Goal: Task Accomplishment & Management: Manage account settings

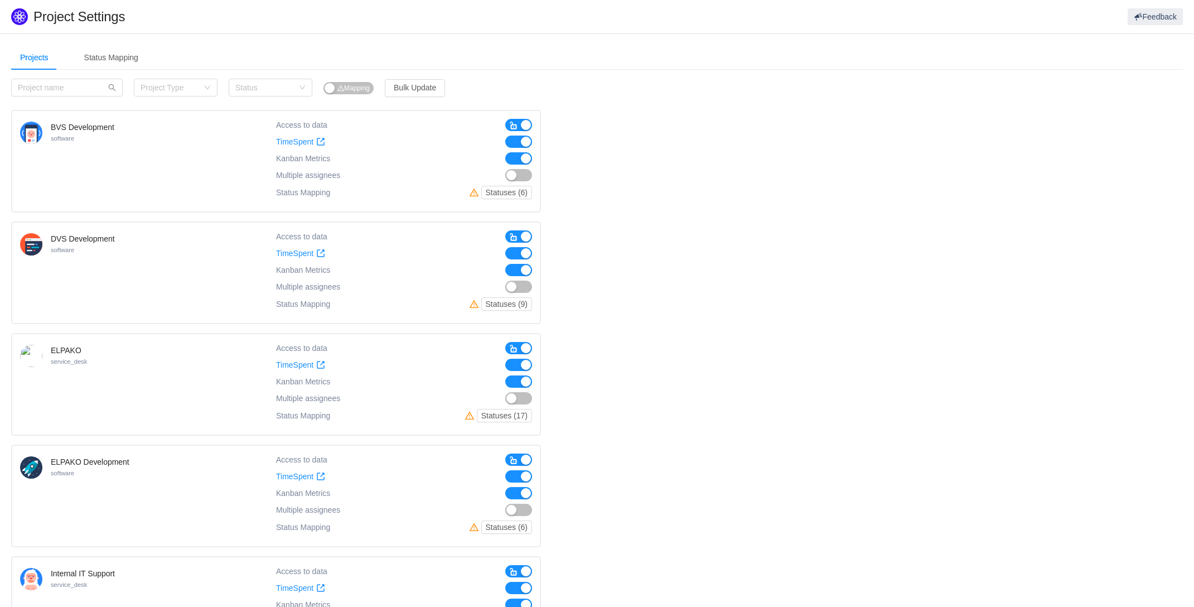
click at [525, 123] on button "button" at bounding box center [518, 125] width 27 height 12
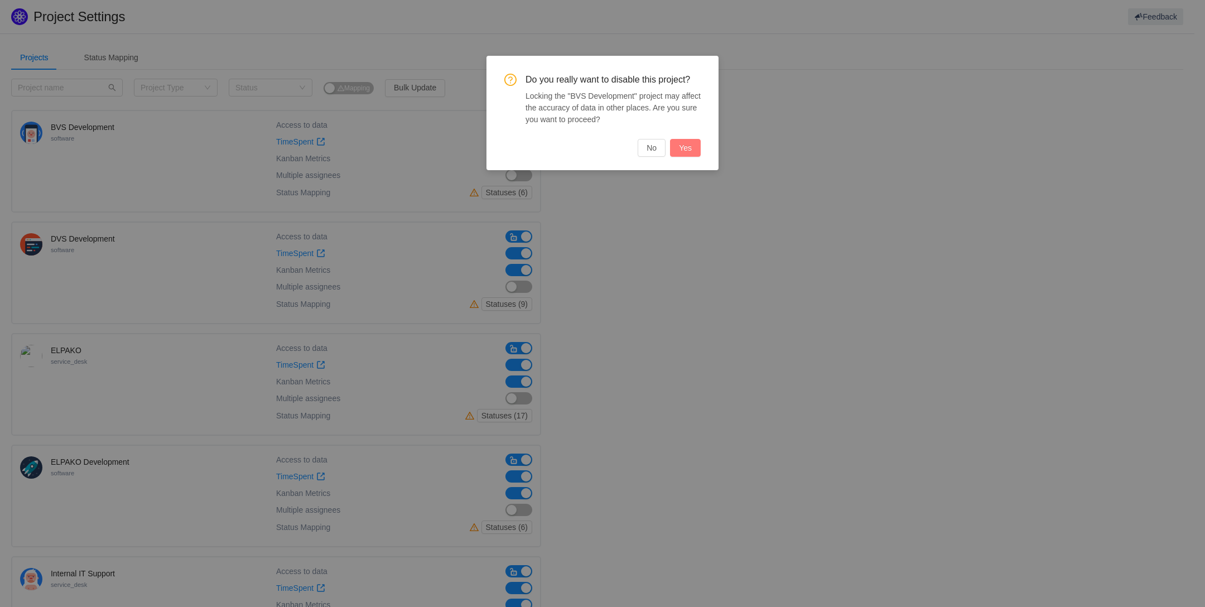
click at [687, 152] on button "Yes" at bounding box center [685, 148] width 31 height 18
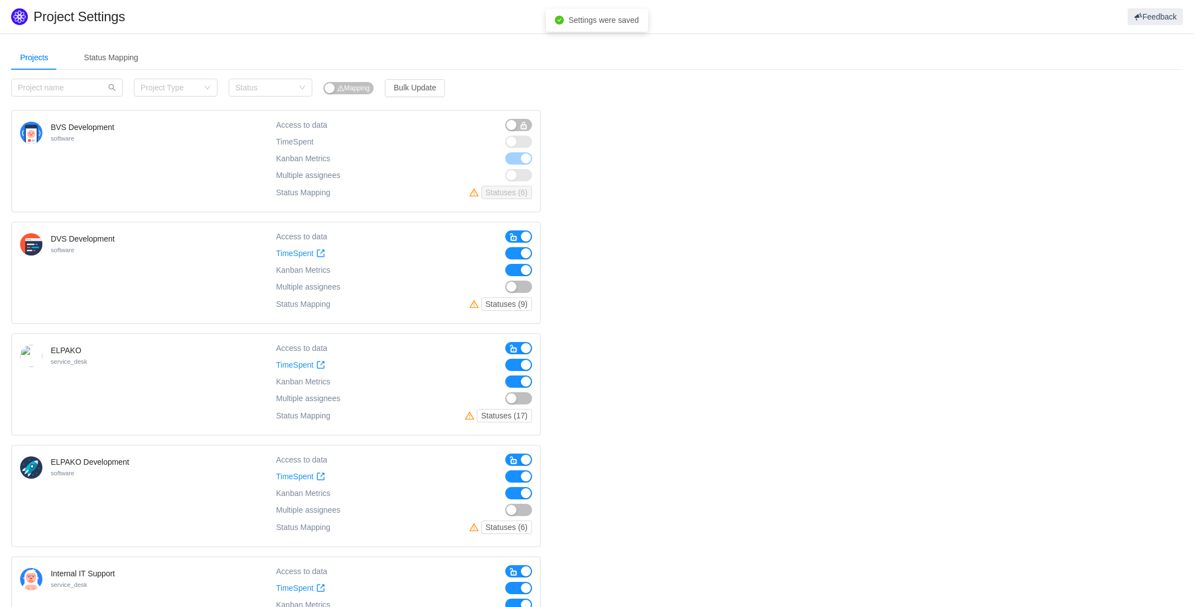
click at [518, 237] on span "button" at bounding box center [513, 237] width 9 height 9
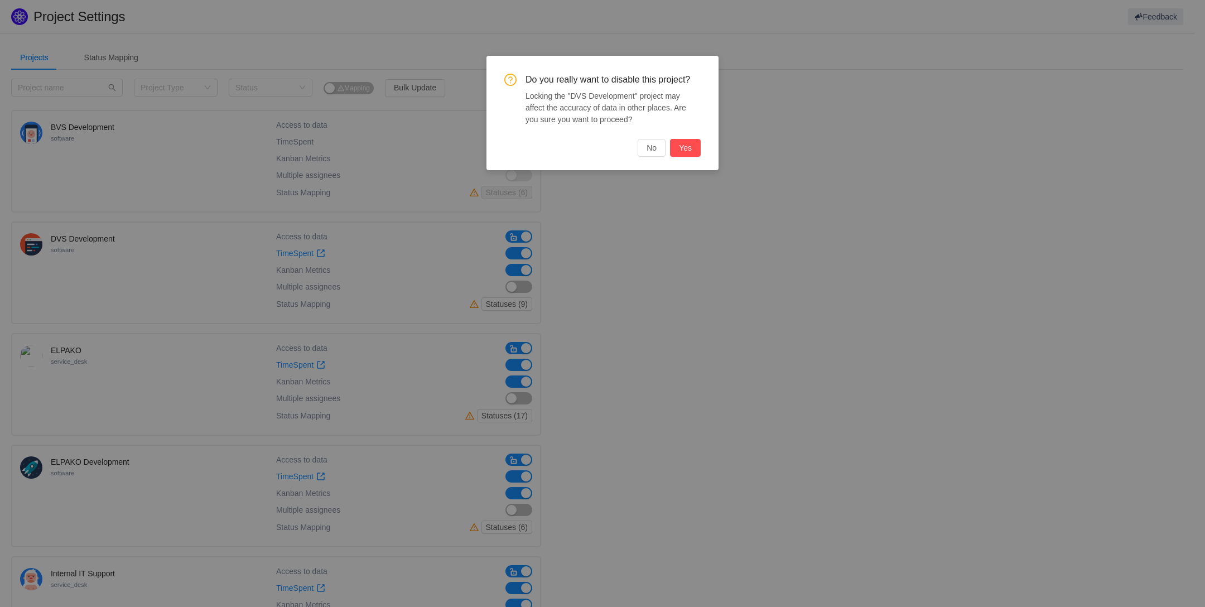
click at [687, 147] on button "Yes" at bounding box center [685, 148] width 31 height 18
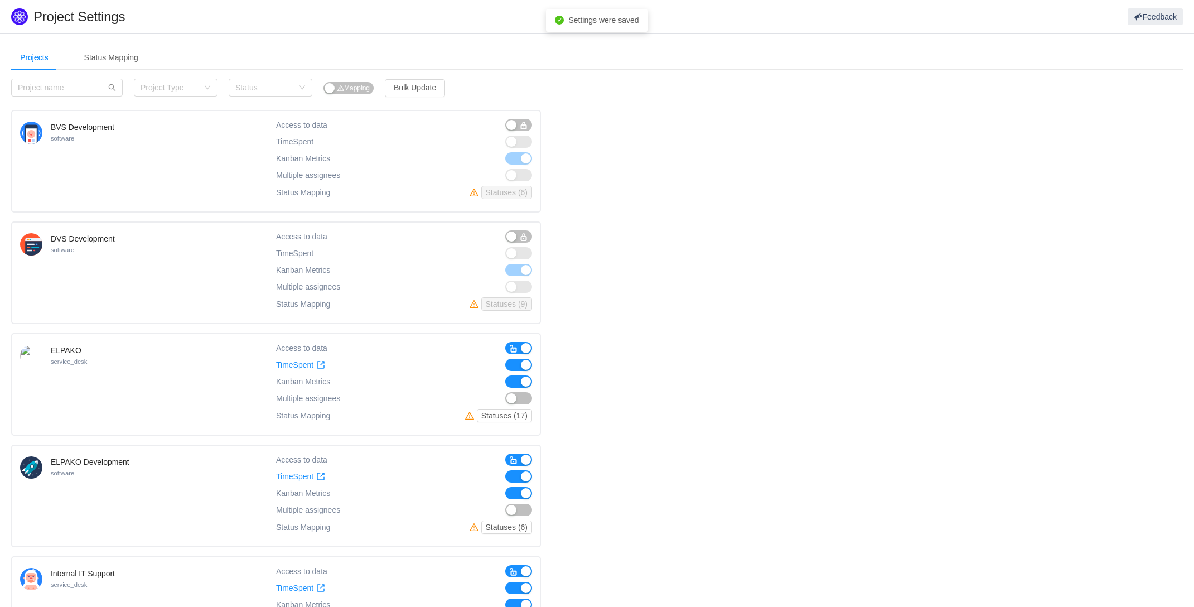
click at [523, 344] on button "button" at bounding box center [518, 348] width 27 height 12
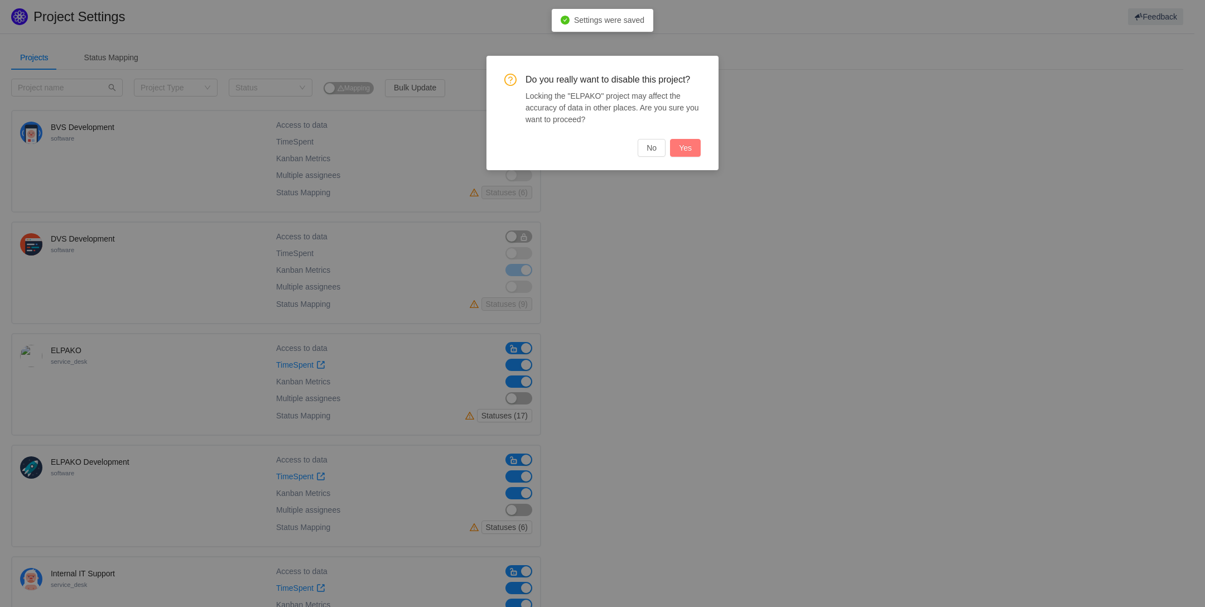
click at [696, 147] on button "Yes" at bounding box center [685, 148] width 31 height 18
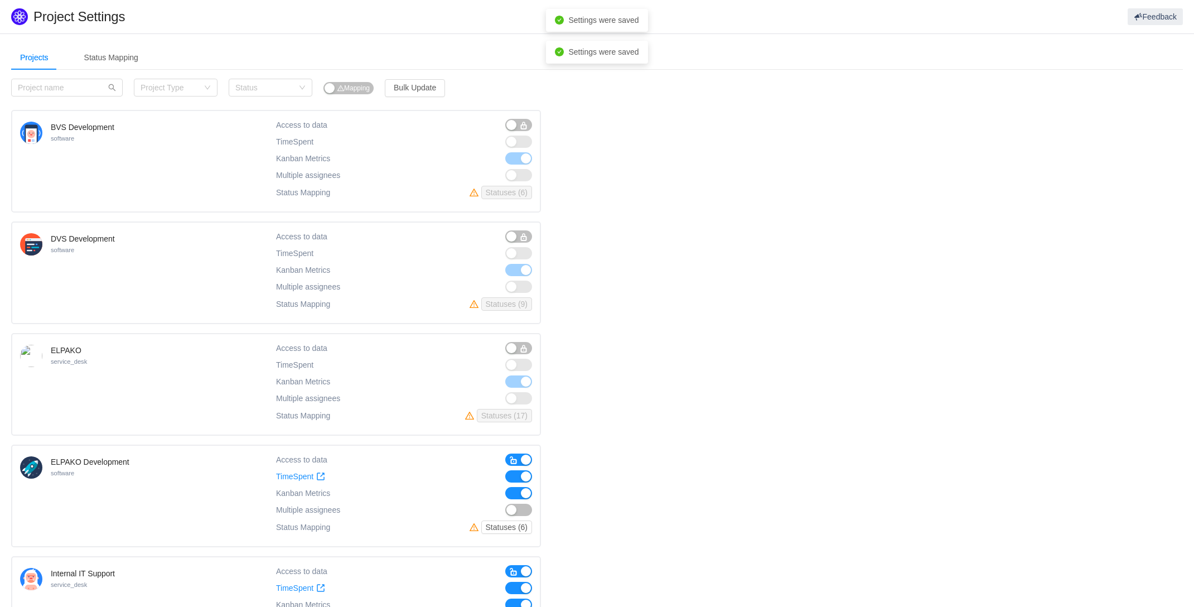
click at [525, 456] on button "button" at bounding box center [518, 460] width 27 height 12
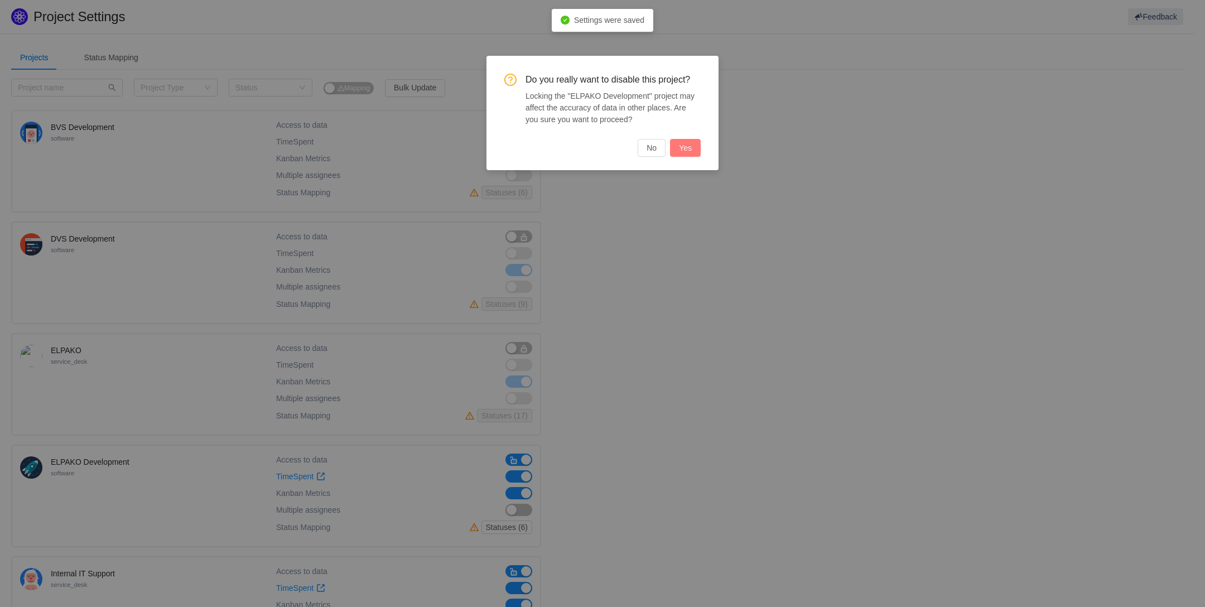
click at [679, 147] on button "Yes" at bounding box center [685, 148] width 31 height 18
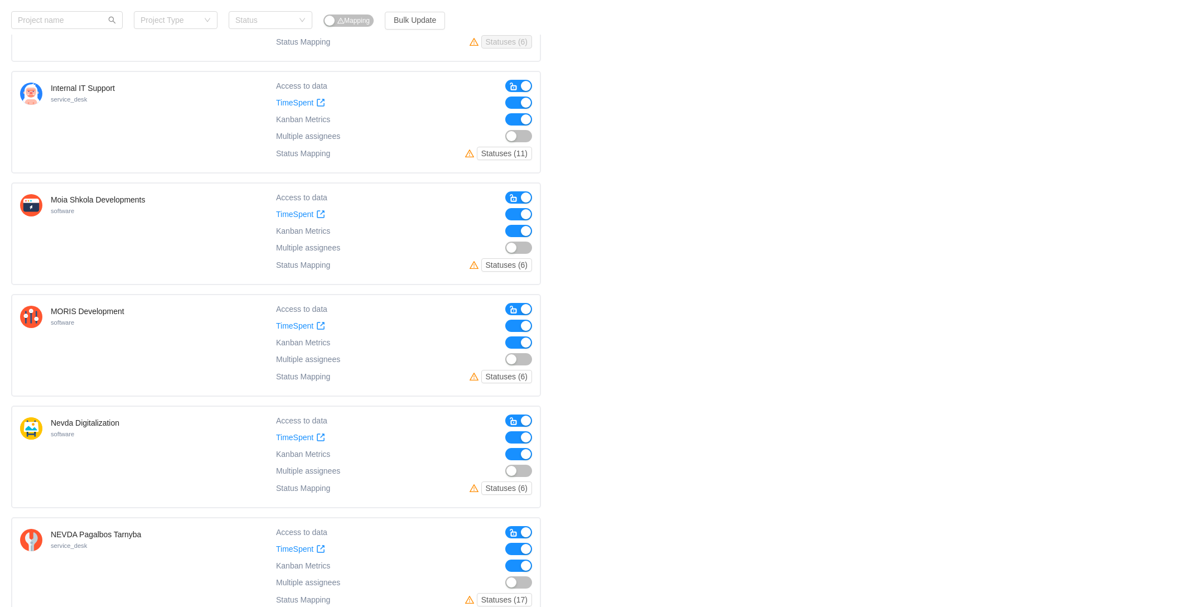
scroll to position [493, 0]
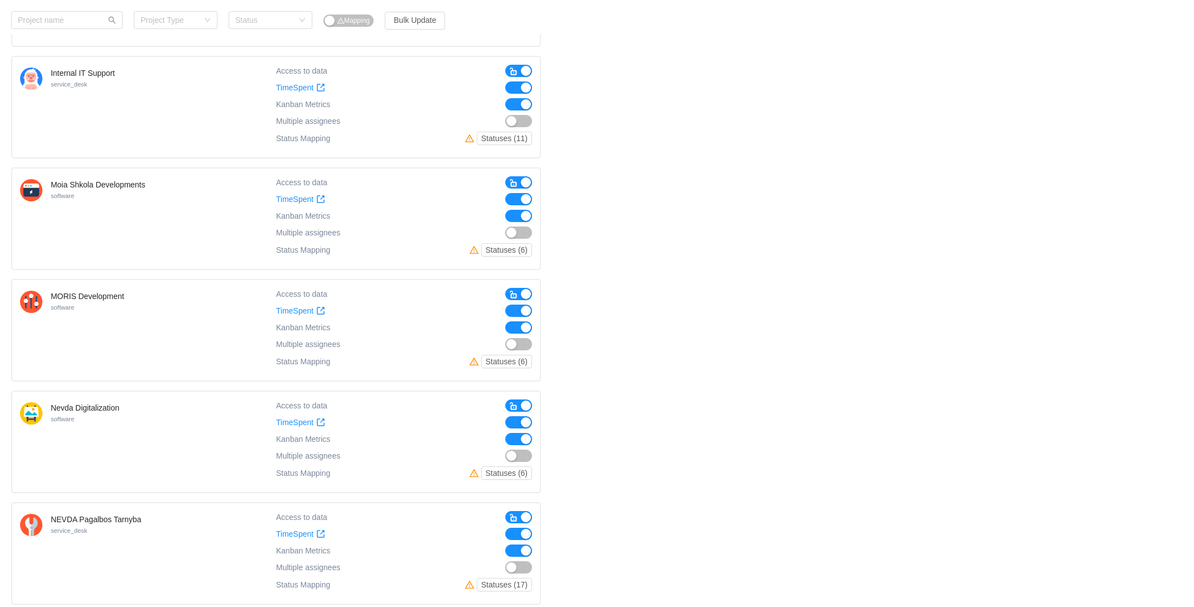
click at [522, 176] on button "button" at bounding box center [518, 182] width 27 height 12
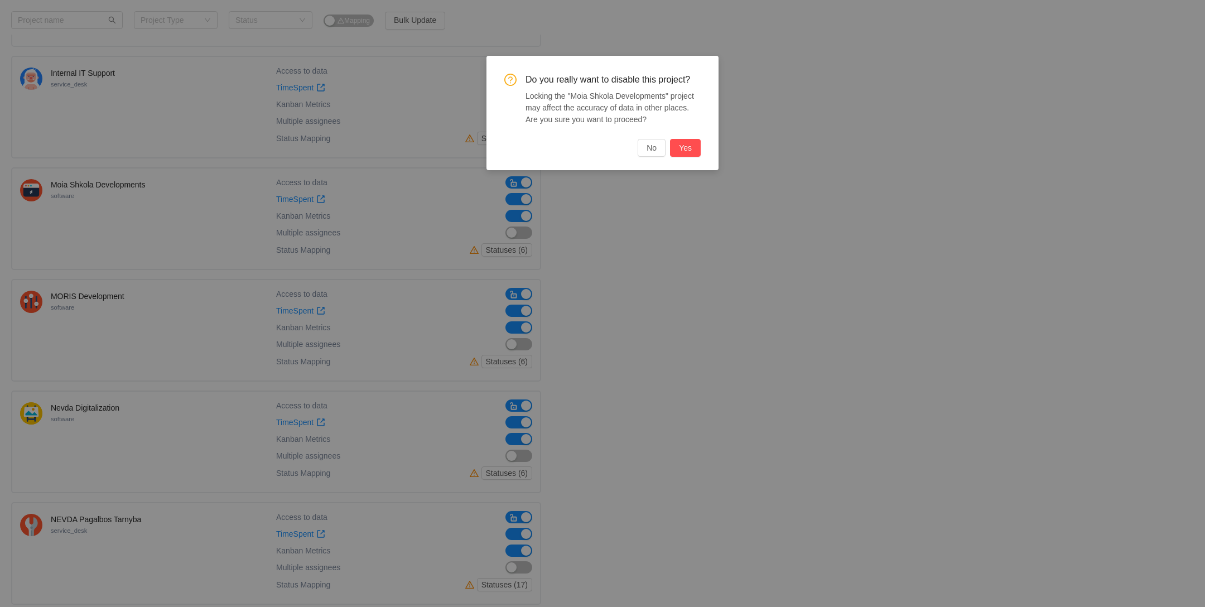
click at [689, 142] on button "Yes" at bounding box center [685, 148] width 31 height 18
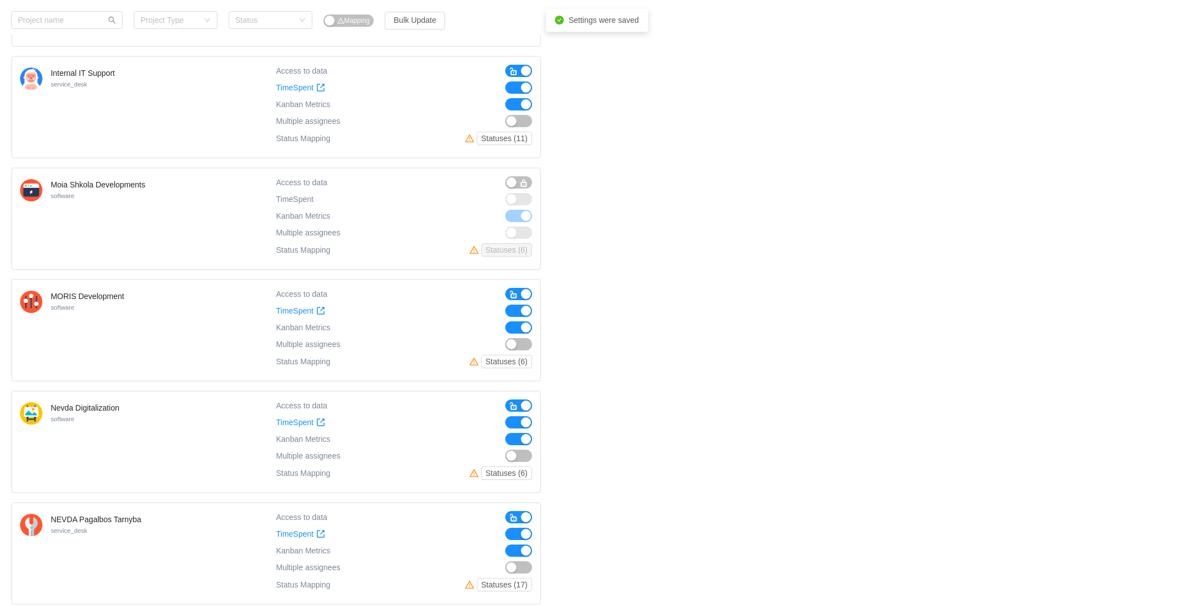
click at [525, 288] on button "button" at bounding box center [518, 294] width 27 height 12
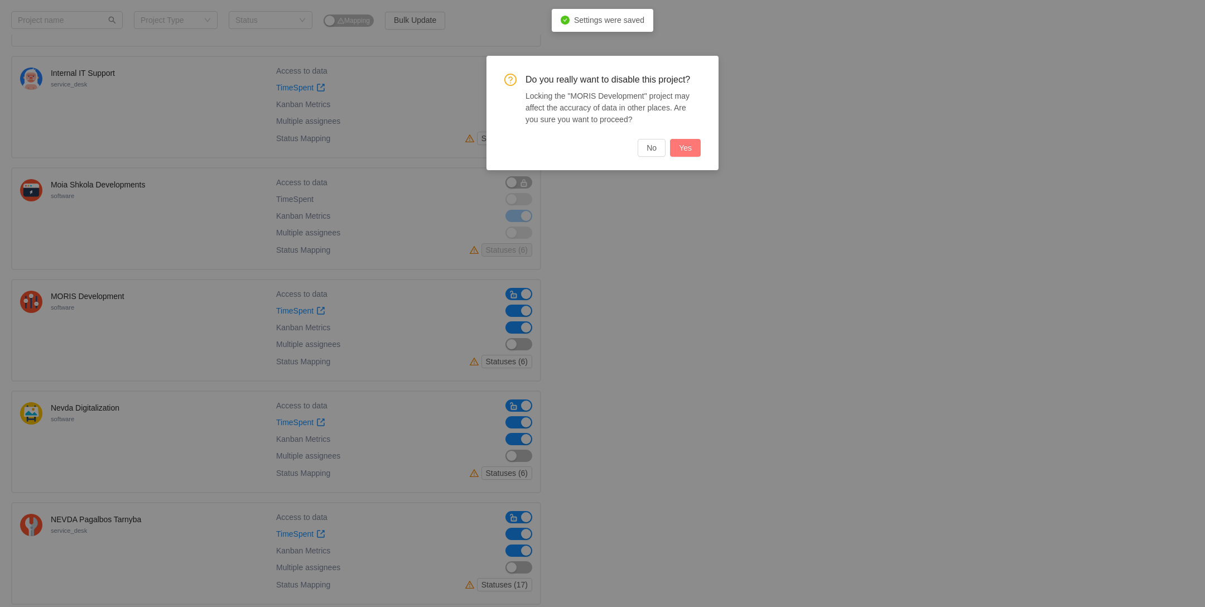
click at [684, 139] on button "Yes" at bounding box center [685, 148] width 31 height 18
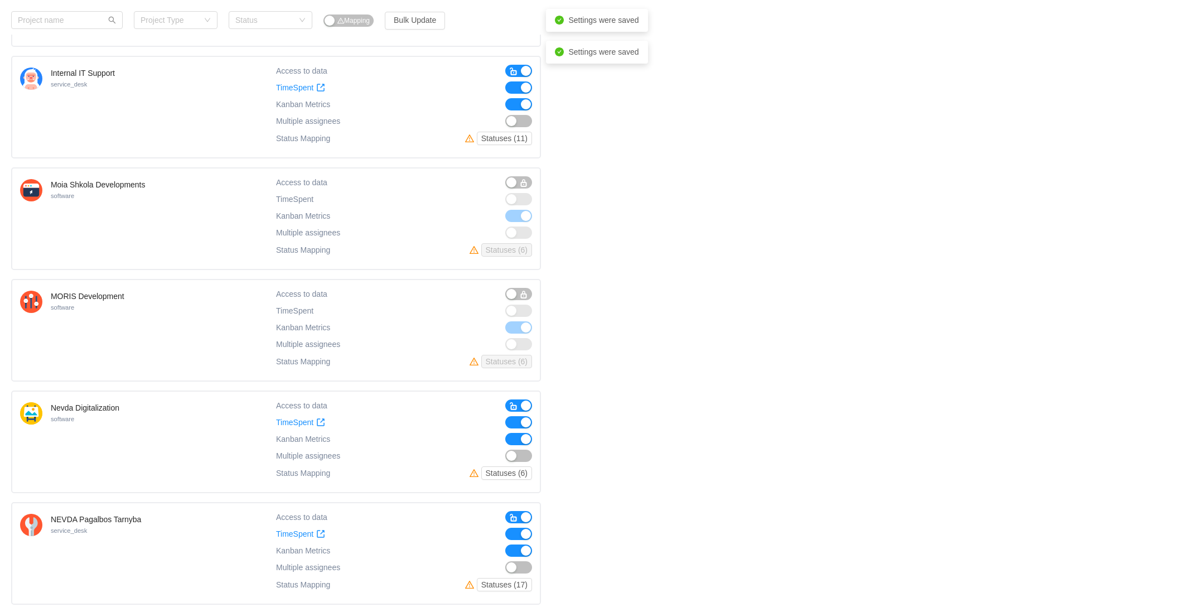
click at [524, 399] on button "button" at bounding box center [518, 405] width 27 height 12
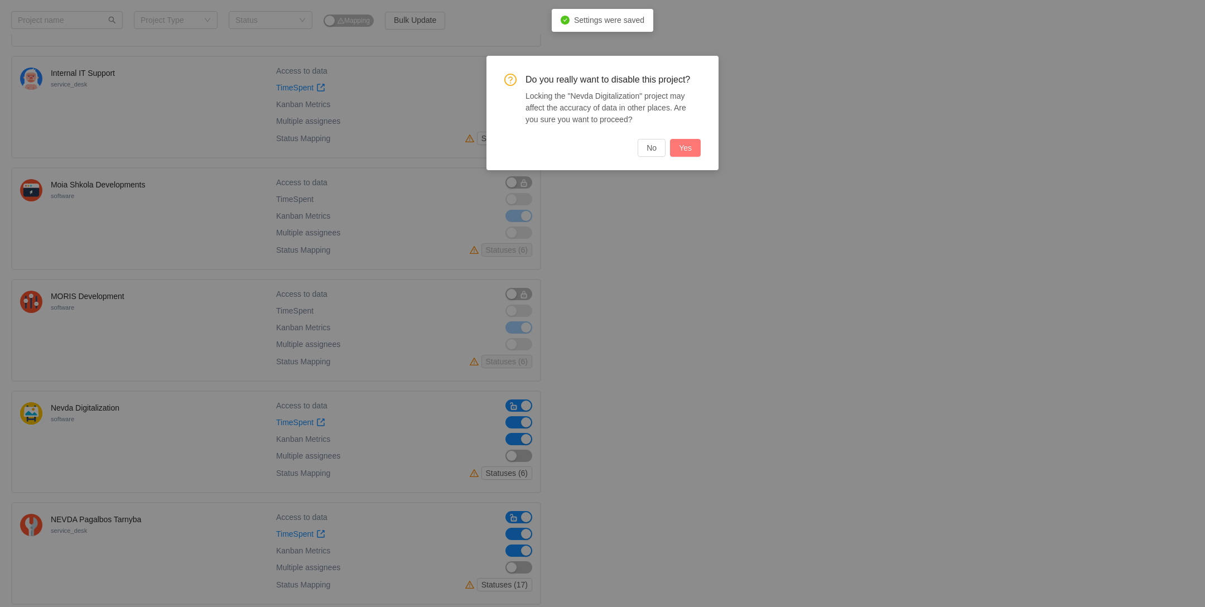
click at [681, 146] on button "Yes" at bounding box center [685, 148] width 31 height 18
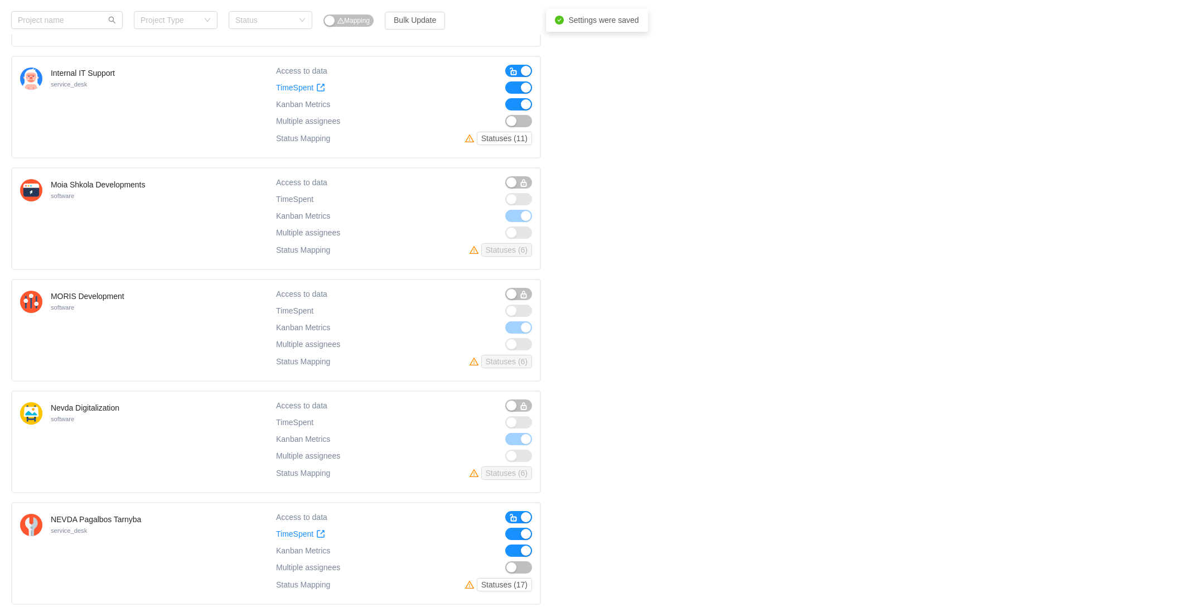
click at [523, 511] on button "button" at bounding box center [518, 517] width 27 height 12
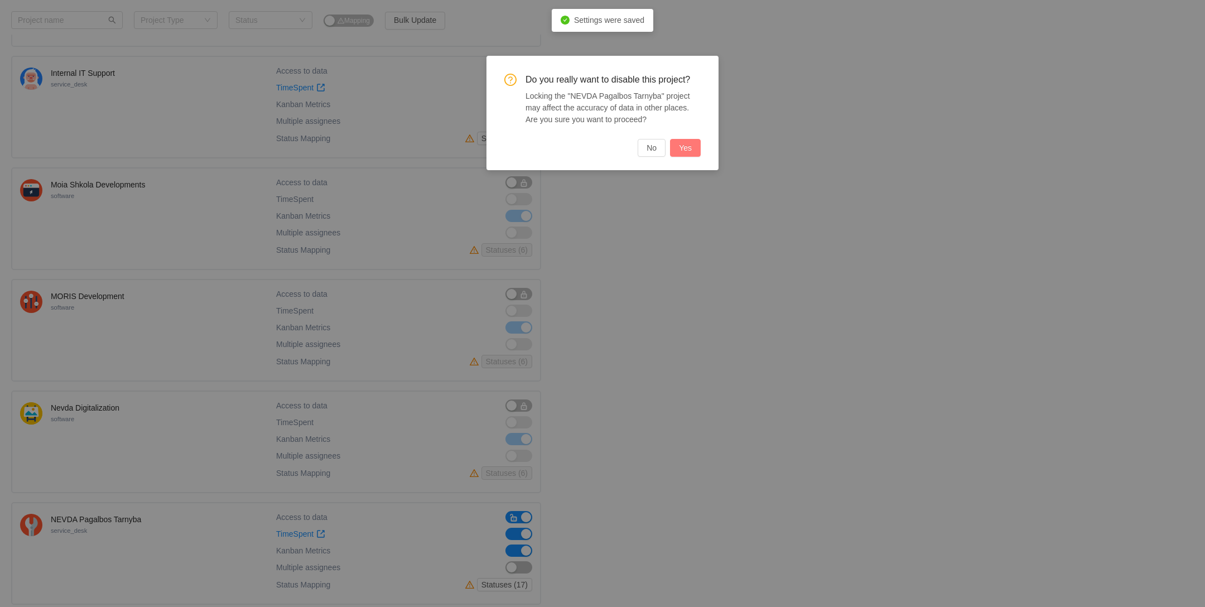
click at [689, 145] on button "Yes" at bounding box center [685, 148] width 31 height 18
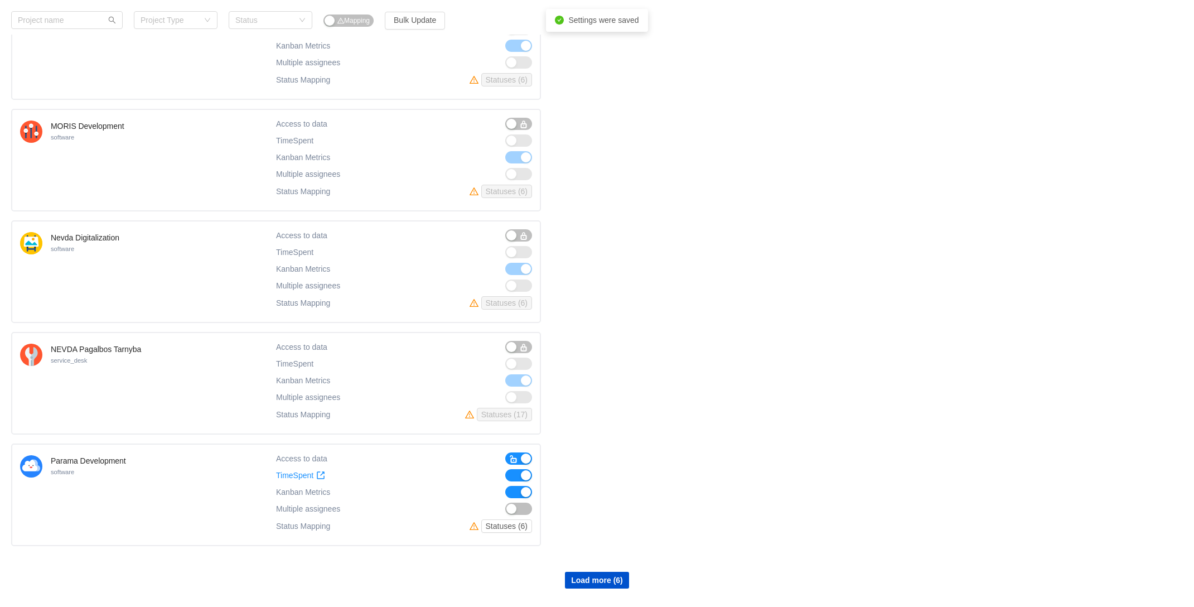
scroll to position [676, 0]
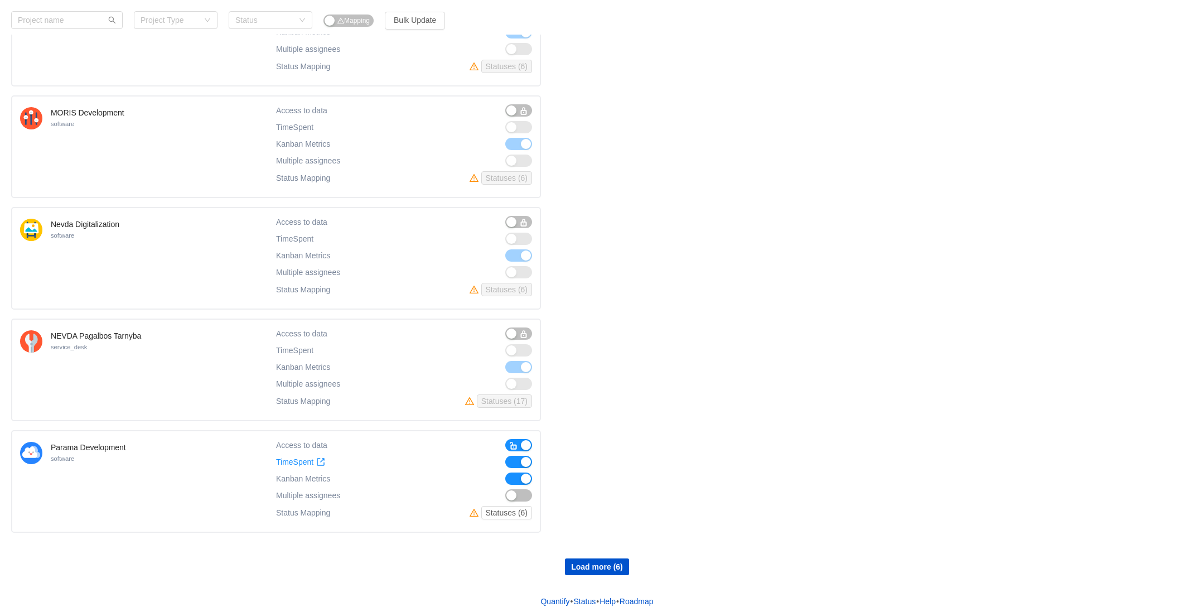
click at [527, 439] on button "button" at bounding box center [518, 445] width 27 height 12
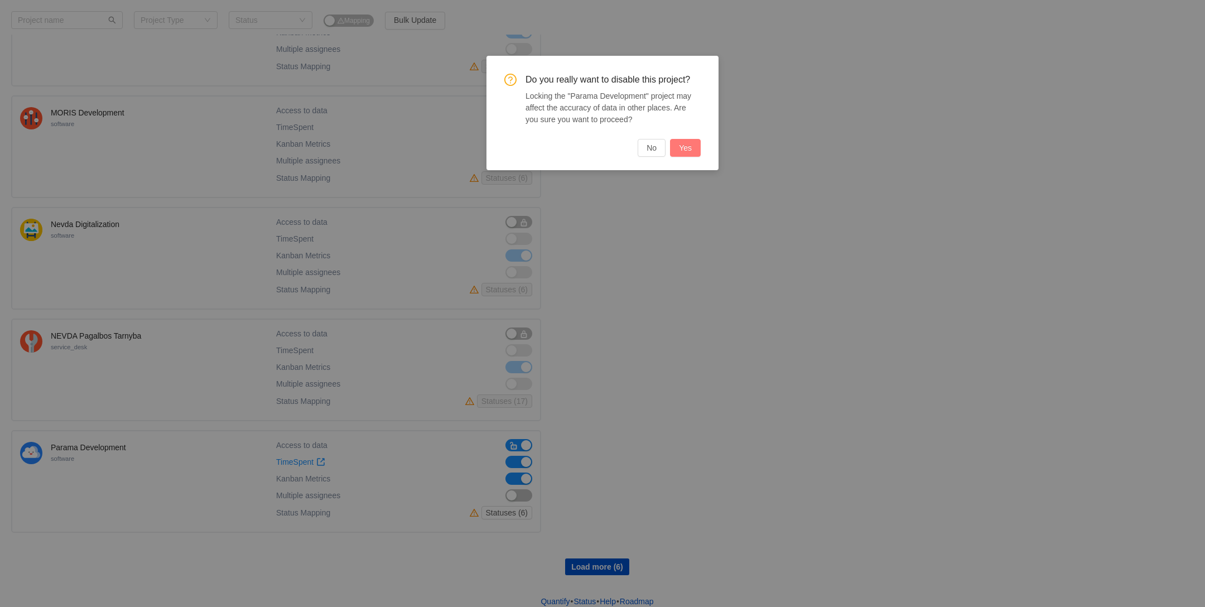
click at [681, 150] on button "Yes" at bounding box center [685, 148] width 31 height 18
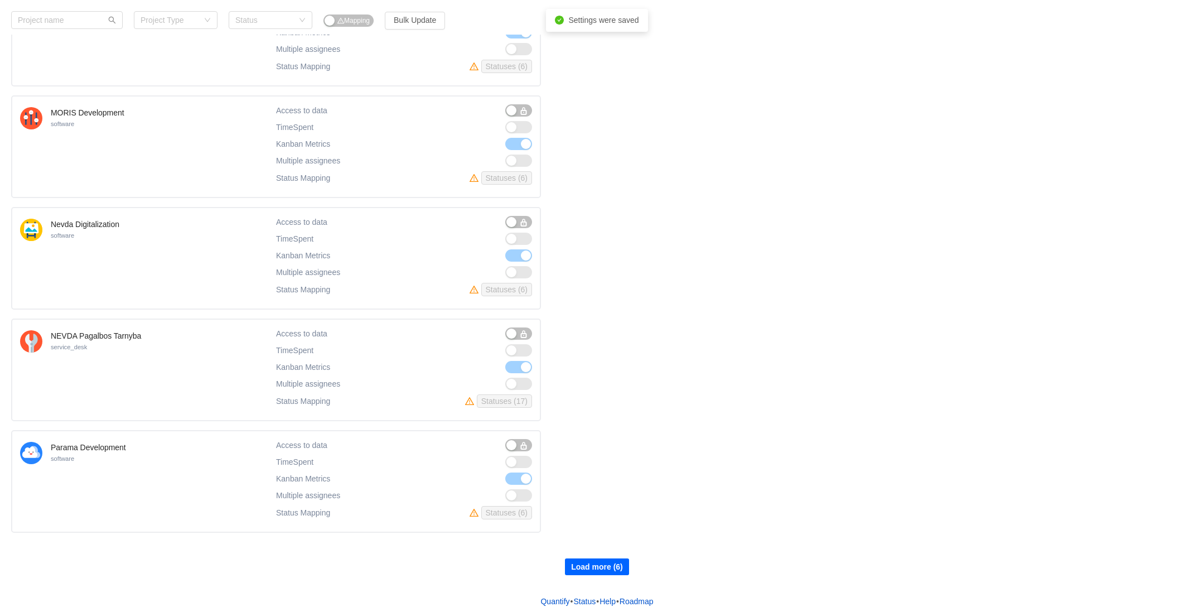
click at [600, 559] on button "Load more (6)" at bounding box center [597, 566] width 64 height 17
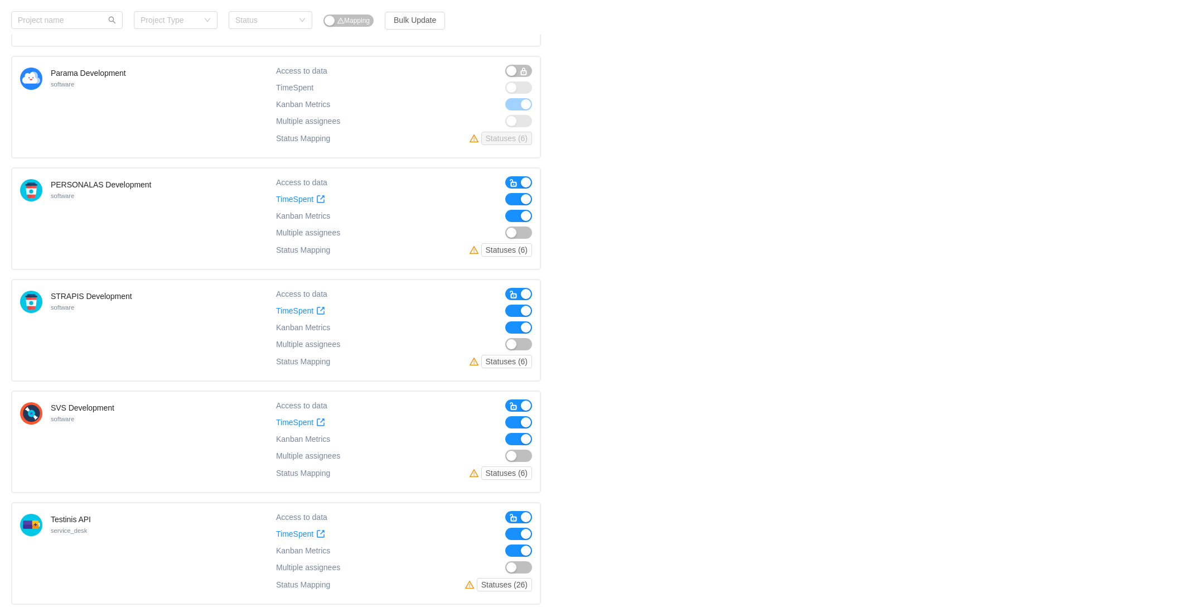
scroll to position [1025, 0]
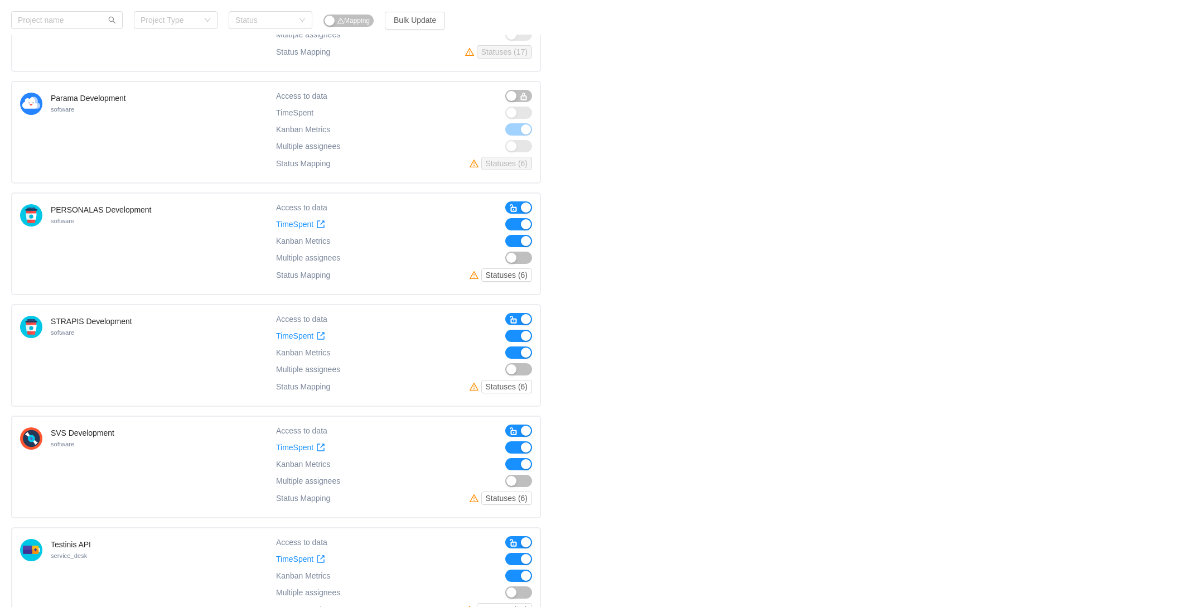
click at [523, 201] on button "button" at bounding box center [518, 207] width 27 height 12
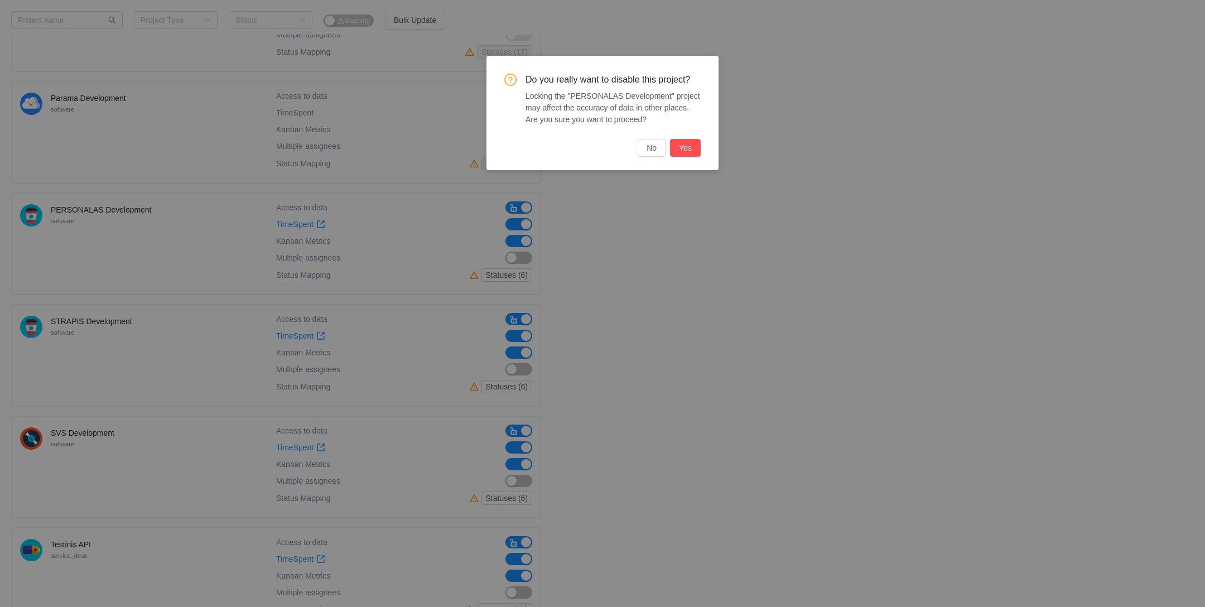
click at [682, 147] on button "Yes" at bounding box center [685, 148] width 31 height 18
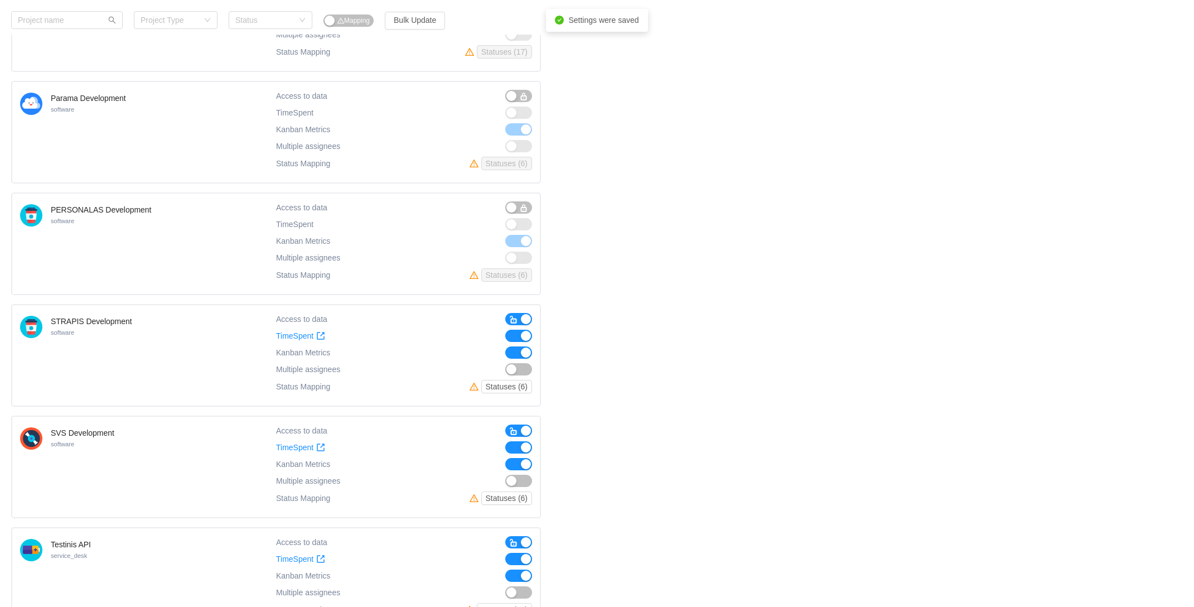
click at [523, 313] on button "button" at bounding box center [518, 319] width 27 height 12
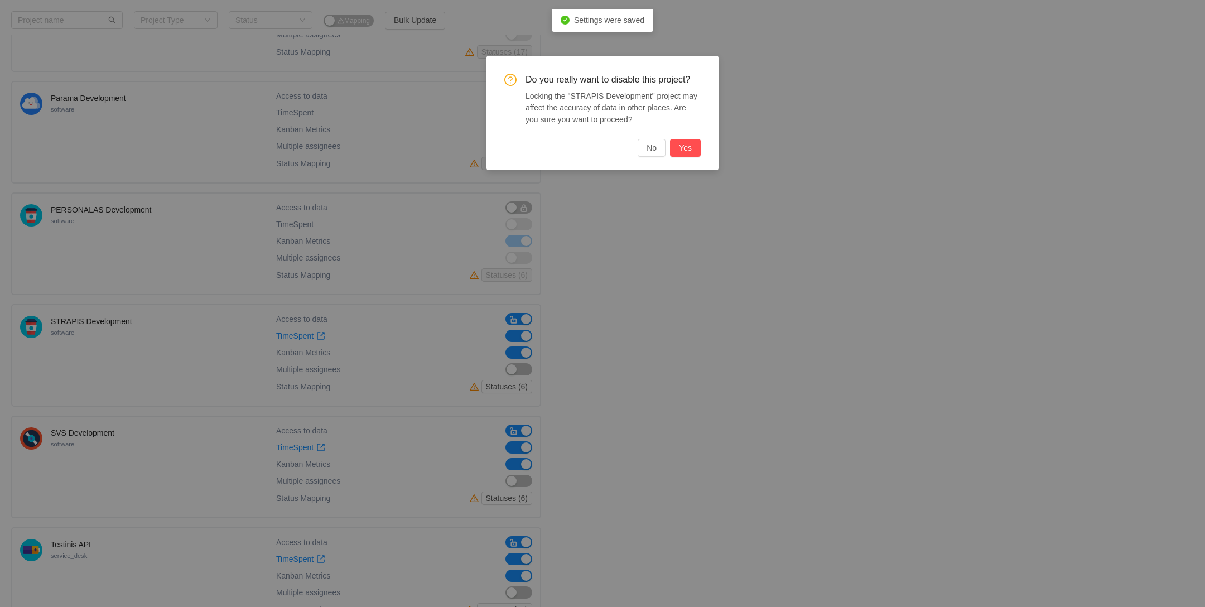
drag, startPoint x: 689, startPoint y: 137, endPoint x: 667, endPoint y: 173, distance: 42.6
click at [688, 138] on div "Do you really want to disable this project? Locking the "STRAPIS Development" p…" at bounding box center [602, 115] width 196 height 83
click at [685, 142] on button "Yes" at bounding box center [685, 148] width 31 height 18
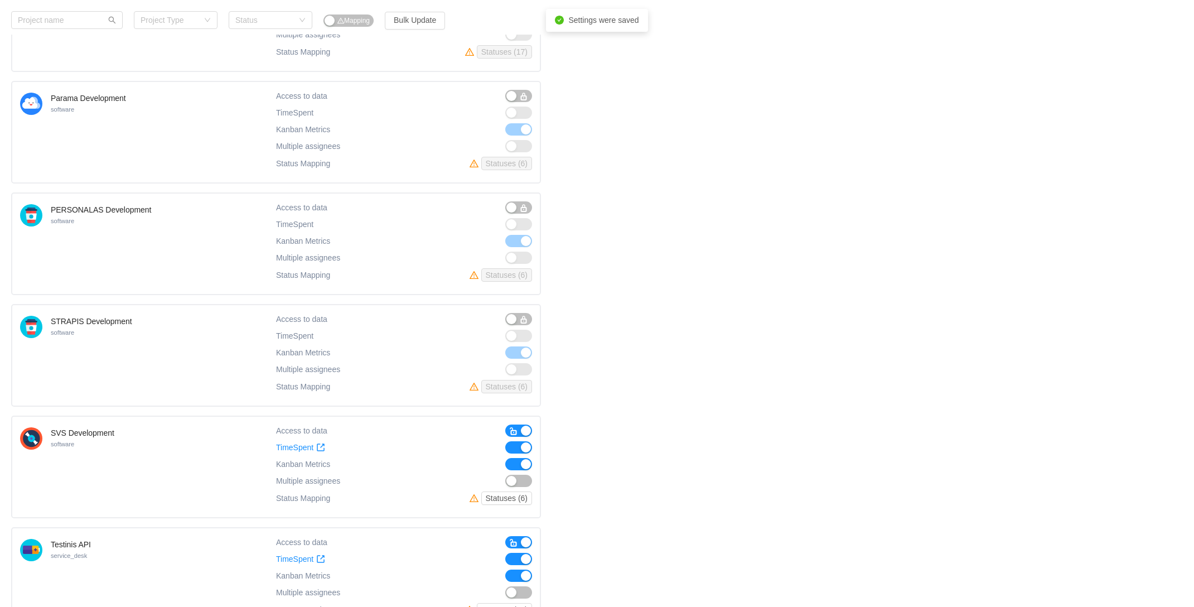
click at [525, 425] on button "button" at bounding box center [518, 431] width 27 height 12
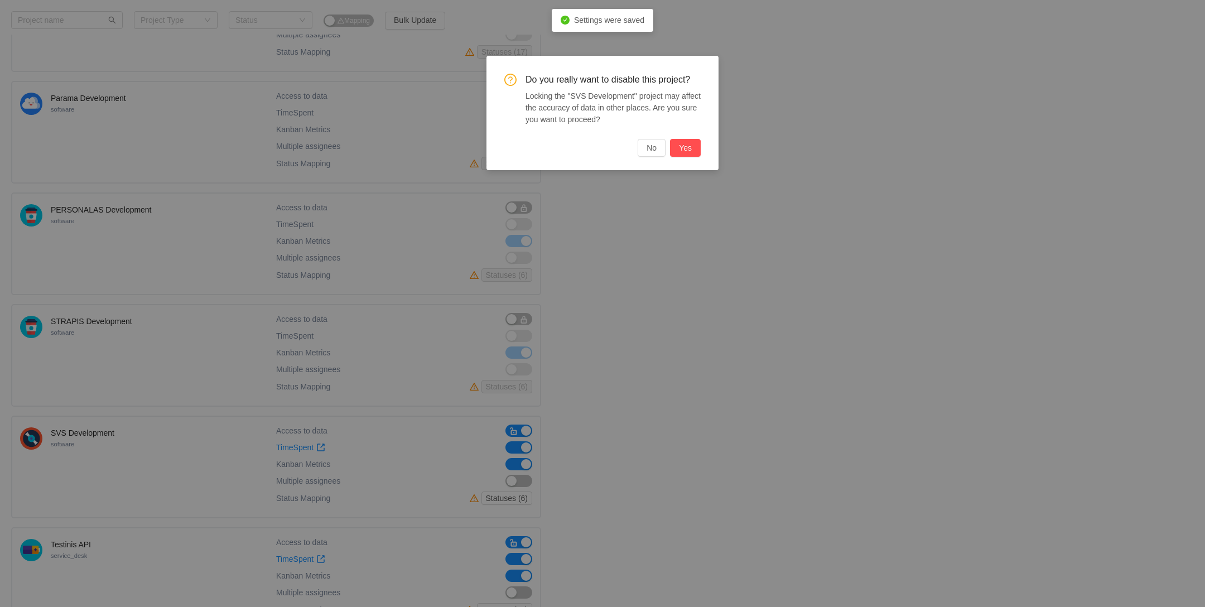
click at [683, 147] on button "Yes" at bounding box center [685, 148] width 31 height 18
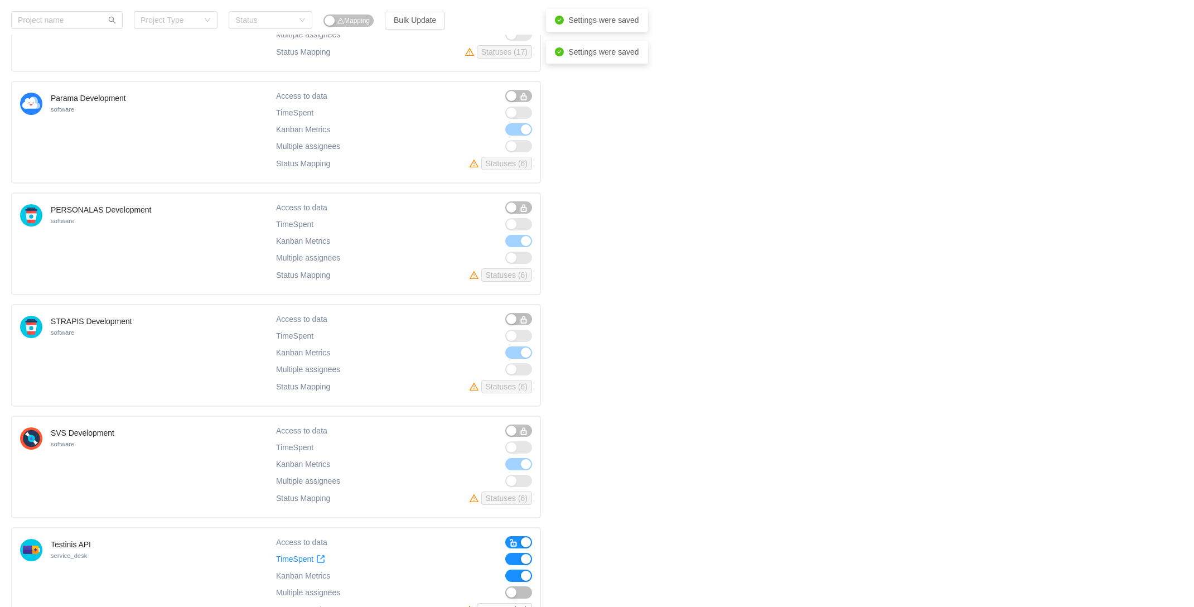
click at [528, 536] on button "button" at bounding box center [518, 542] width 27 height 12
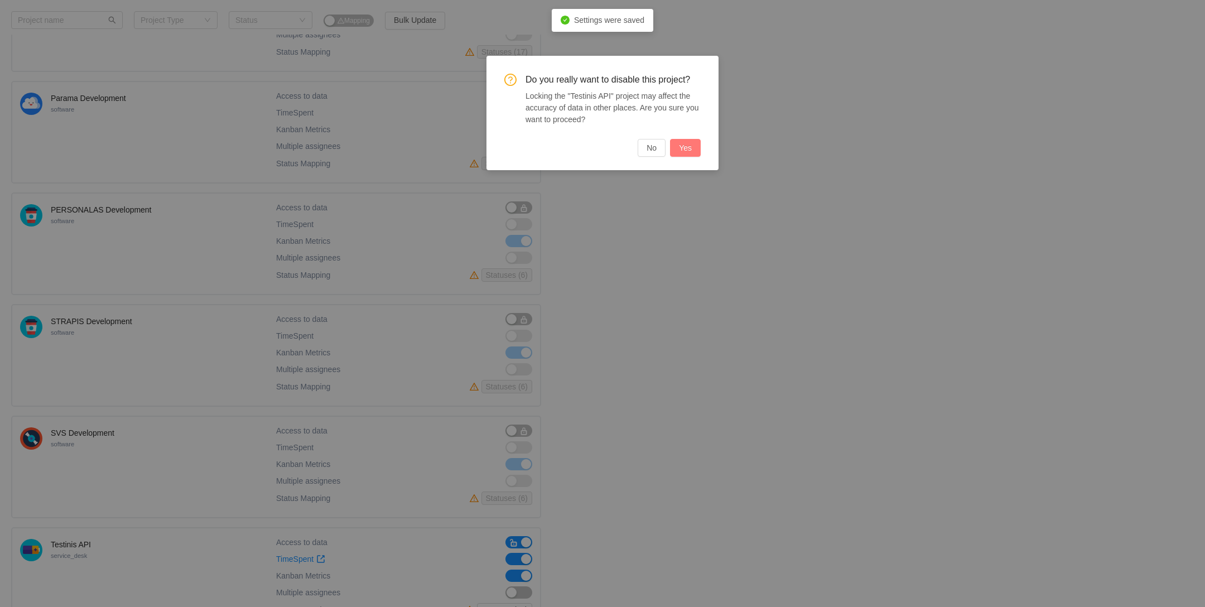
click at [683, 144] on button "Yes" at bounding box center [685, 148] width 31 height 18
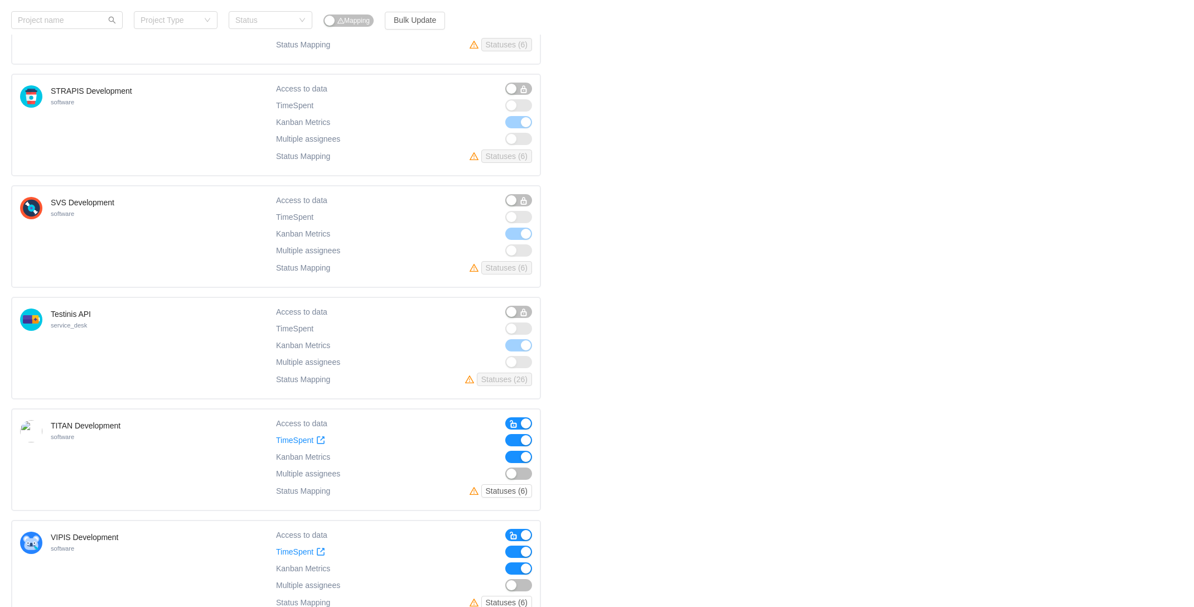
scroll to position [1306, 0]
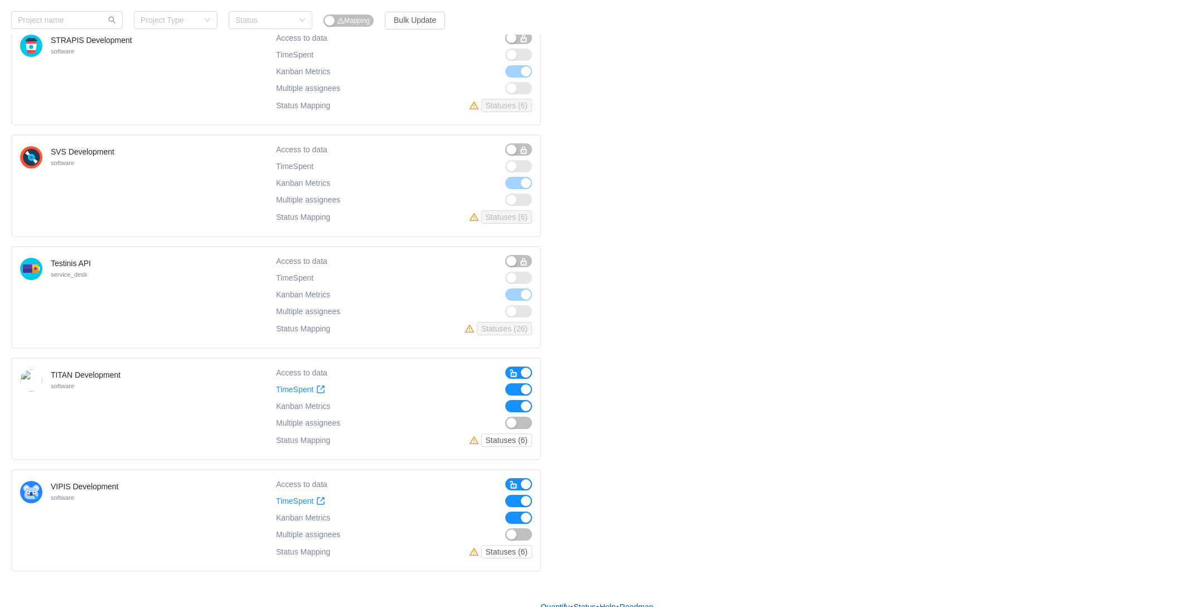
click at [528, 366] on button "button" at bounding box center [518, 372] width 27 height 12
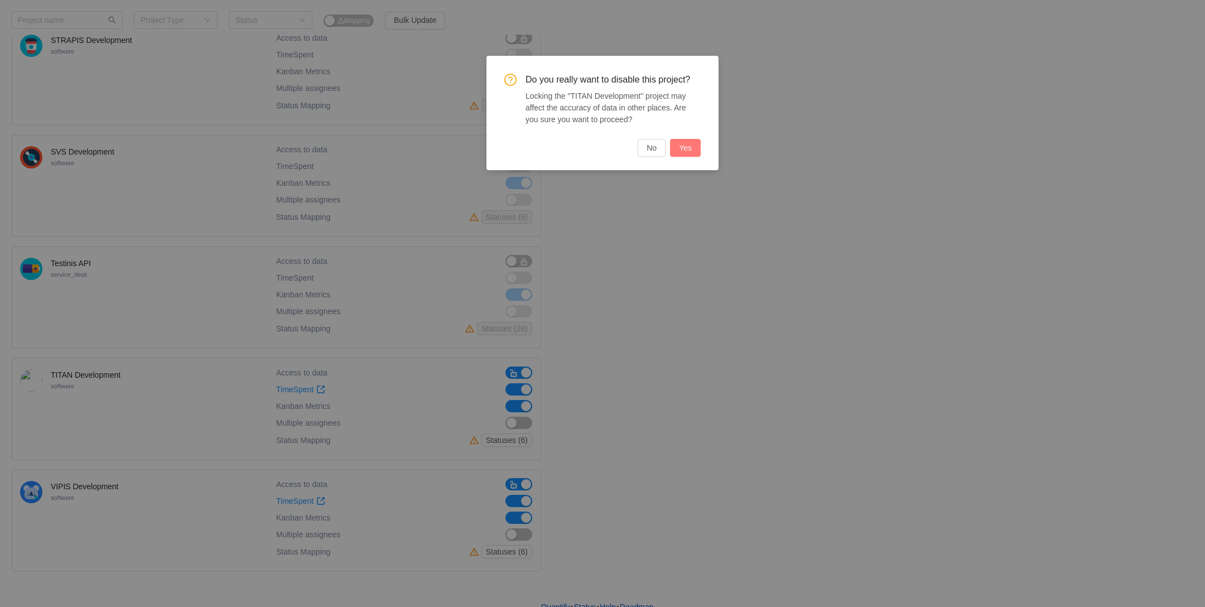
click at [687, 147] on button "Yes" at bounding box center [685, 148] width 31 height 18
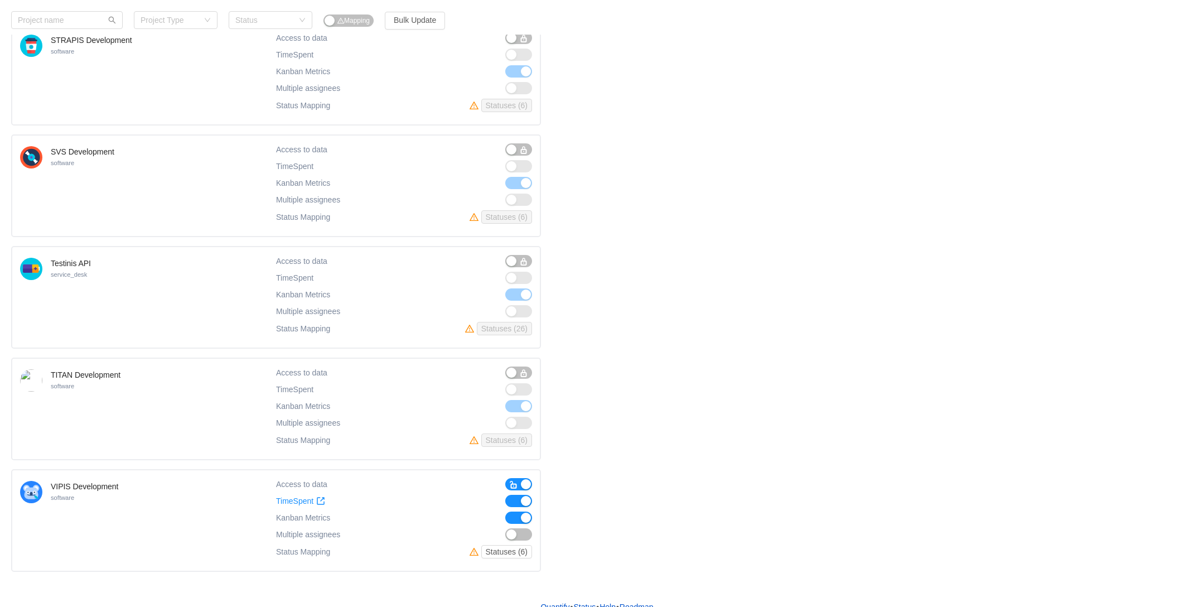
click at [523, 478] on button "button" at bounding box center [518, 484] width 27 height 12
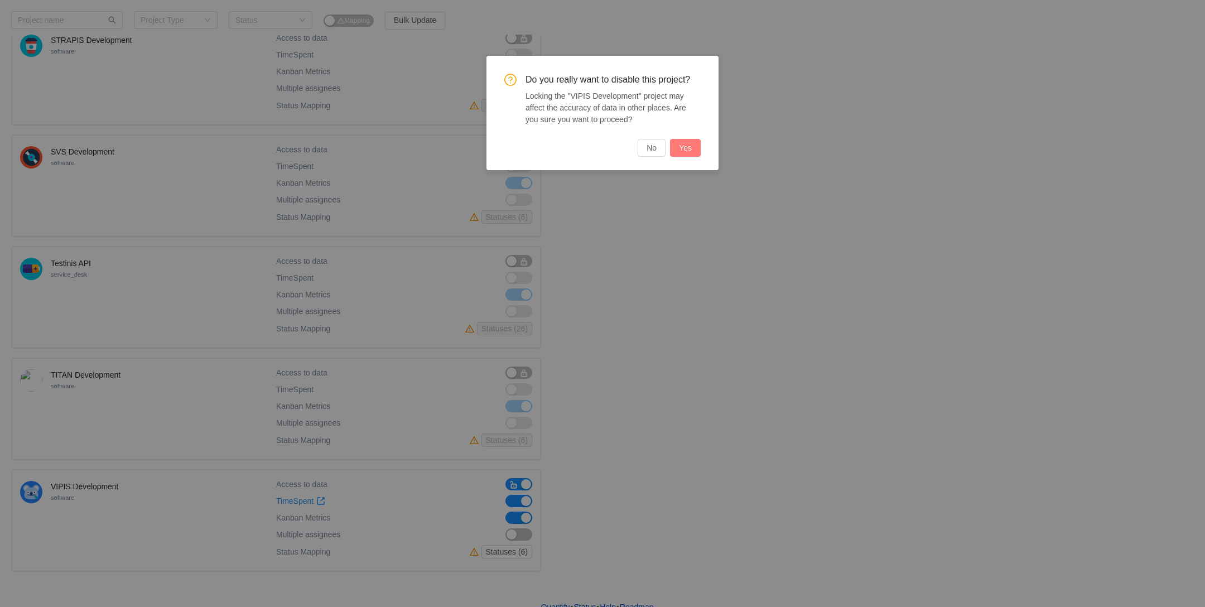
click at [685, 147] on button "Yes" at bounding box center [685, 148] width 31 height 18
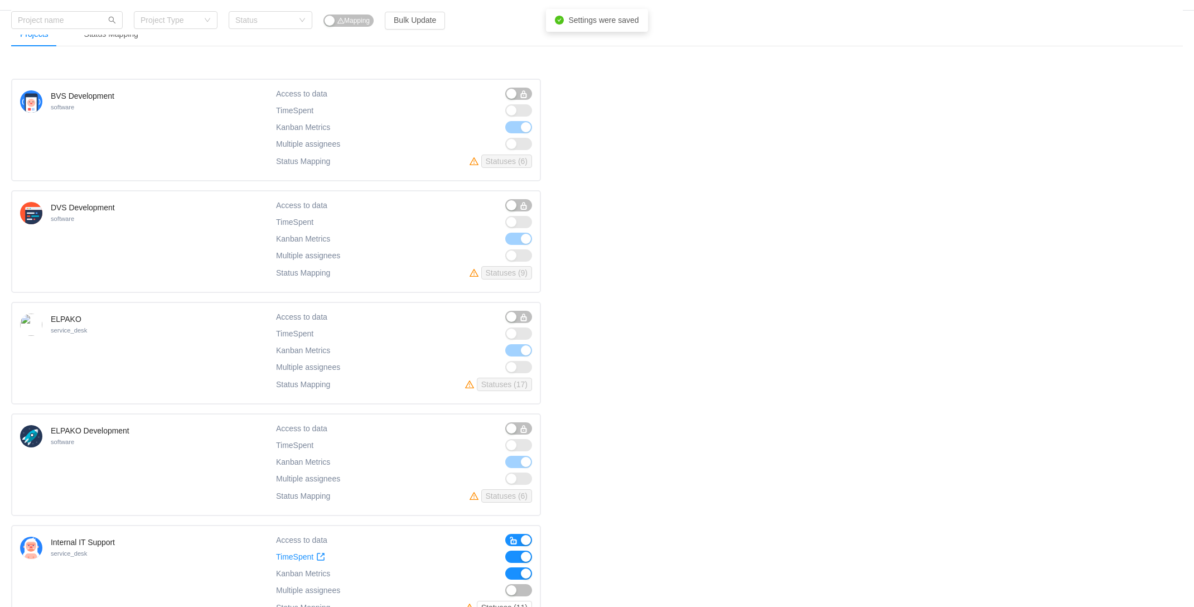
scroll to position [0, 0]
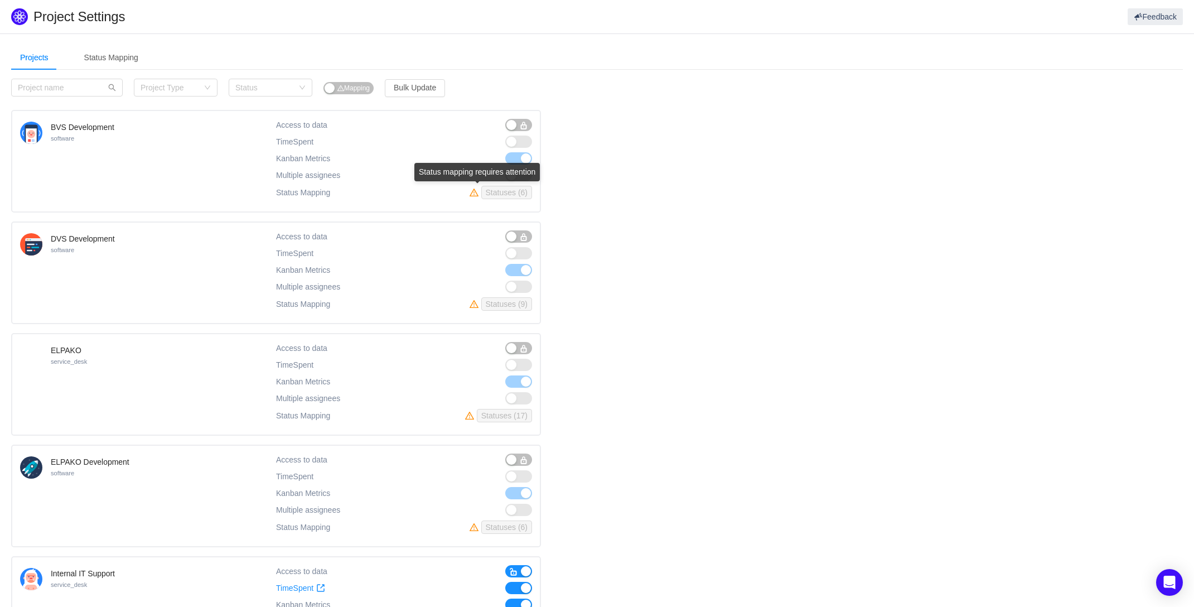
click at [475, 191] on icon "icon: warning" at bounding box center [474, 193] width 9 height 8
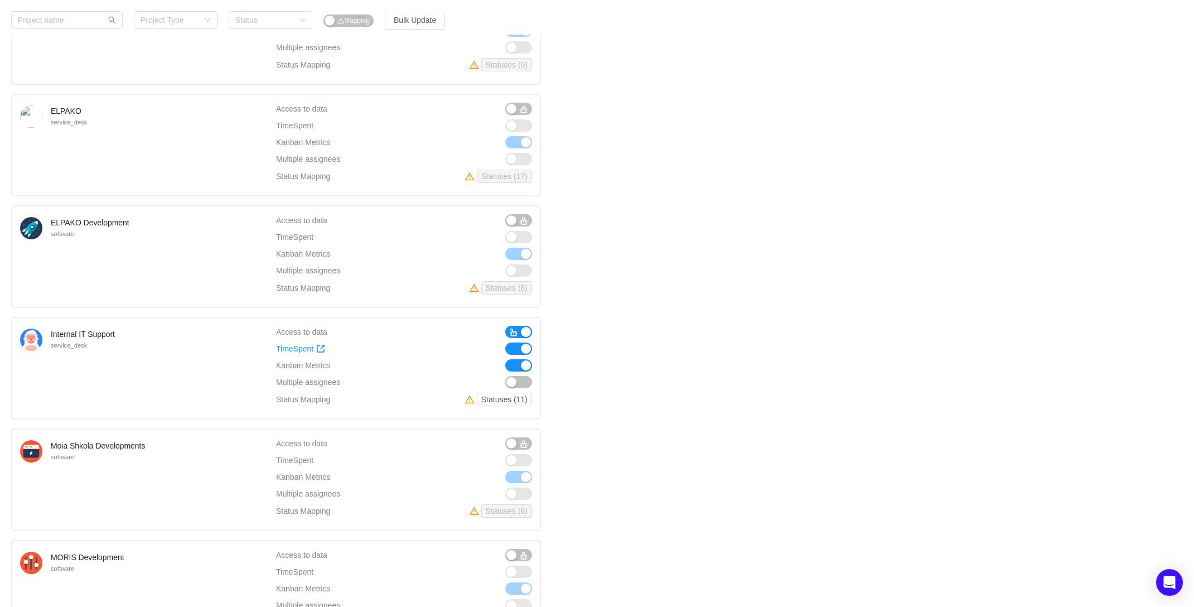
scroll to position [279, 0]
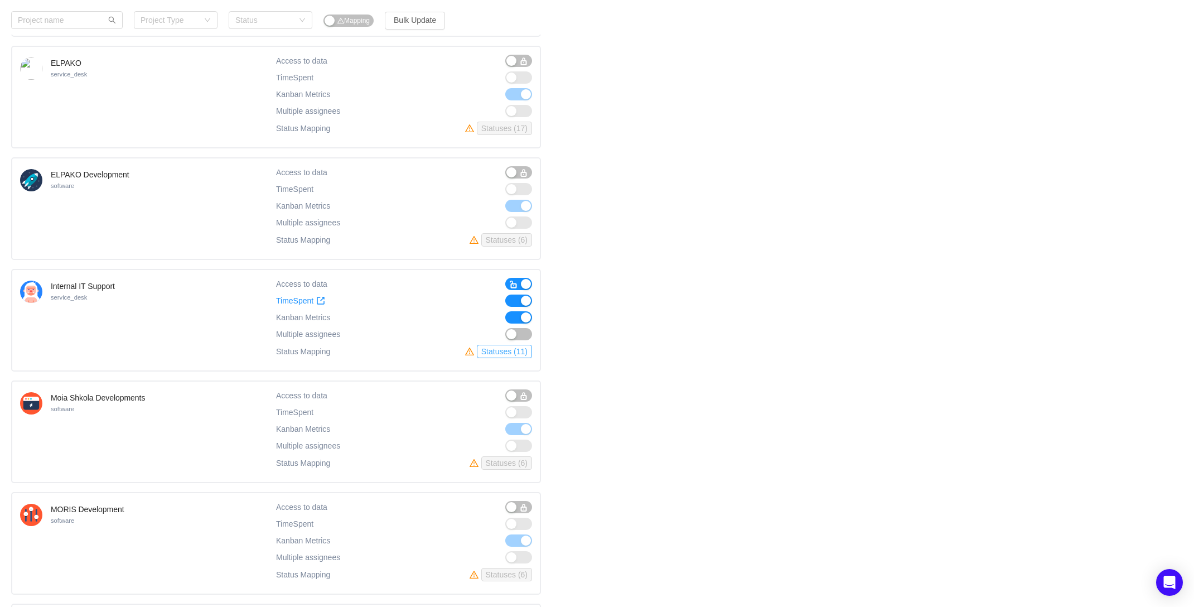
click at [499, 348] on button "Statuses (11)" at bounding box center [504, 351] width 55 height 13
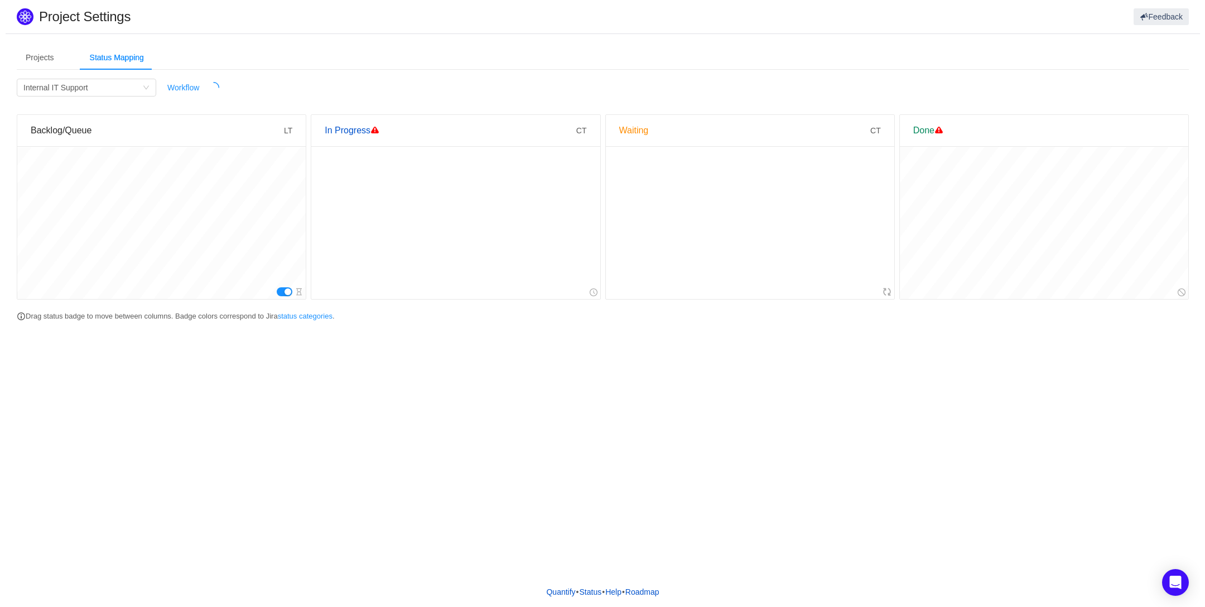
scroll to position [0, 0]
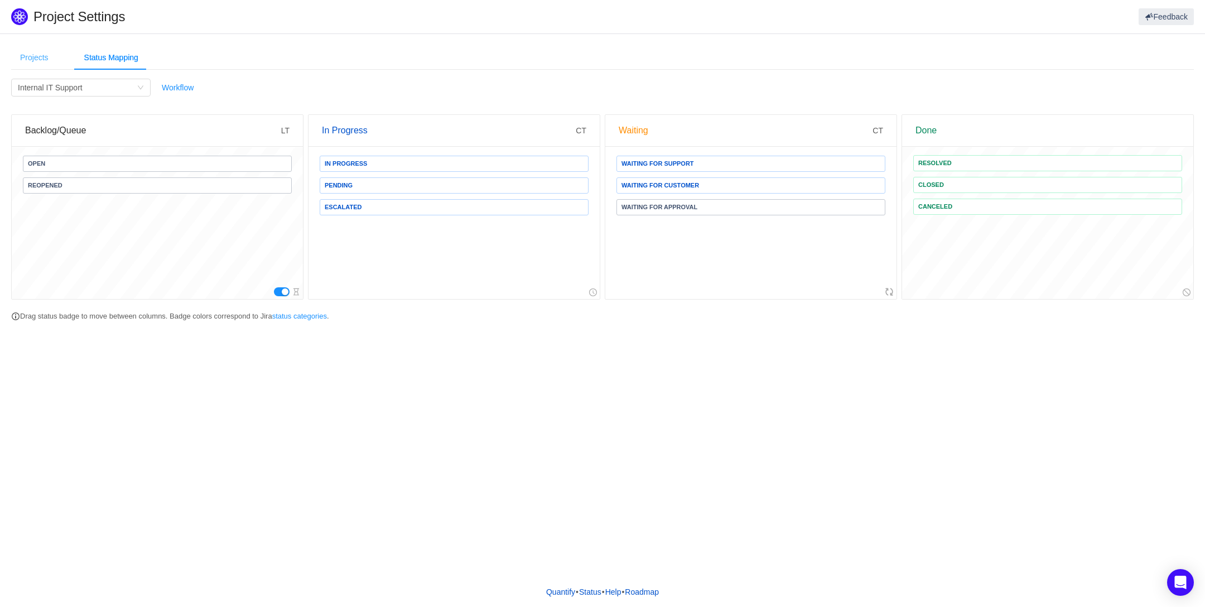
click at [31, 55] on div "Projects" at bounding box center [34, 57] width 46 height 25
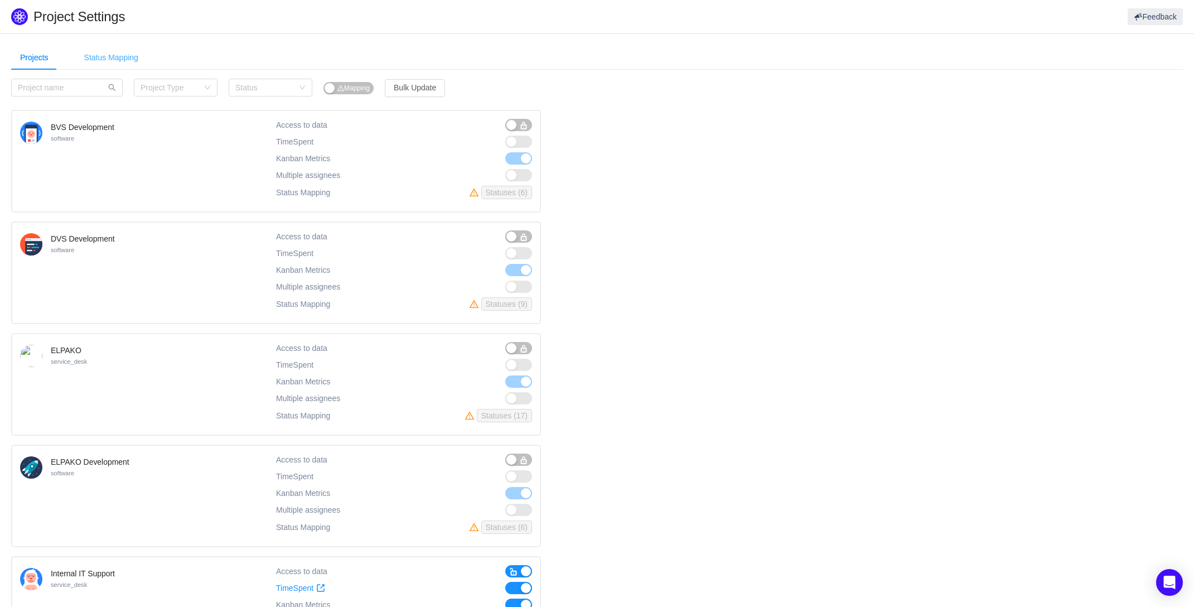
click at [95, 50] on div "Status Mapping" at bounding box center [111, 57] width 72 height 25
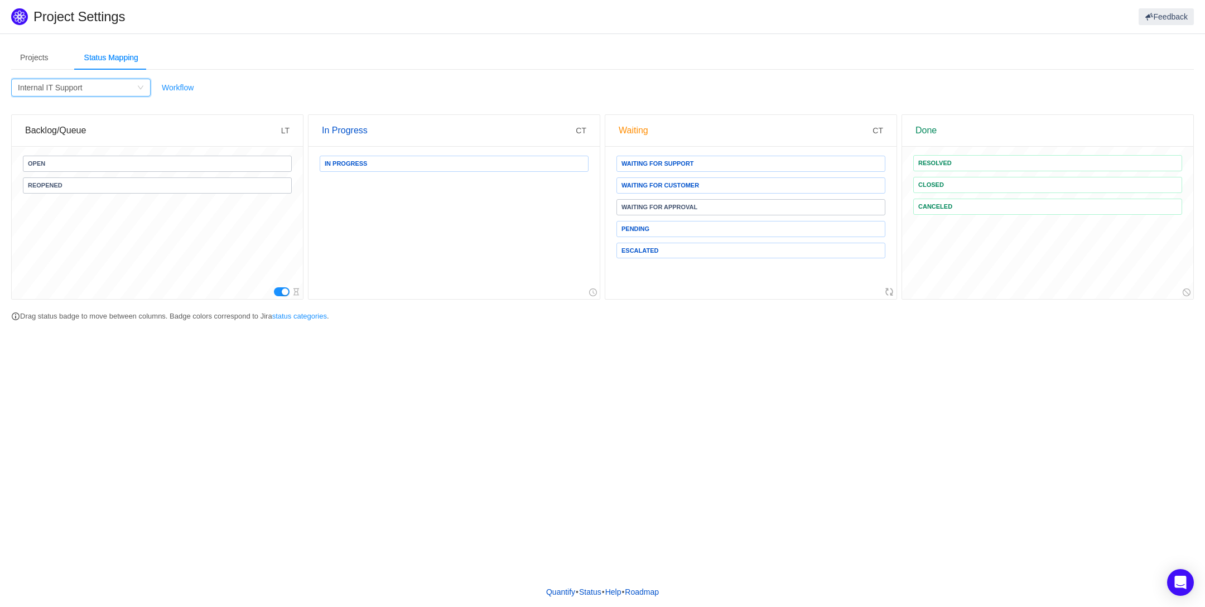
click at [142, 85] on icon "icon: down" at bounding box center [140, 87] width 7 height 7
click at [176, 84] on link "Workflow" at bounding box center [178, 87] width 32 height 9
click at [889, 287] on icon at bounding box center [889, 291] width 9 height 9
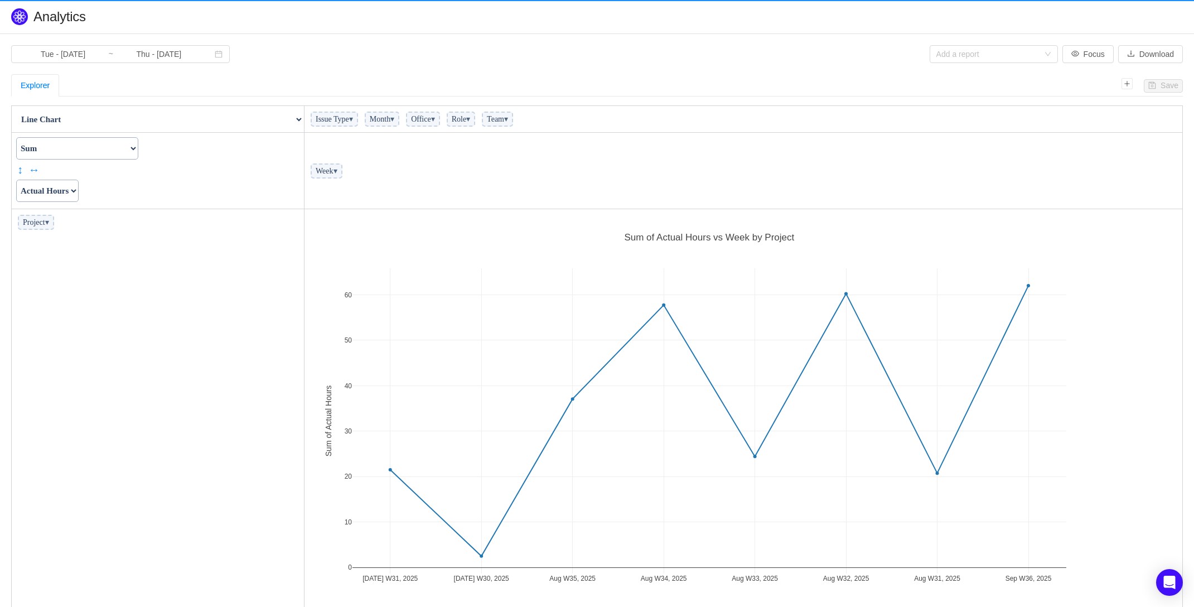
scroll to position [405, 871]
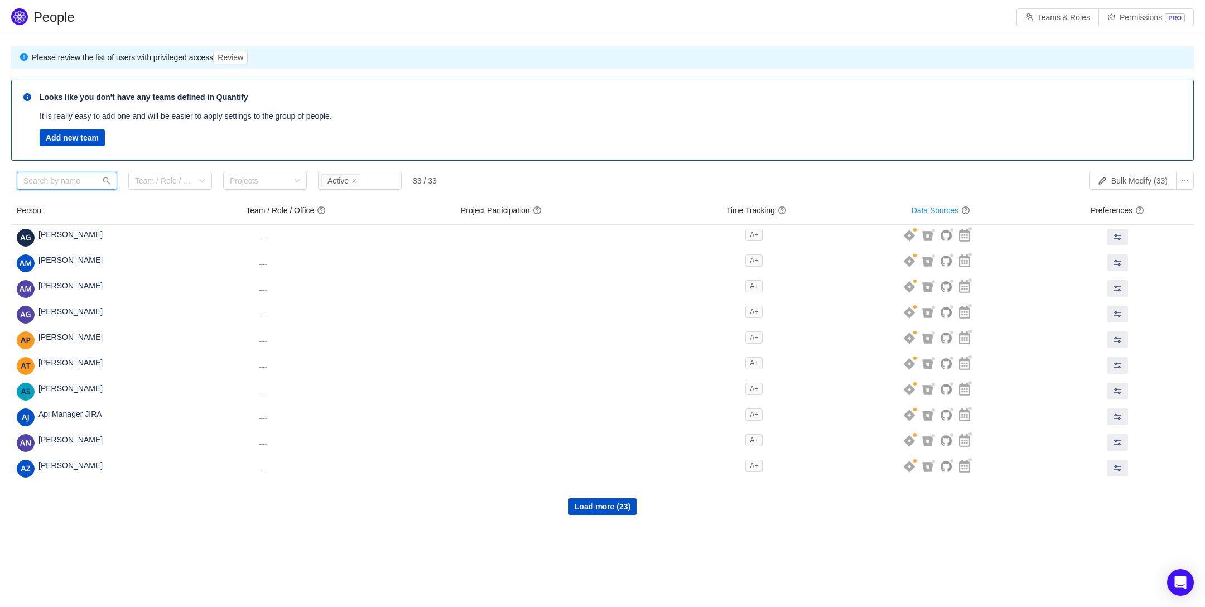
click at [70, 178] on input "text" at bounding box center [67, 181] width 100 height 18
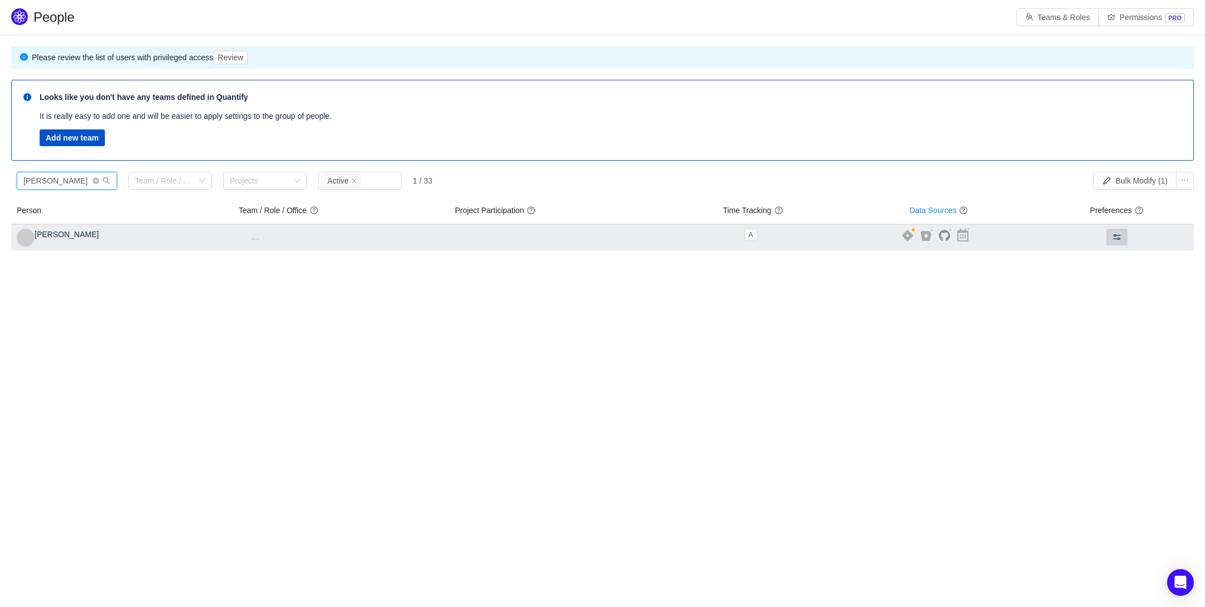
type input "raimo"
click at [1119, 236] on span at bounding box center [1116, 237] width 9 height 9
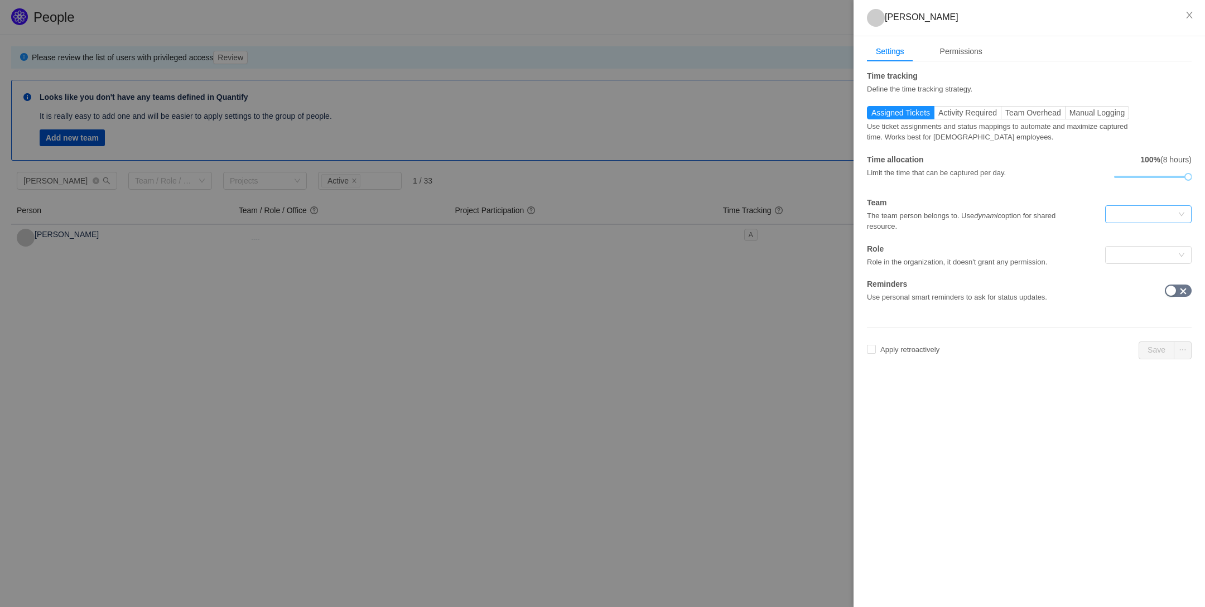
click at [1184, 211] on div at bounding box center [1148, 214] width 86 height 18
click at [1172, 258] on div at bounding box center [1145, 255] width 66 height 17
click at [1000, 243] on div "Role Role in the organization, it doesn't grant any permission." at bounding box center [975, 255] width 216 height 25
click at [961, 55] on div "Permissions" at bounding box center [961, 51] width 60 height 21
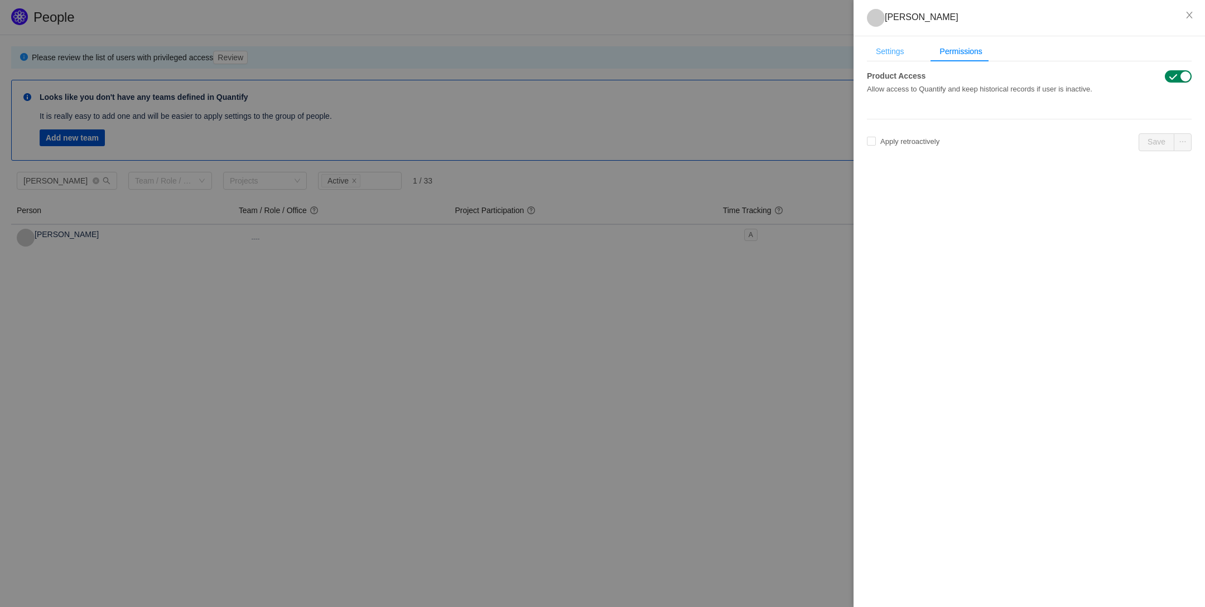
click at [900, 49] on div "Settings" at bounding box center [890, 51] width 46 height 21
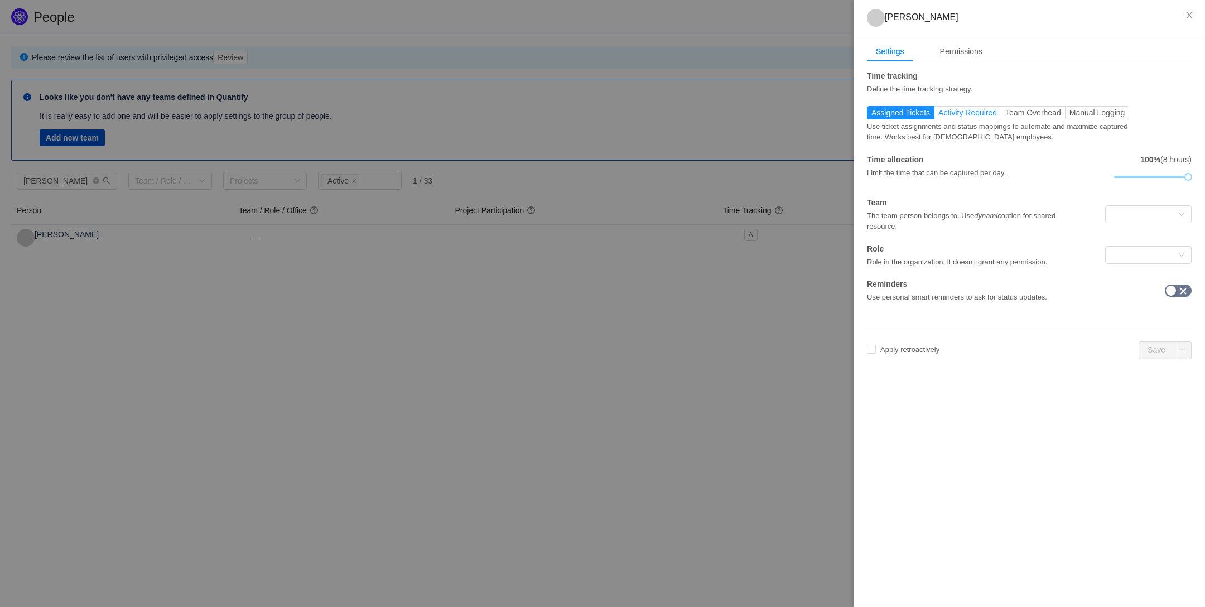
click at [988, 111] on span "Activity Required" at bounding box center [967, 112] width 59 height 9
click at [938, 115] on input "Activity Required" at bounding box center [938, 115] width 0 height 0
click at [1020, 116] on span "Team Overhead" at bounding box center [1033, 112] width 56 height 9
click at [1005, 115] on input "Team Overhead" at bounding box center [1005, 115] width 0 height 0
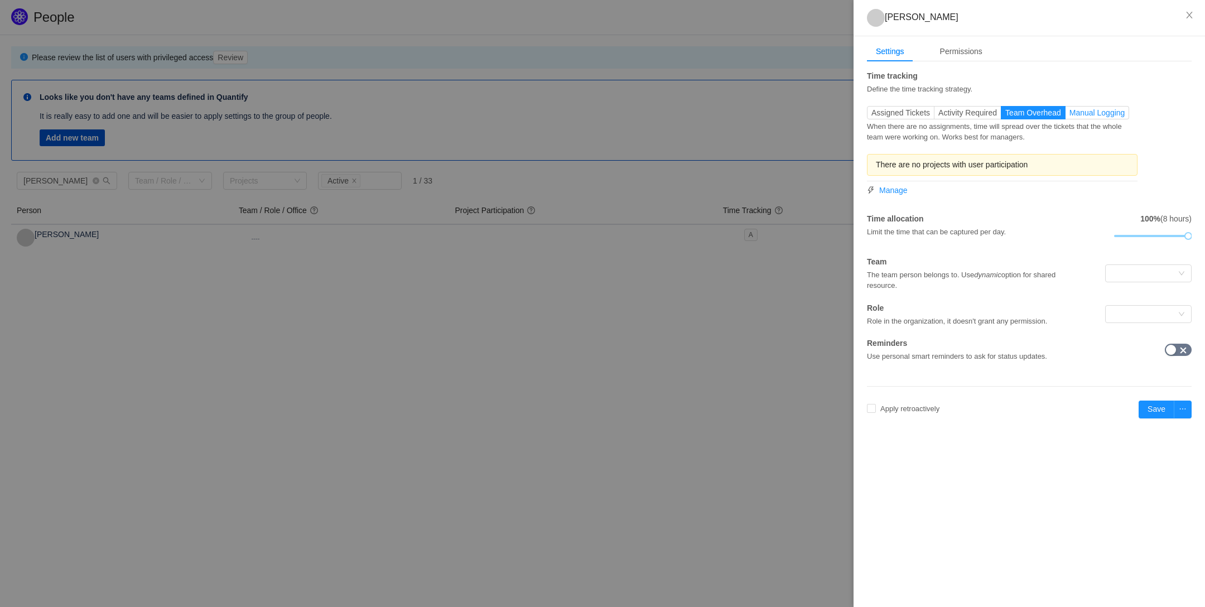
click at [1086, 111] on span "Manual Logging" at bounding box center [1097, 112] width 56 height 9
click at [1069, 115] on input "Manual Logging" at bounding box center [1069, 115] width 0 height 0
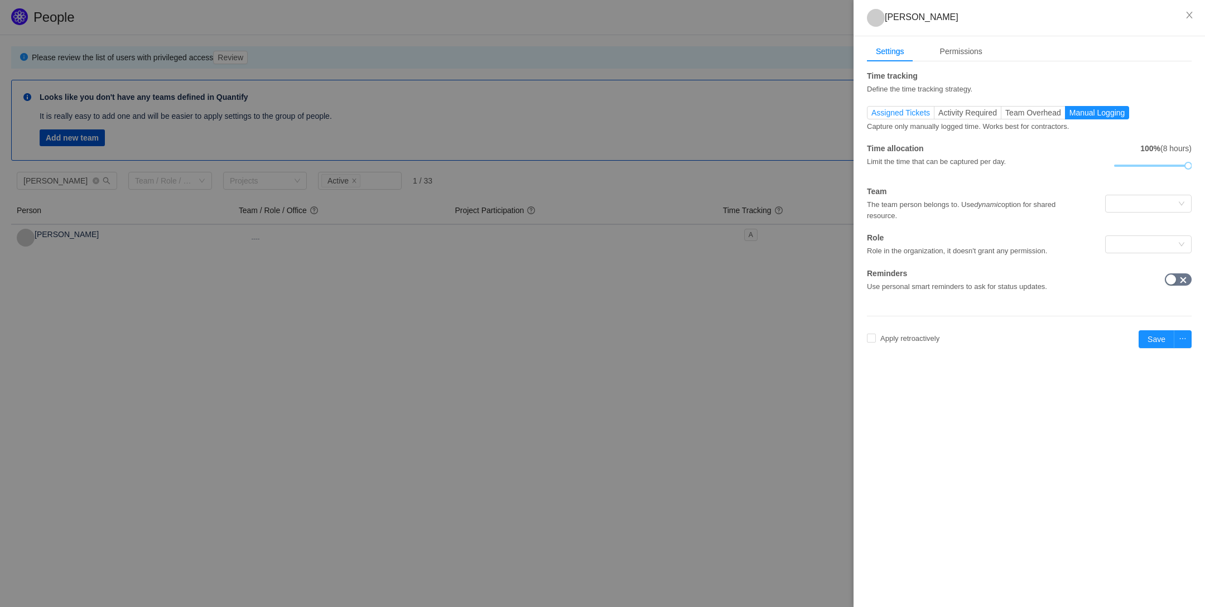
click at [901, 114] on span "Assigned Tickets" at bounding box center [900, 112] width 59 height 9
click at [871, 115] on input "Assigned Tickets" at bounding box center [871, 115] width 0 height 0
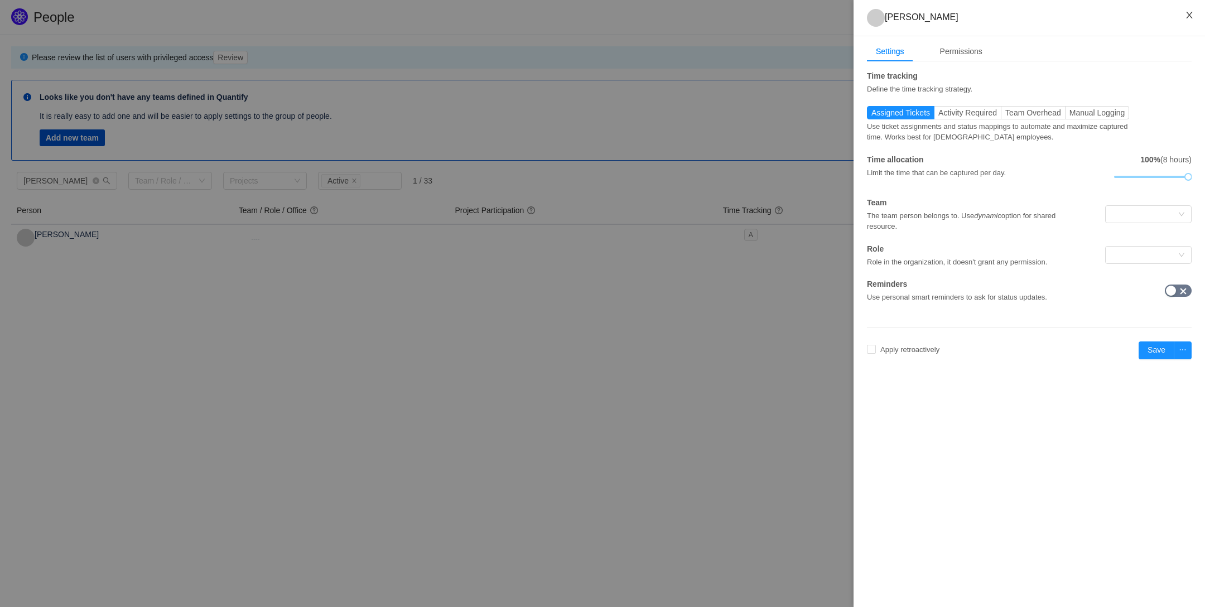
click at [1190, 13] on icon "icon: close" at bounding box center [1189, 15] width 9 height 9
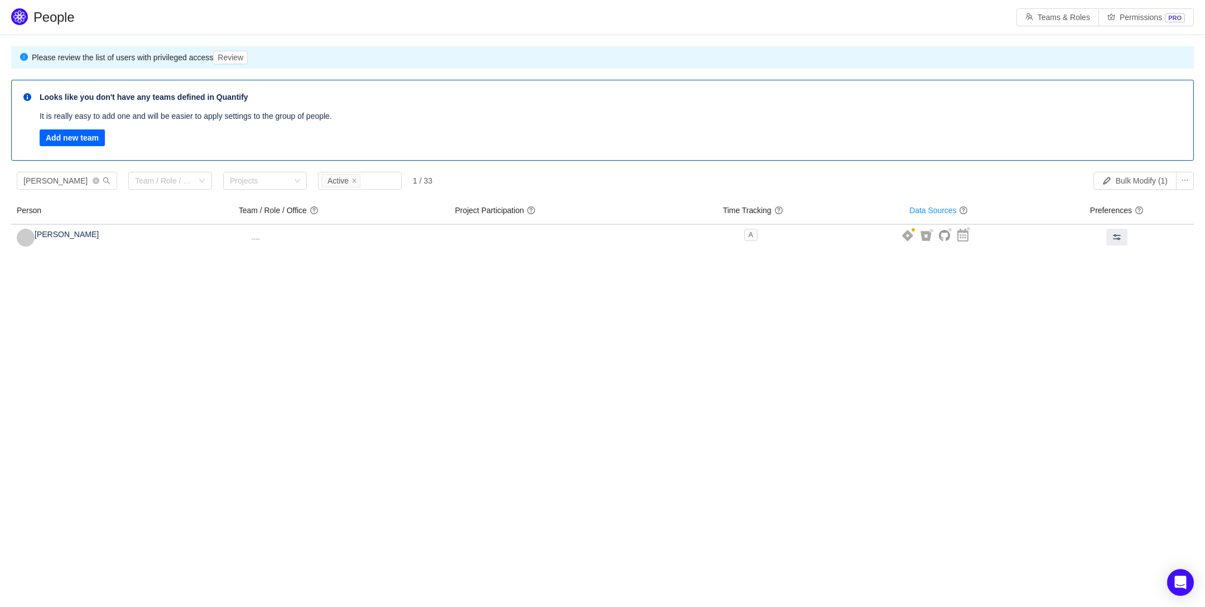
click at [84, 139] on button "Add new team" at bounding box center [72, 137] width 65 height 17
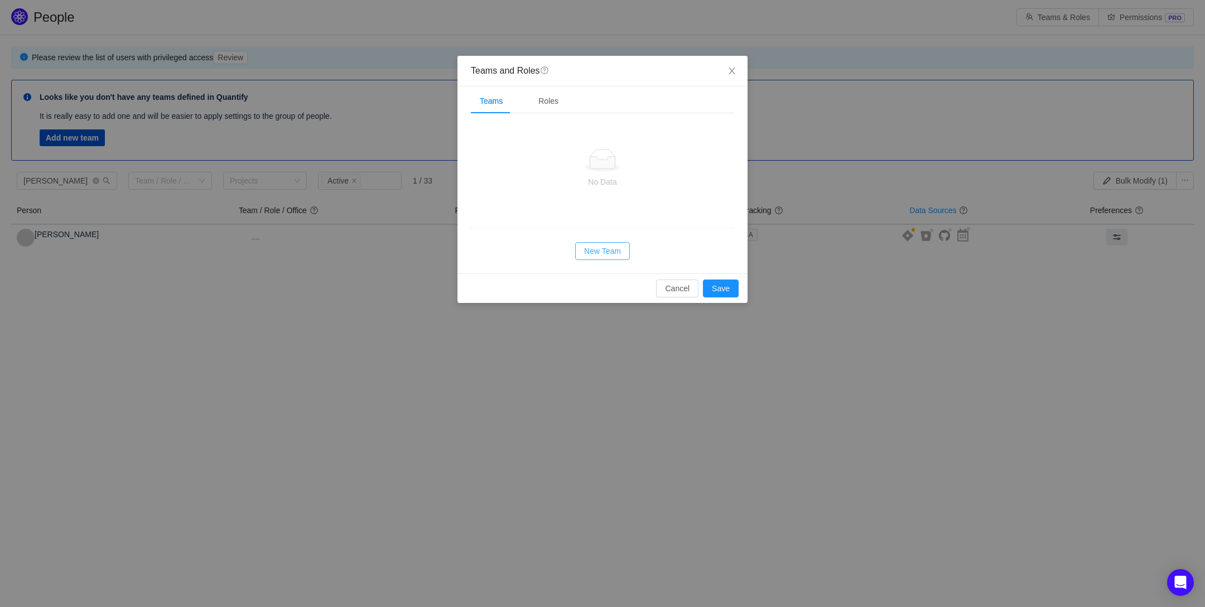
click at [601, 250] on button "New Team" at bounding box center [602, 251] width 55 height 18
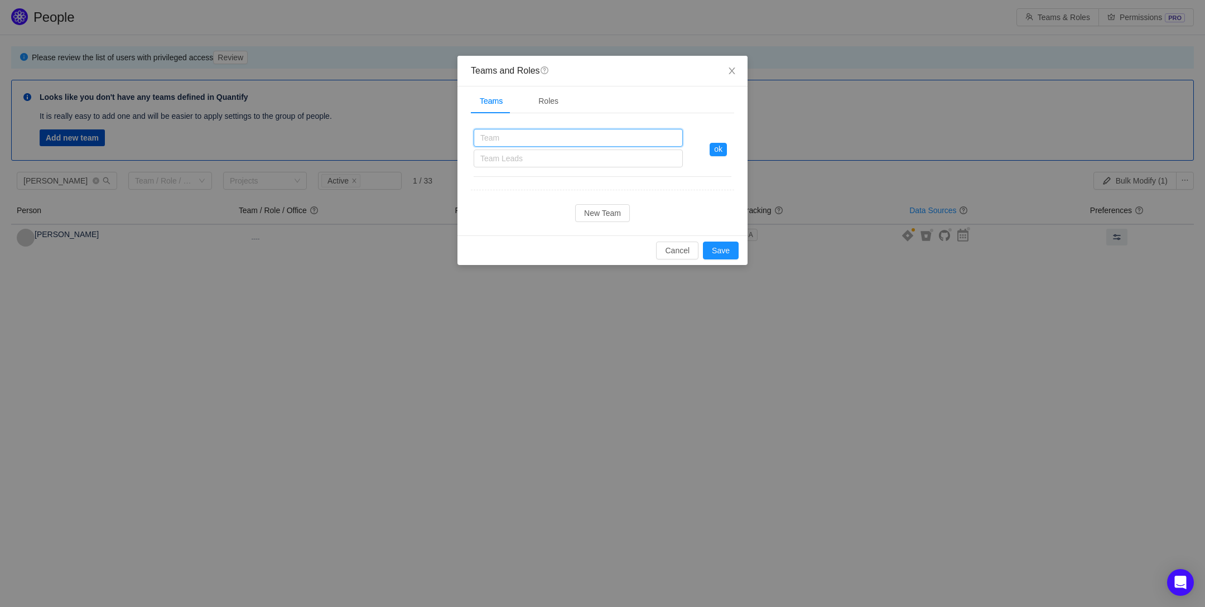
click at [533, 137] on input "text" at bounding box center [578, 138] width 209 height 18
click at [600, 163] on div "Team Leads" at bounding box center [575, 158] width 191 height 11
type input "IS adminai"
type input "raimo"
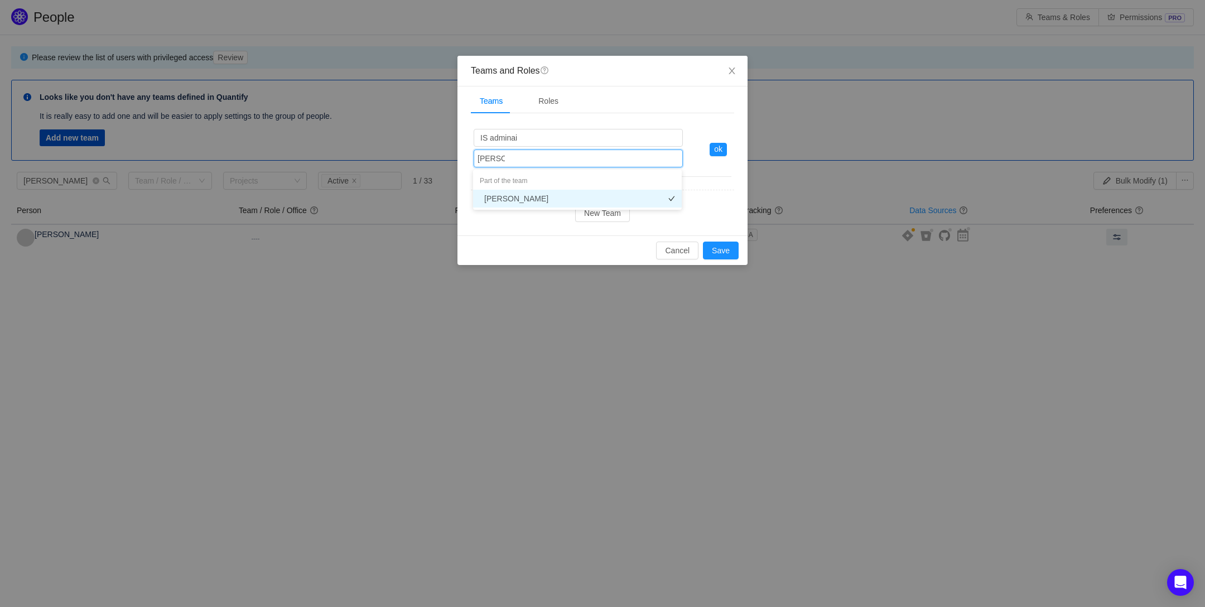
click at [572, 196] on li "Raimondas Žaromskis" at bounding box center [577, 199] width 209 height 18
click at [550, 99] on div "Roles" at bounding box center [548, 101] width 38 height 25
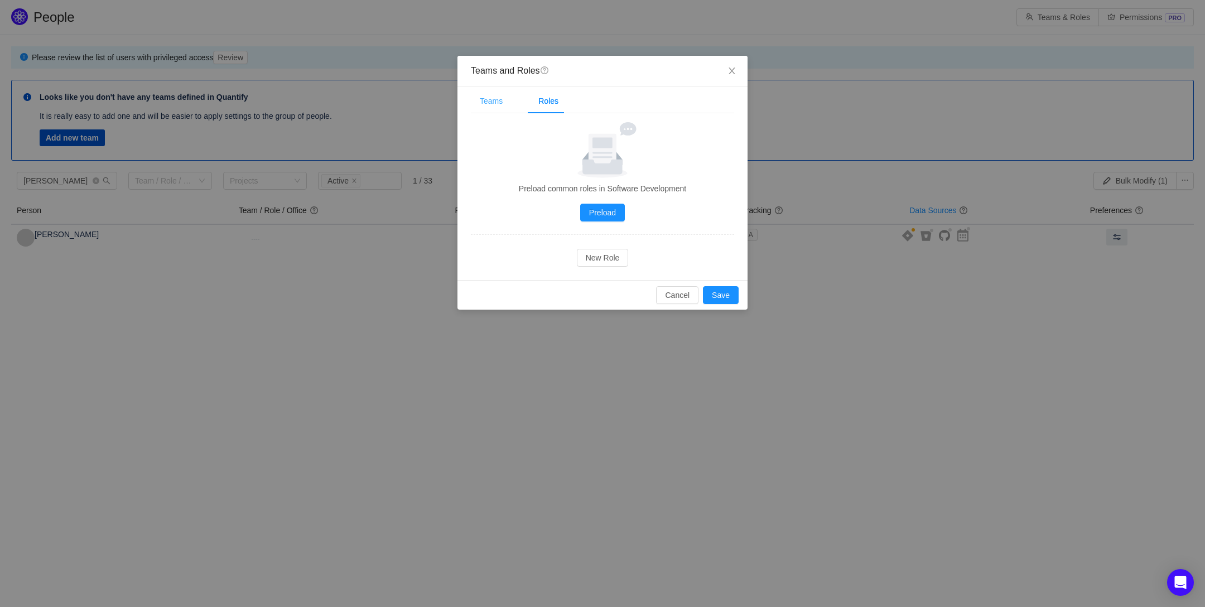
click at [491, 100] on div "Teams" at bounding box center [491, 101] width 41 height 25
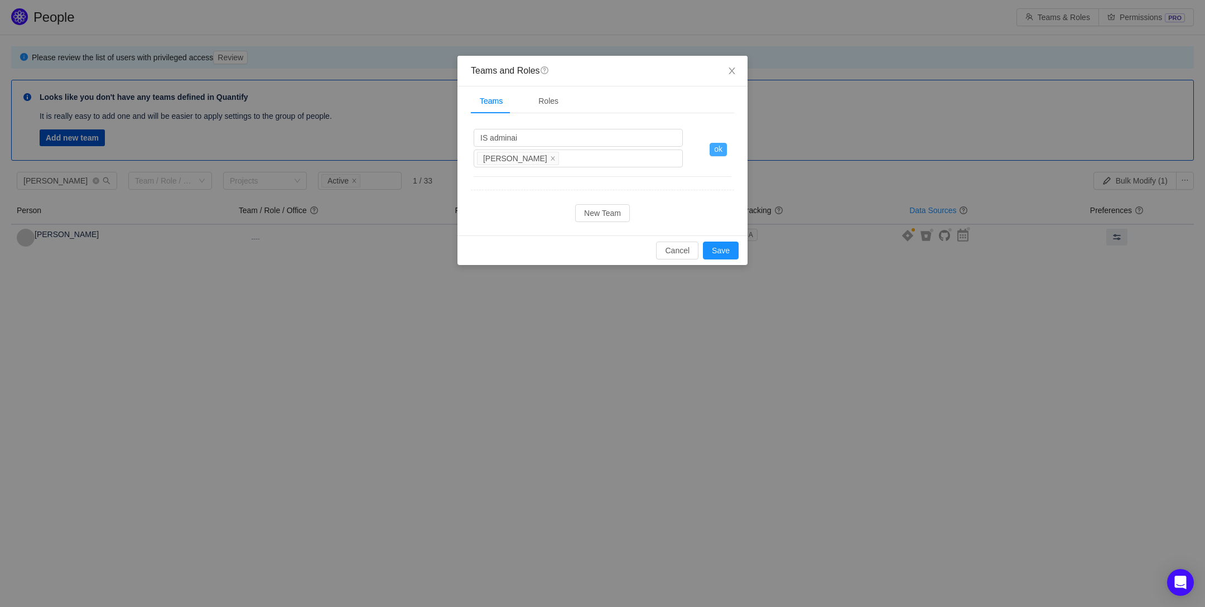
click at [720, 149] on button "ok" at bounding box center [718, 149] width 17 height 13
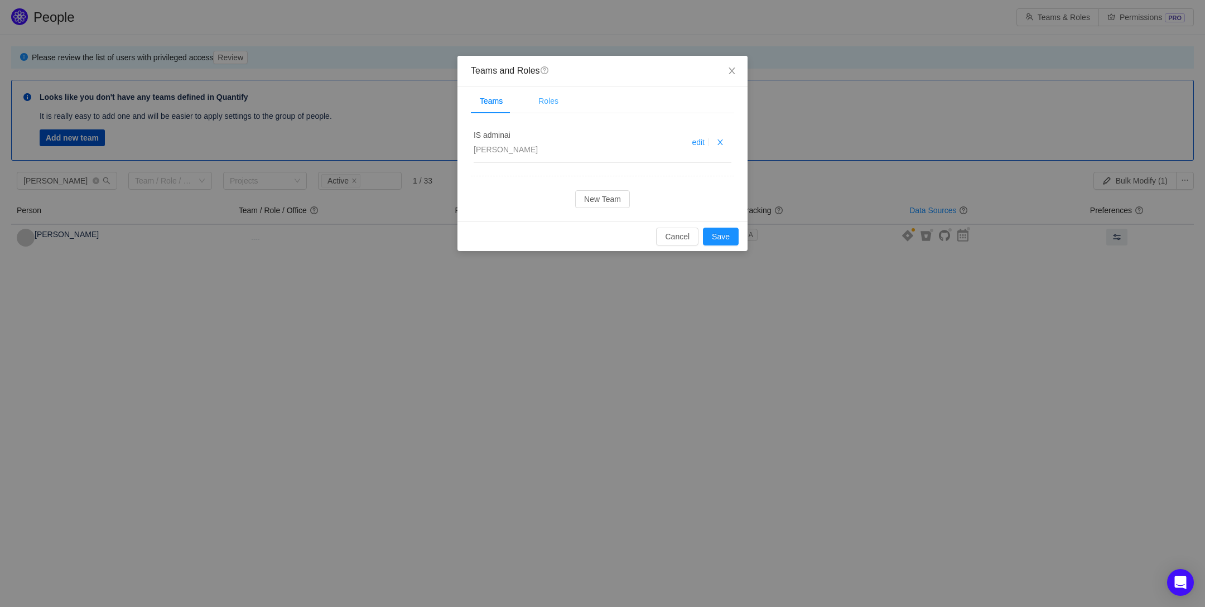
click at [548, 99] on div "Roles" at bounding box center [548, 101] width 38 height 25
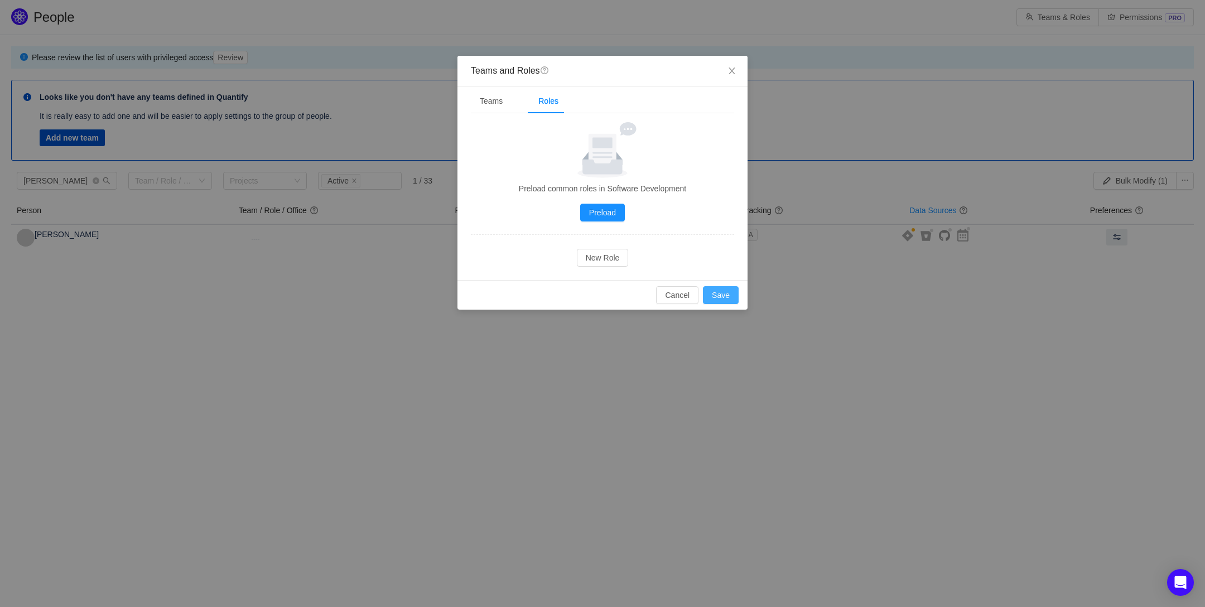
click at [725, 293] on button "Save" at bounding box center [721, 295] width 36 height 18
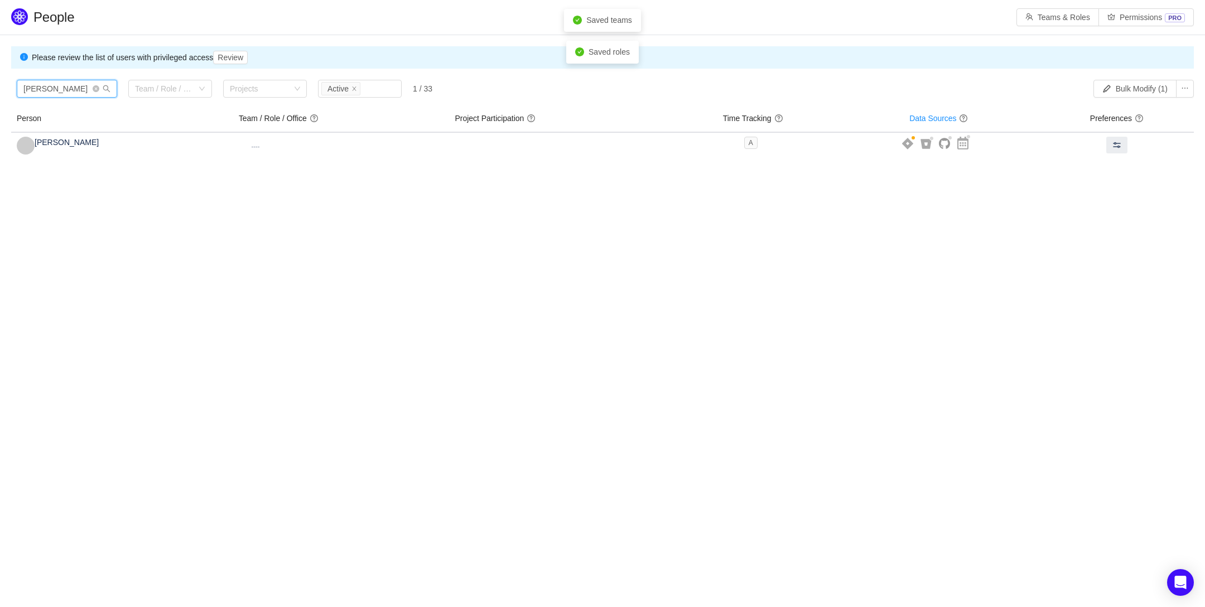
click at [60, 95] on input "raimo" at bounding box center [67, 89] width 100 height 18
drag, startPoint x: 56, startPoint y: 92, endPoint x: -16, endPoint y: 90, distance: 72.0
click at [0, 90] on html "People Teams & Roles Permissions PRO Please review the list of users with privi…" at bounding box center [602, 303] width 1205 height 607
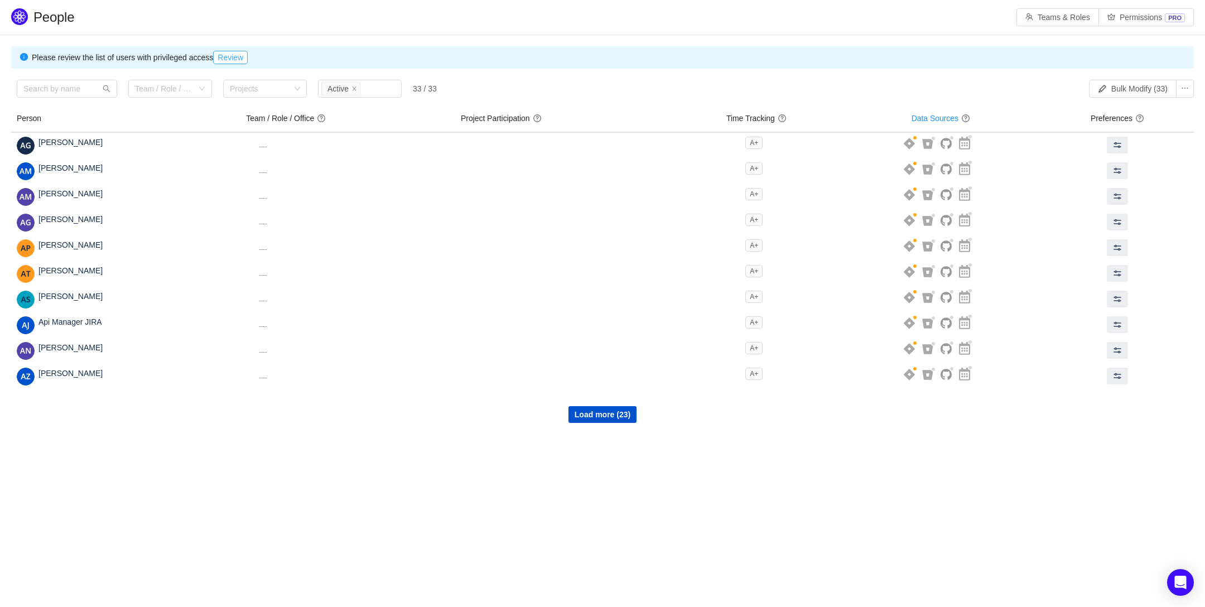
click at [230, 57] on button "Review" at bounding box center [230, 57] width 35 height 13
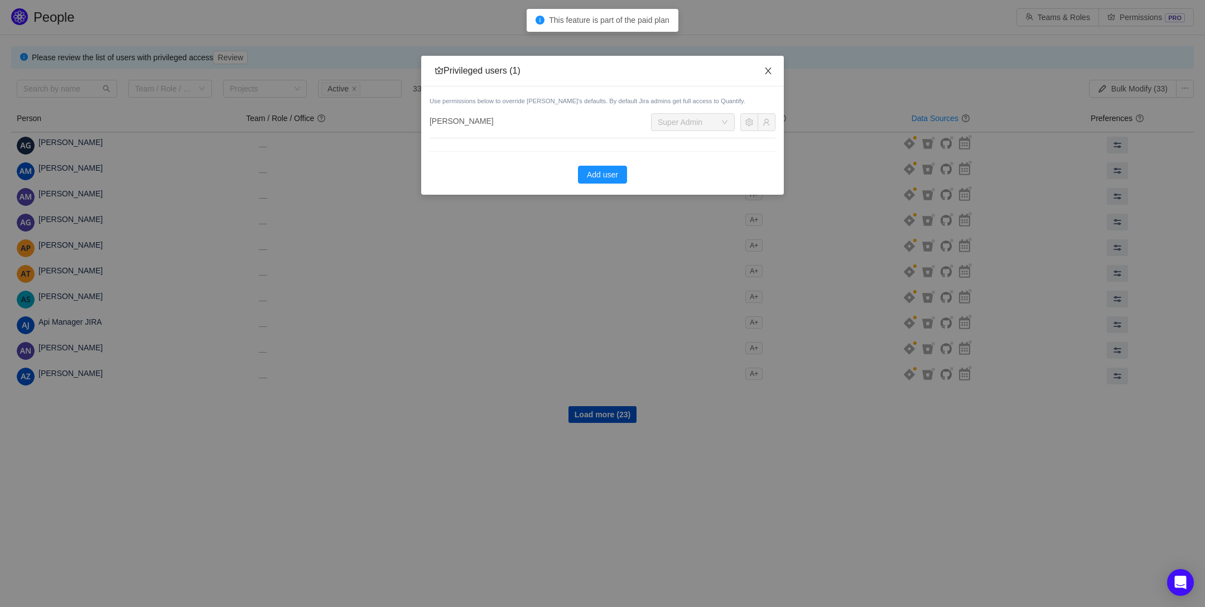
click at [767, 67] on icon "icon: close" at bounding box center [768, 70] width 9 height 9
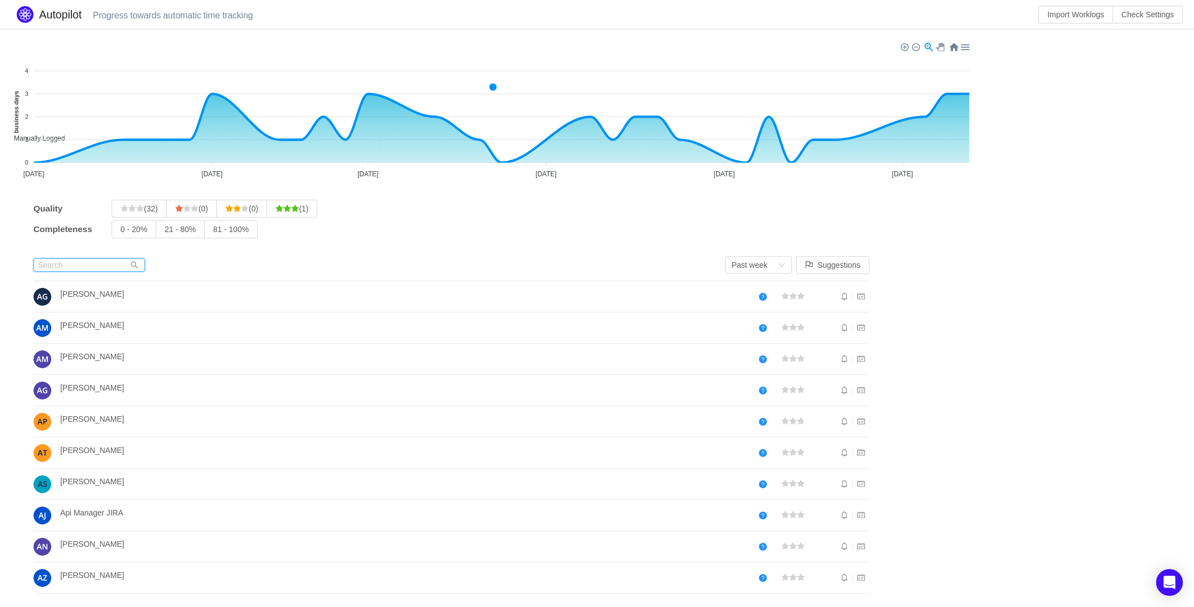
click at [73, 261] on input "text" at bounding box center [89, 264] width 112 height 13
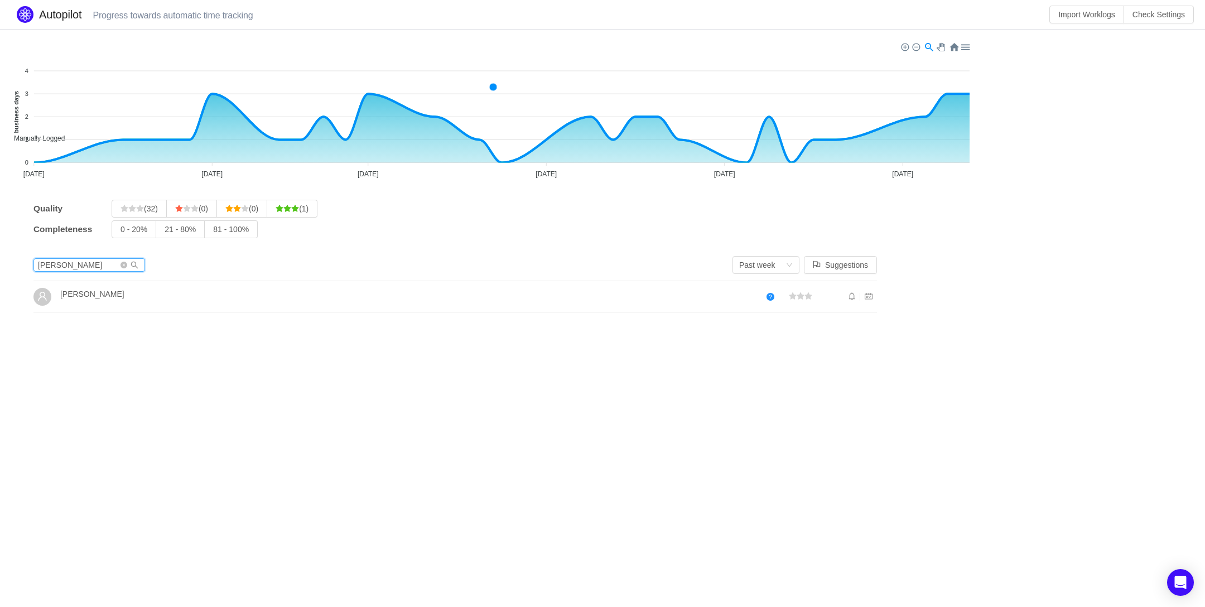
type input "raimo"
click at [91, 294] on span "Raimondas Žaromskis" at bounding box center [92, 294] width 64 height 9
click at [703, 301] on div "[PERSON_NAME]" at bounding box center [413, 295] width 706 height 15
click at [765, 264] on div "Past week" at bounding box center [757, 265] width 36 height 17
click at [765, 303] on li "Past month" at bounding box center [766, 305] width 67 height 18
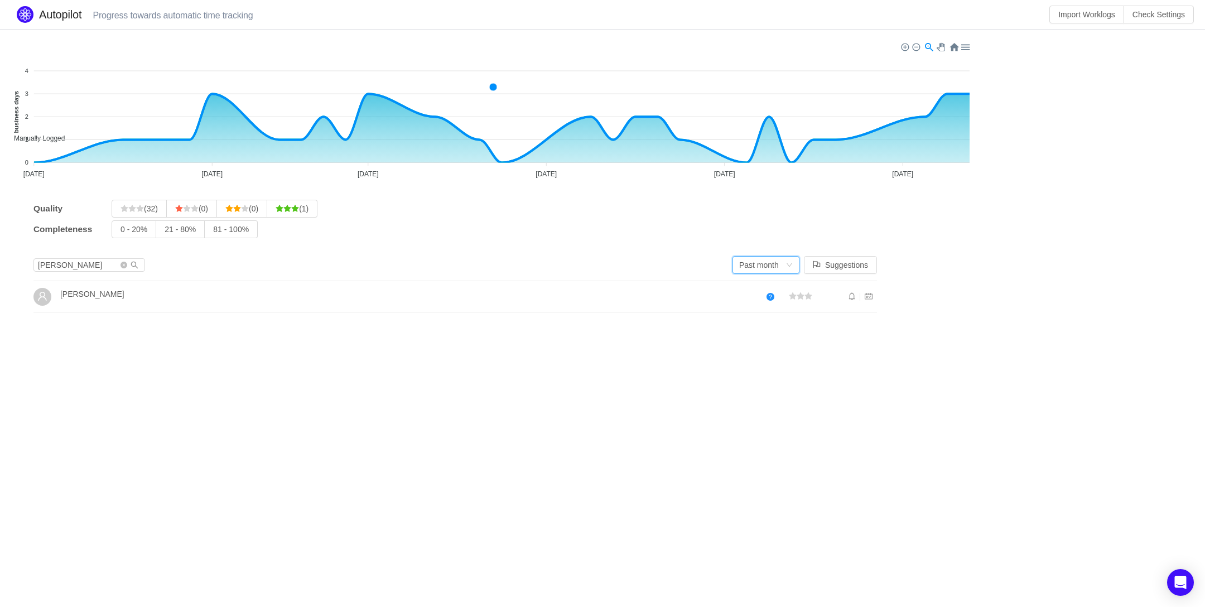
click at [718, 295] on h4 "[PERSON_NAME]" at bounding box center [413, 294] width 706 height 12
click at [760, 267] on div "Past month" at bounding box center [759, 265] width 40 height 17
click at [759, 287] on li "Past week" at bounding box center [766, 287] width 67 height 18
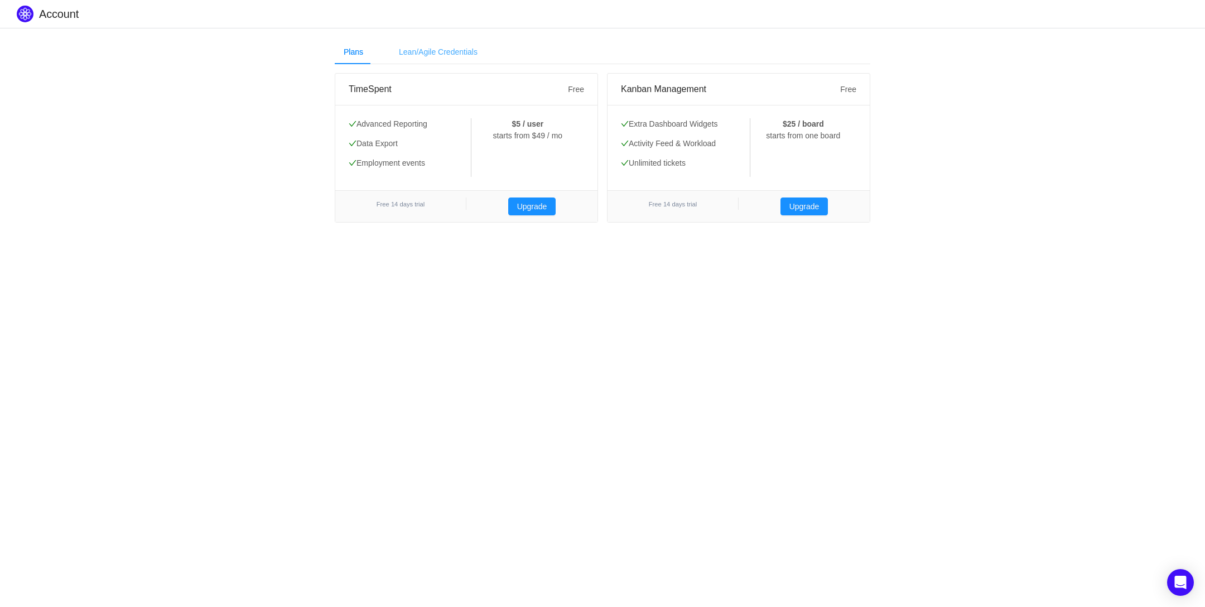
click at [442, 52] on div "Lean/Agile Credentials" at bounding box center [438, 52] width 97 height 25
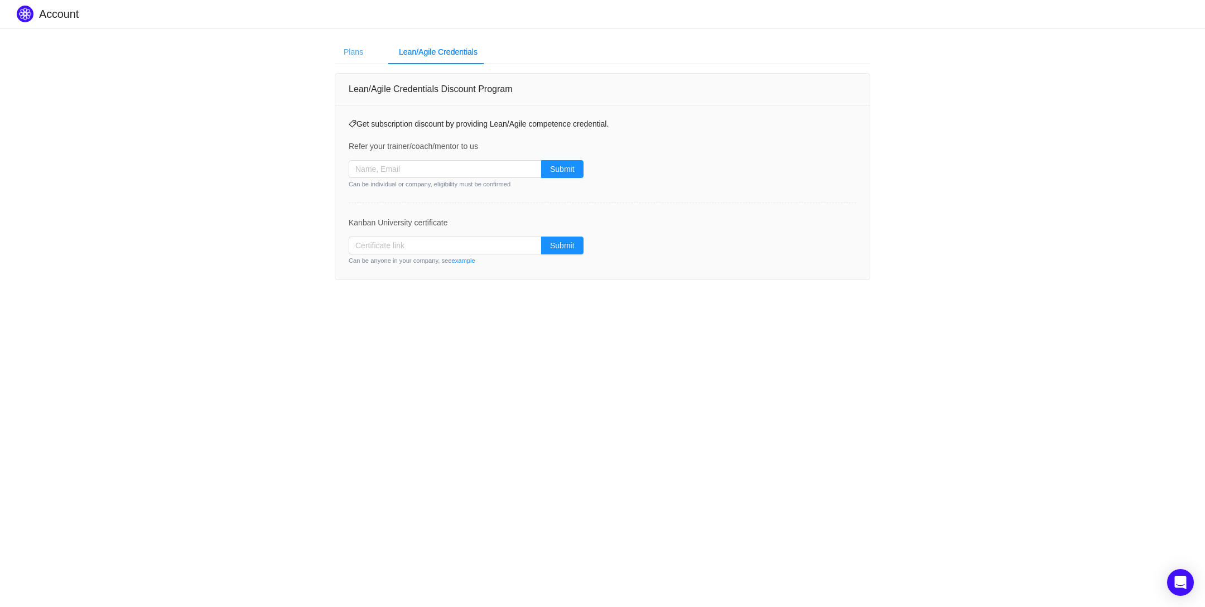
click at [344, 55] on div "Plans" at bounding box center [353, 52] width 37 height 25
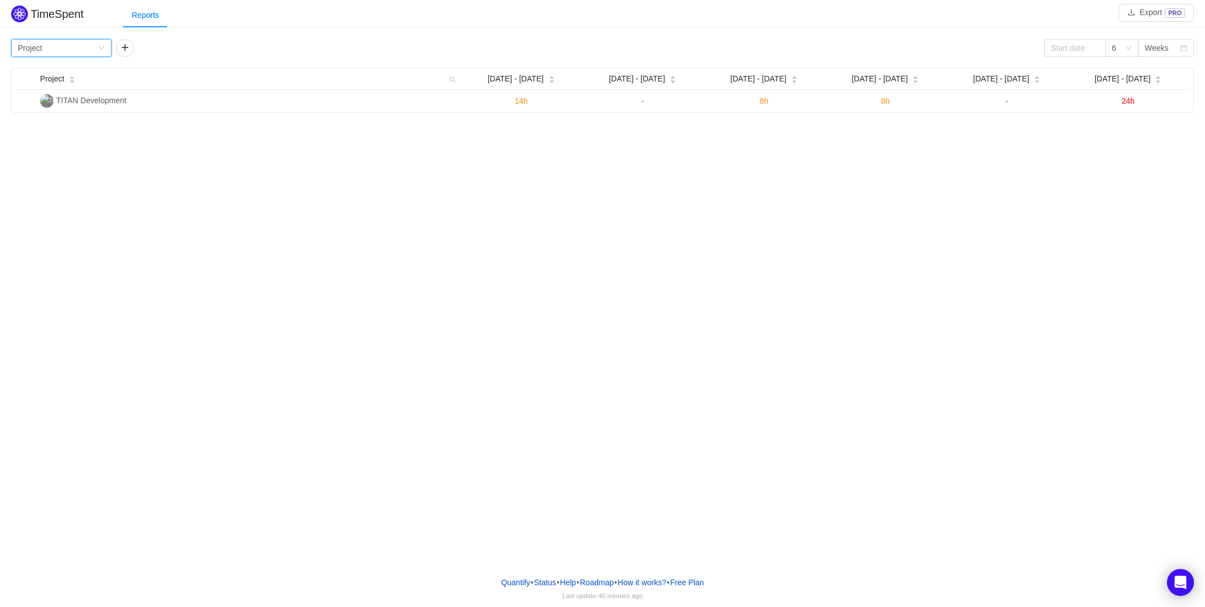
click at [102, 47] on icon "icon: down" at bounding box center [102, 48] width 6 height 4
click at [45, 88] on li "Team" at bounding box center [61, 88] width 100 height 18
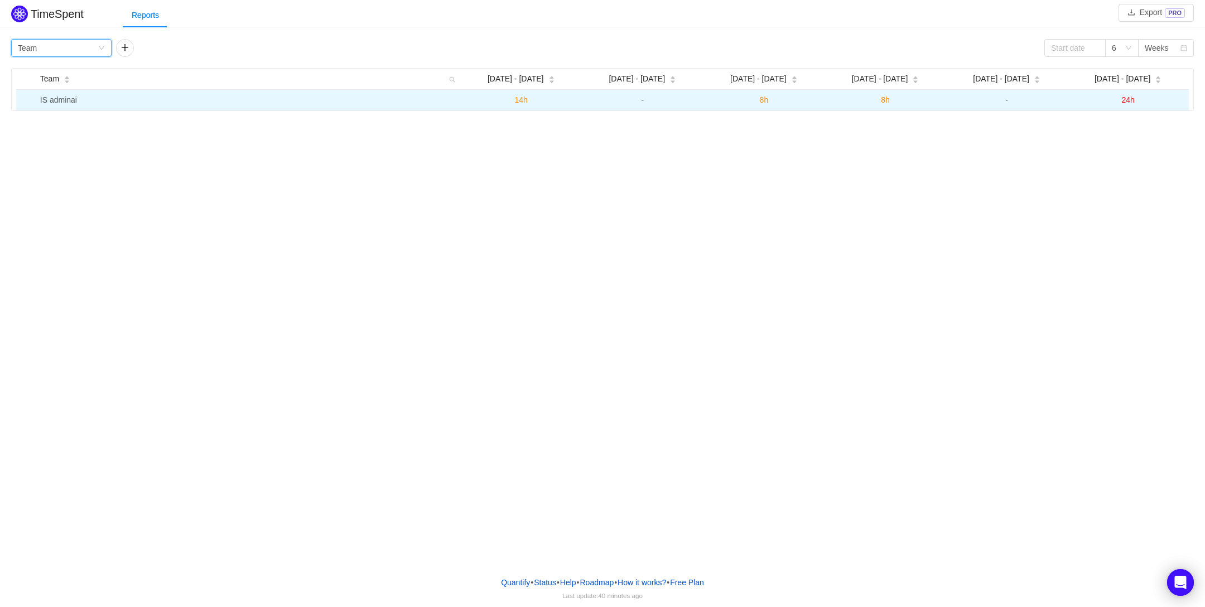
click at [60, 97] on td "IS adminai" at bounding box center [248, 100] width 425 height 21
click at [759, 100] on td "8h" at bounding box center [764, 100] width 122 height 21
click at [765, 100] on span "8h" at bounding box center [764, 99] width 9 height 9
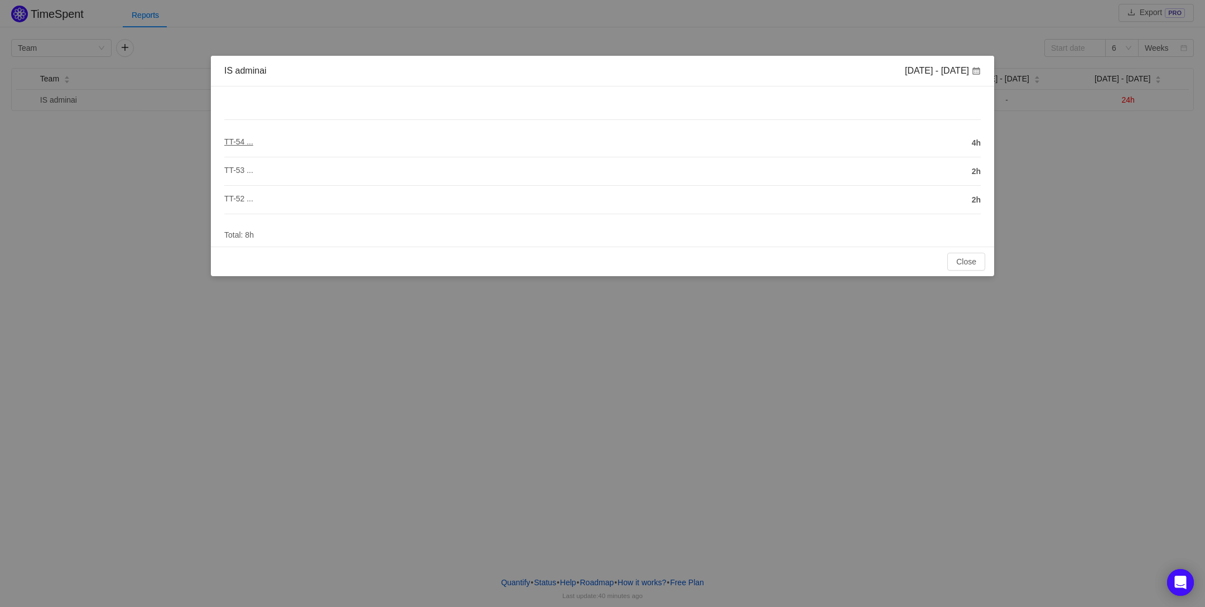
click at [249, 144] on span "TT-54 ..." at bounding box center [238, 141] width 29 height 9
click at [243, 167] on span "TT-53 ..." at bounding box center [238, 170] width 29 height 9
click at [965, 264] on button "Close" at bounding box center [966, 262] width 38 height 18
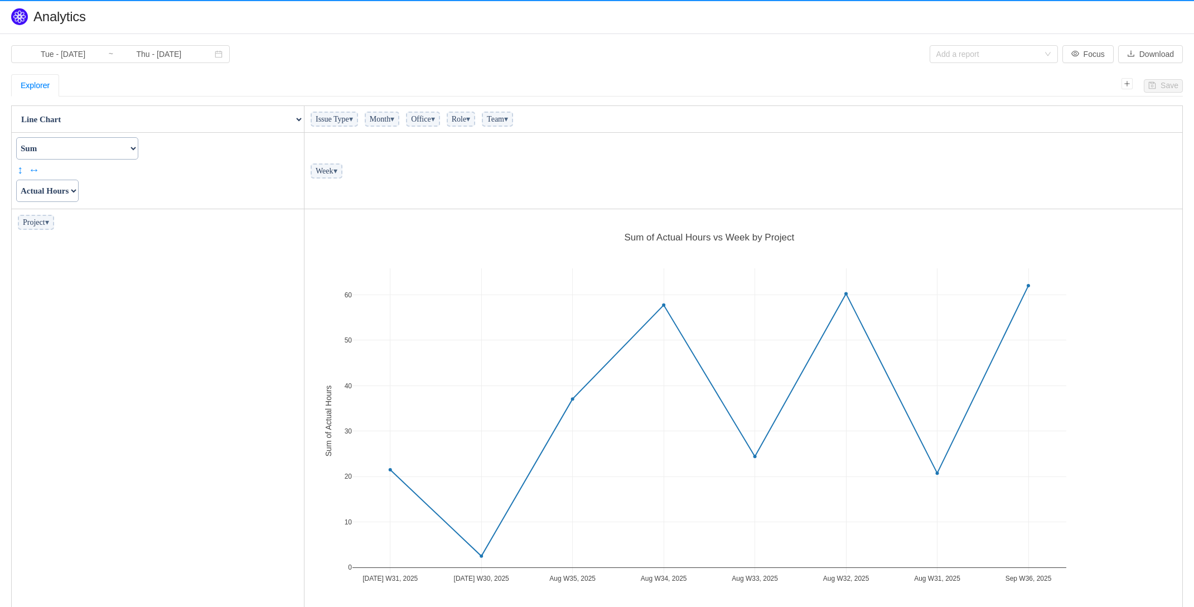
scroll to position [405, 871]
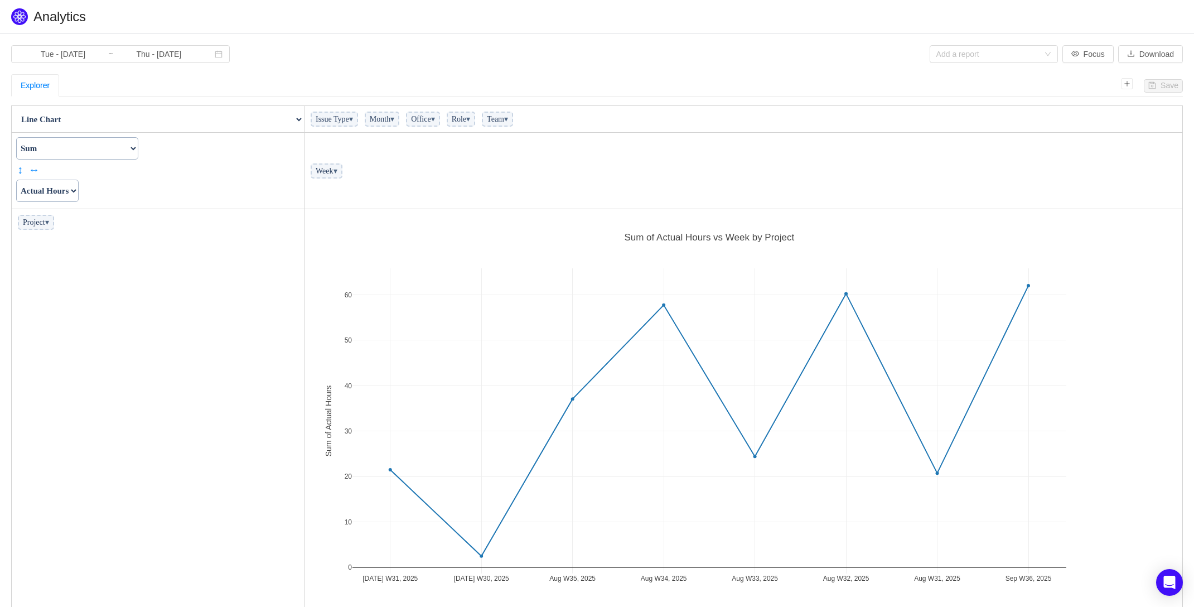
click at [353, 115] on span "▾" at bounding box center [351, 119] width 4 height 8
click at [399, 118] on span "Month ▾" at bounding box center [382, 119] width 35 height 15
click at [399, 120] on span "Month ▾" at bounding box center [382, 119] width 35 height 15
click at [394, 118] on span "▾" at bounding box center [392, 119] width 4 height 8
click at [376, 191] on input "checkbox" at bounding box center [372, 193] width 7 height 7
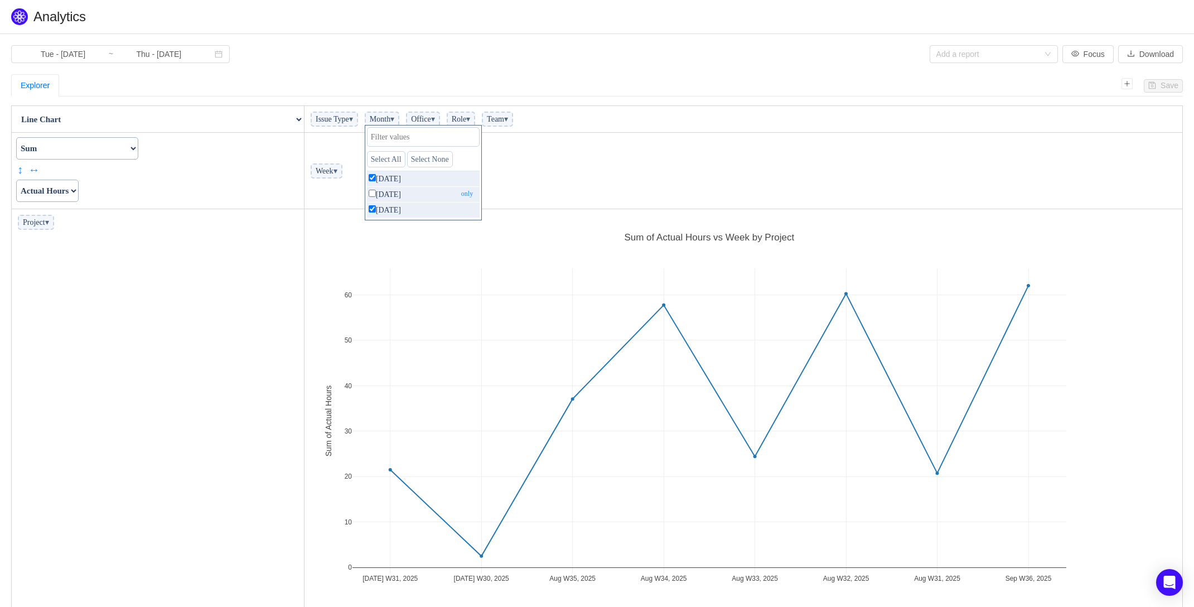
checkbox input "false"
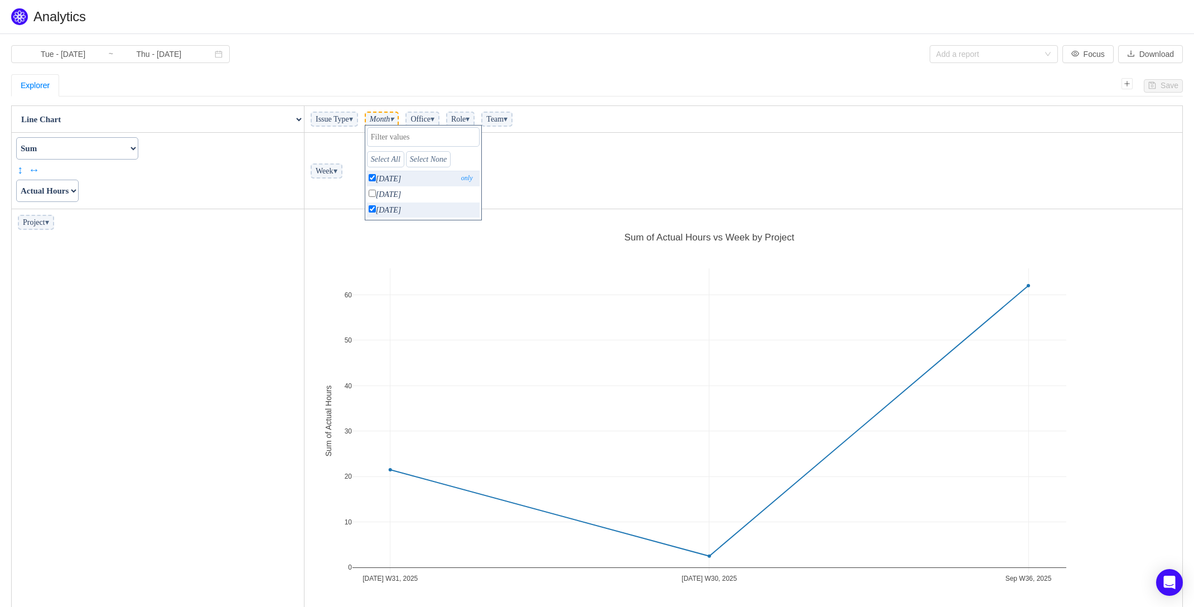
click at [376, 176] on input "checkbox" at bounding box center [372, 177] width 7 height 7
checkbox input "false"
click at [437, 121] on span "Office ▾" at bounding box center [423, 119] width 34 height 15
click at [440, 118] on span "Office ▾" at bounding box center [423, 119] width 34 height 15
click at [435, 117] on span "▾" at bounding box center [433, 119] width 4 height 8
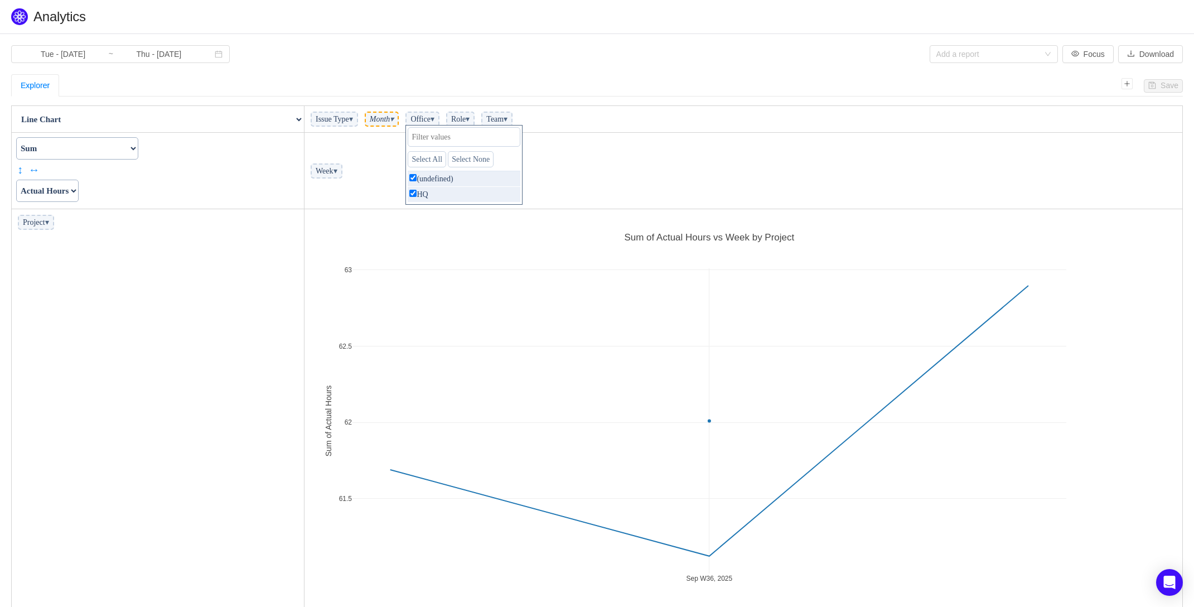
click at [435, 117] on span "▾" at bounding box center [433, 119] width 4 height 8
click at [470, 118] on span "▾" at bounding box center [468, 119] width 4 height 8
click at [508, 121] on span "▾" at bounding box center [506, 119] width 4 height 8
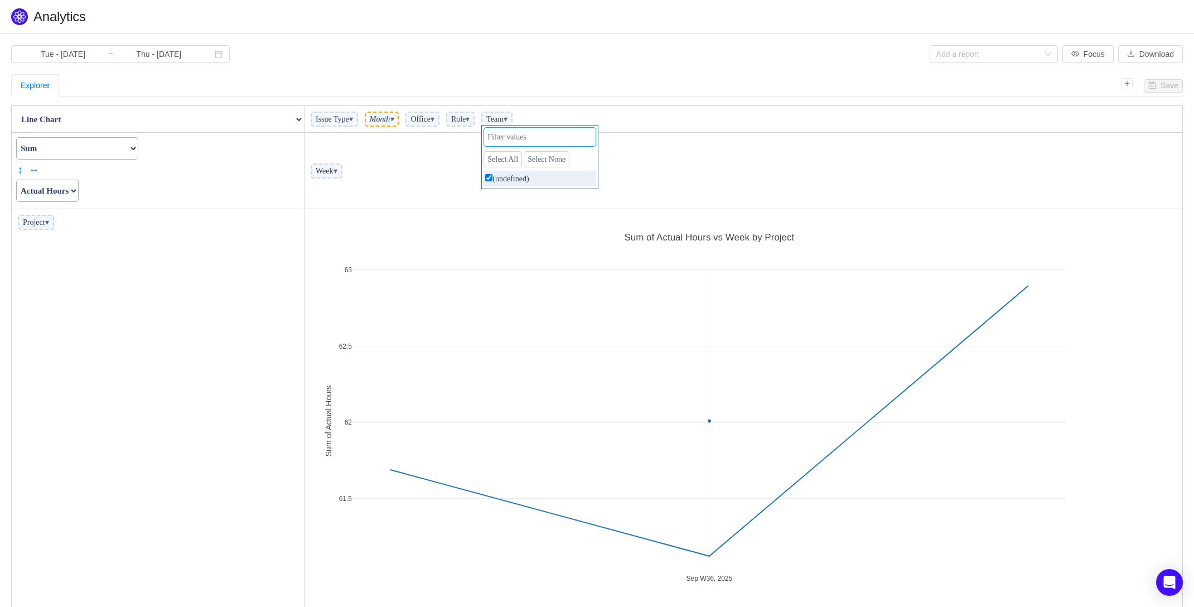
click at [548, 138] on input "text" at bounding box center [540, 137] width 113 height 20
click at [689, 141] on td "Week ▾" at bounding box center [744, 171] width 879 height 76
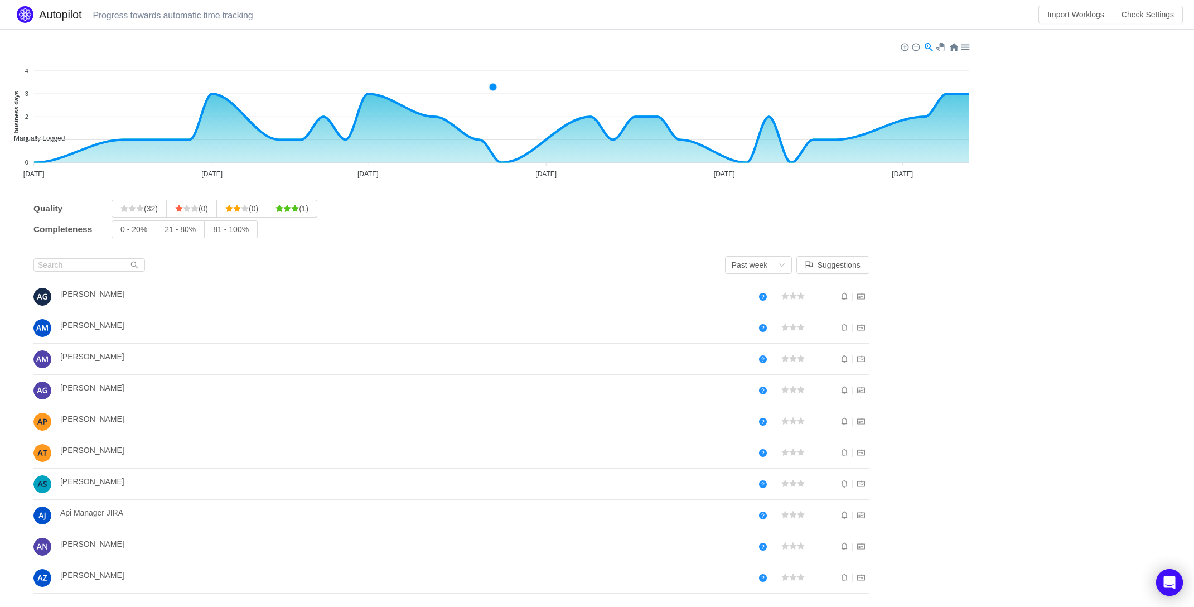
click at [78, 481] on span "[PERSON_NAME]" at bounding box center [92, 481] width 64 height 9
click at [42, 453] on img at bounding box center [42, 453] width 18 height 18
click at [778, 261] on div "Past week" at bounding box center [755, 265] width 46 height 17
click at [763, 306] on li "Past month" at bounding box center [766, 305] width 67 height 18
click at [102, 296] on span "[PERSON_NAME]" at bounding box center [92, 294] width 64 height 9
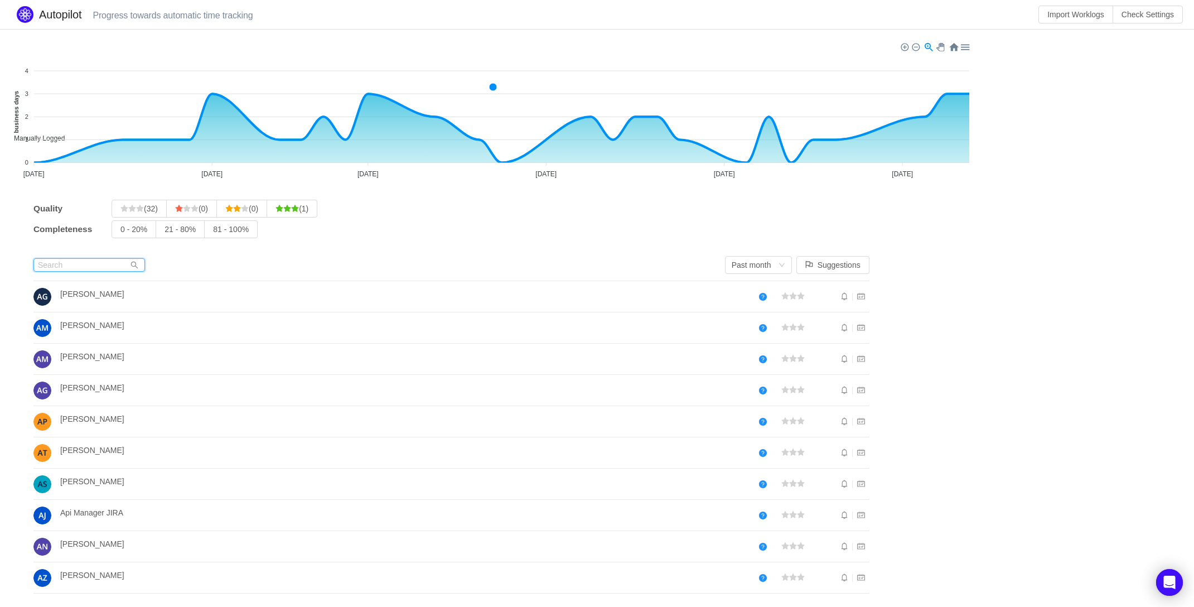
click at [94, 261] on input "text" at bounding box center [89, 264] width 112 height 13
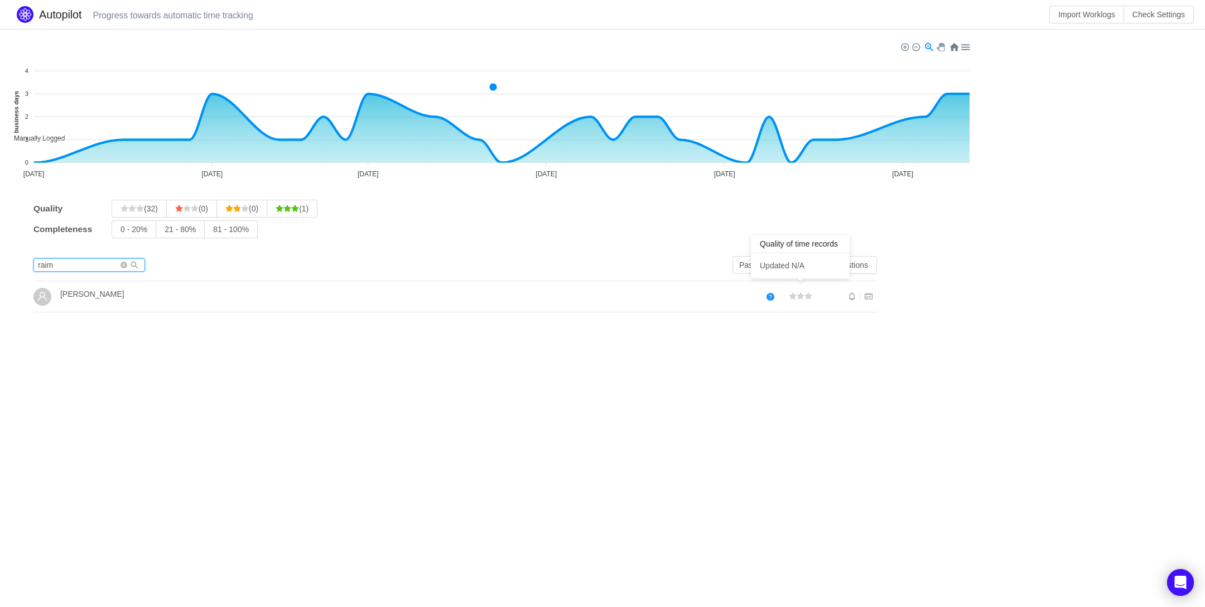
type input "raim"
click at [806, 295] on icon "icon: star" at bounding box center [807, 295] width 7 height 7
click at [798, 292] on icon "icon: star" at bounding box center [801, 296] width 8 height 8
click at [787, 293] on div at bounding box center [800, 297] width 41 height 22
drag, startPoint x: 799, startPoint y: 296, endPoint x: 812, endPoint y: 296, distance: 12.8
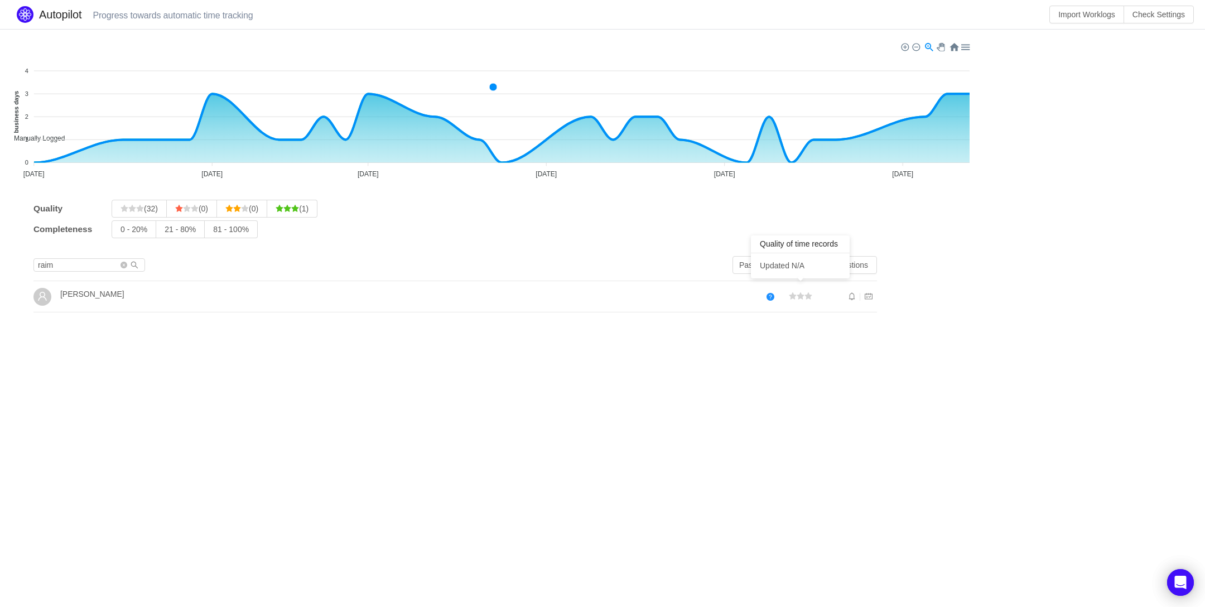
click at [801, 296] on span at bounding box center [800, 296] width 23 height 9
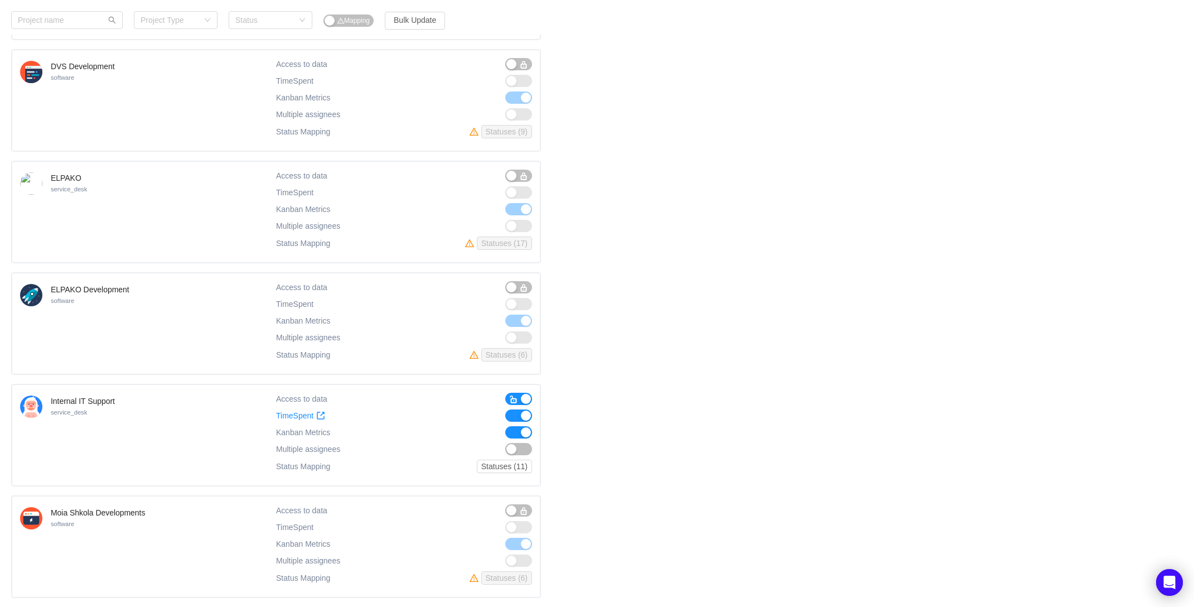
scroll to position [187, 0]
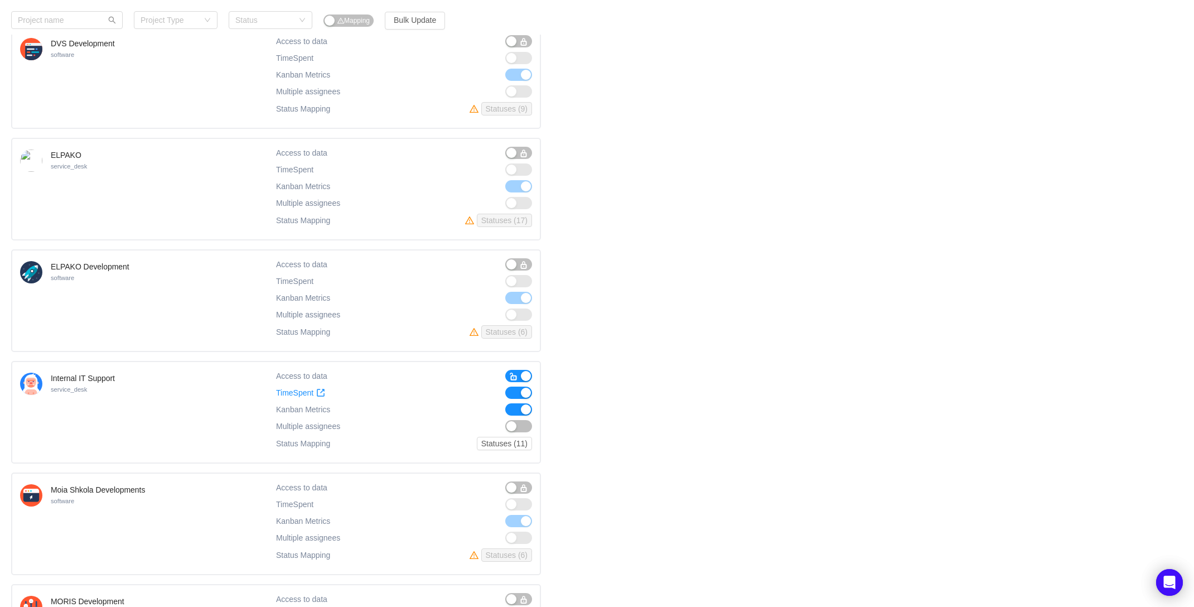
click at [518, 421] on button "button" at bounding box center [518, 426] width 27 height 12
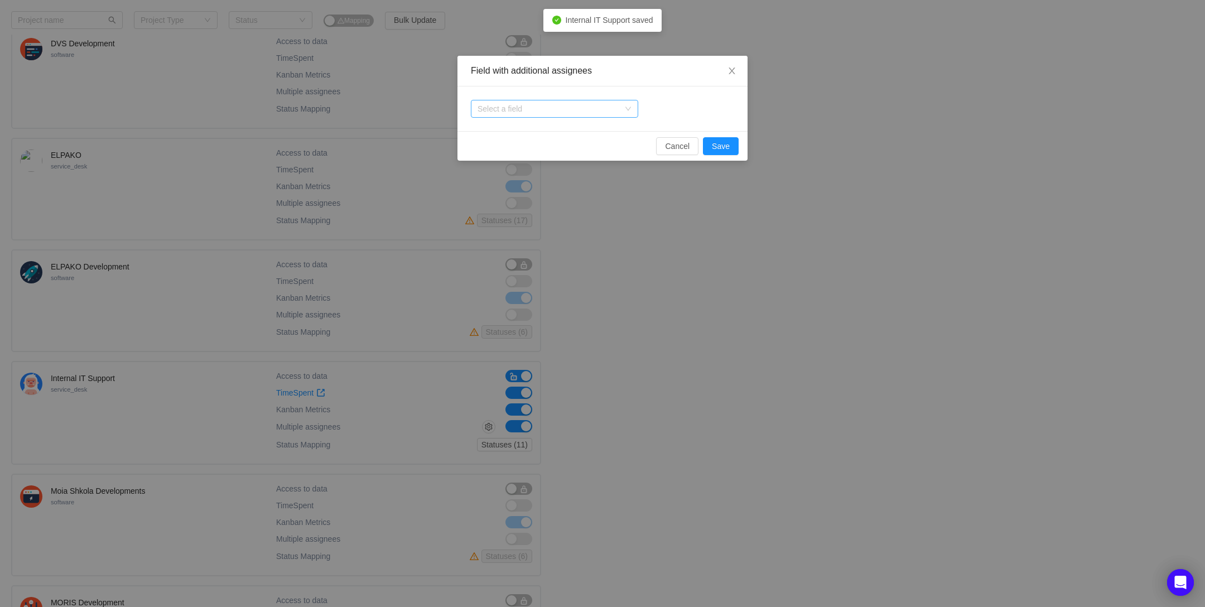
click at [612, 110] on div "Select a field" at bounding box center [549, 108] width 142 height 11
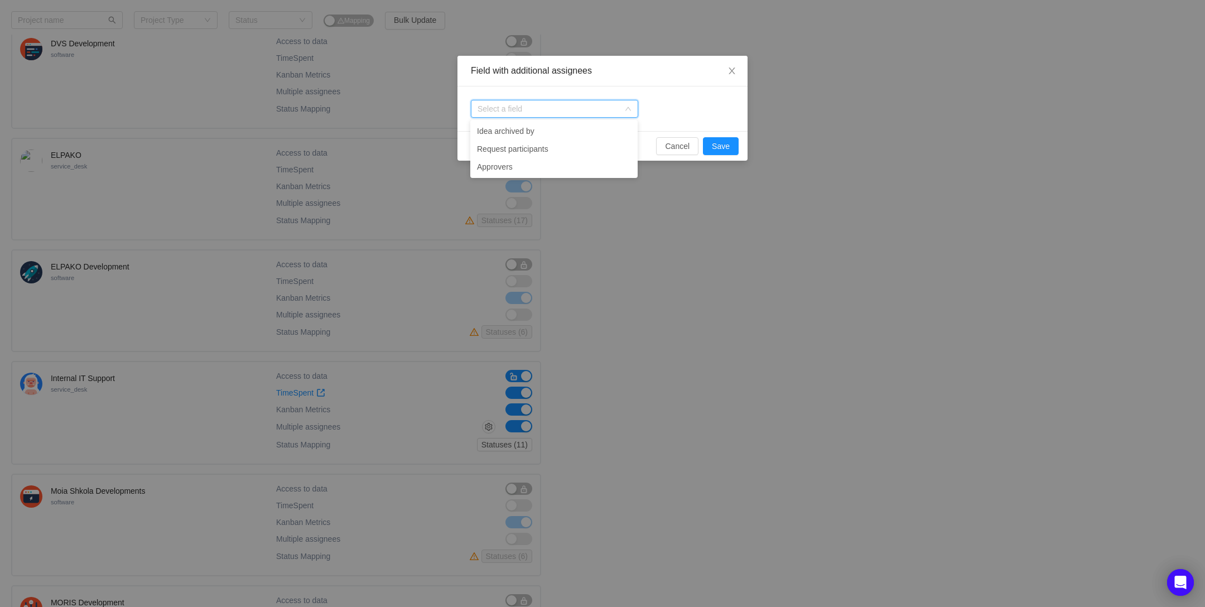
click at [664, 81] on div "Field with additional assignees" at bounding box center [602, 71] width 290 height 31
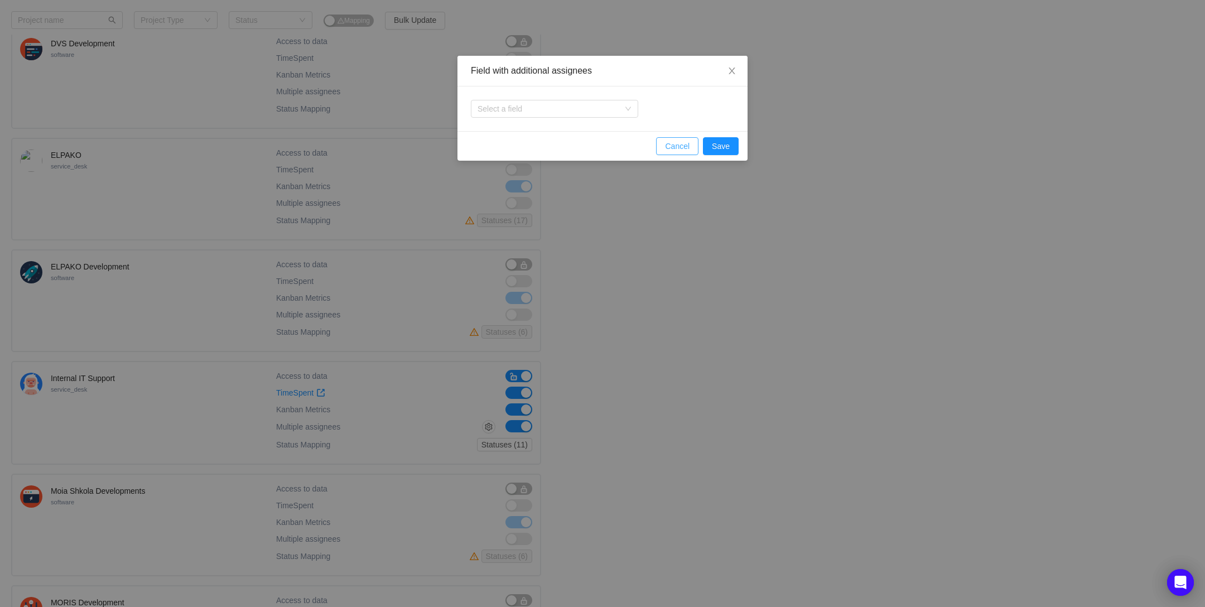
click at [682, 145] on button "Cancel" at bounding box center [677, 146] width 42 height 18
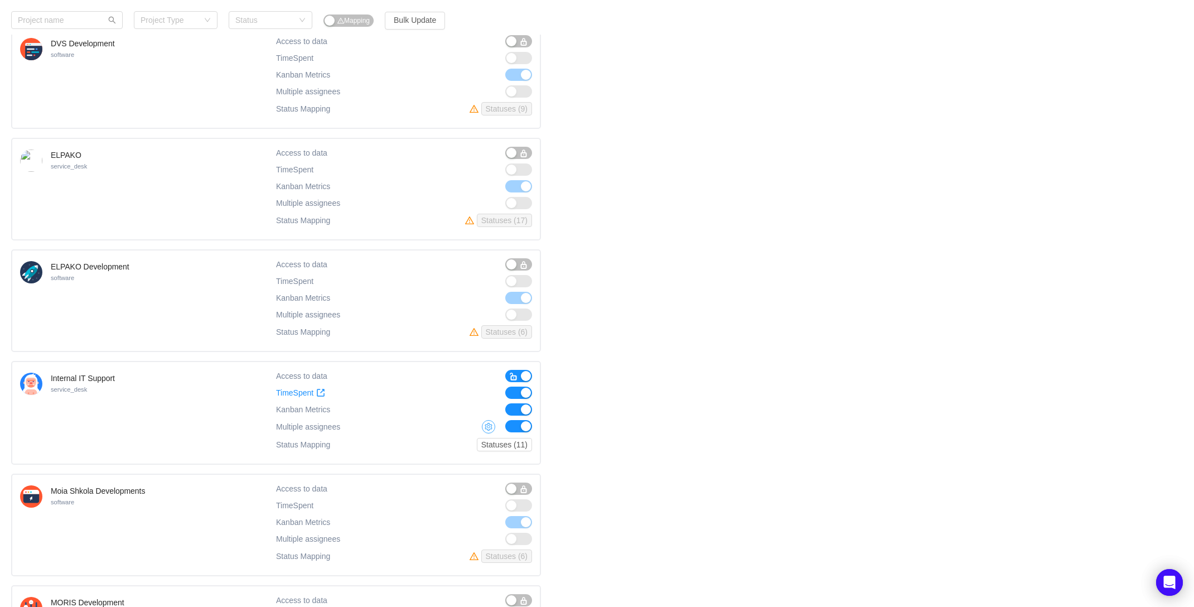
click at [489, 422] on button "button" at bounding box center [488, 426] width 13 height 13
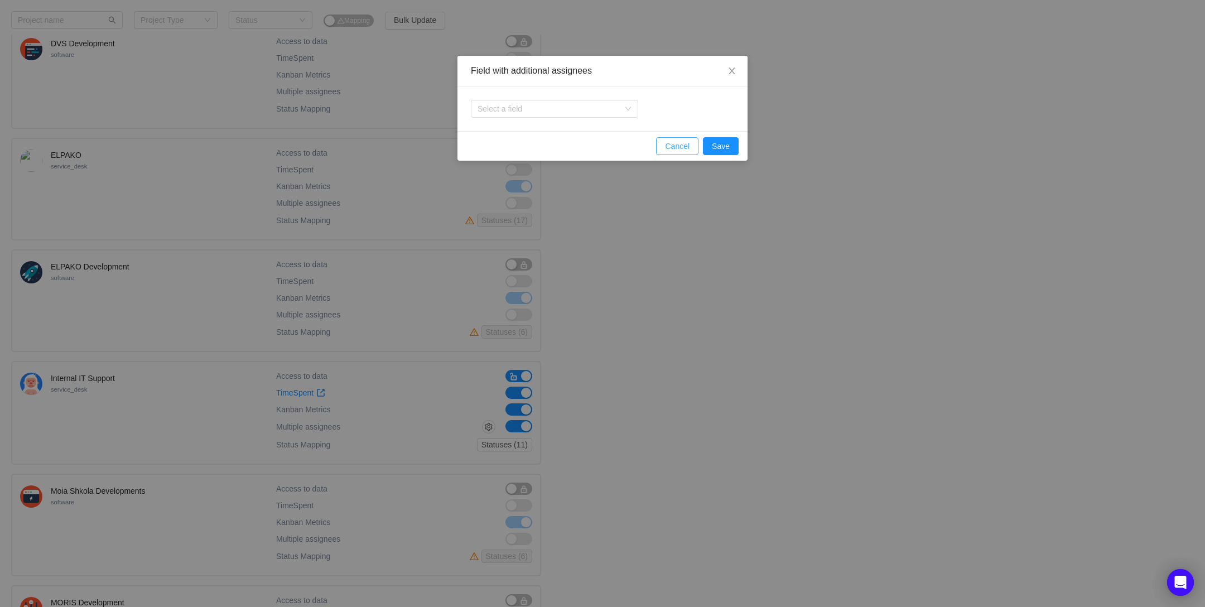
click at [670, 145] on button "Cancel" at bounding box center [677, 146] width 42 height 18
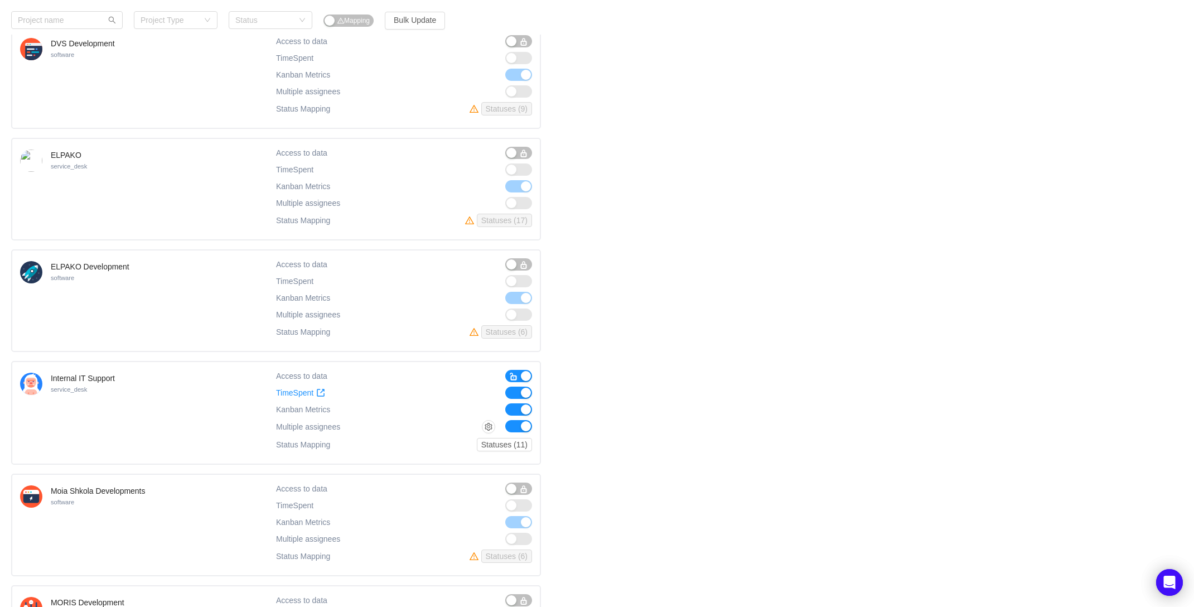
click at [520, 427] on button "button" at bounding box center [518, 426] width 27 height 12
click at [303, 388] on span "TimeSpent" at bounding box center [294, 392] width 37 height 9
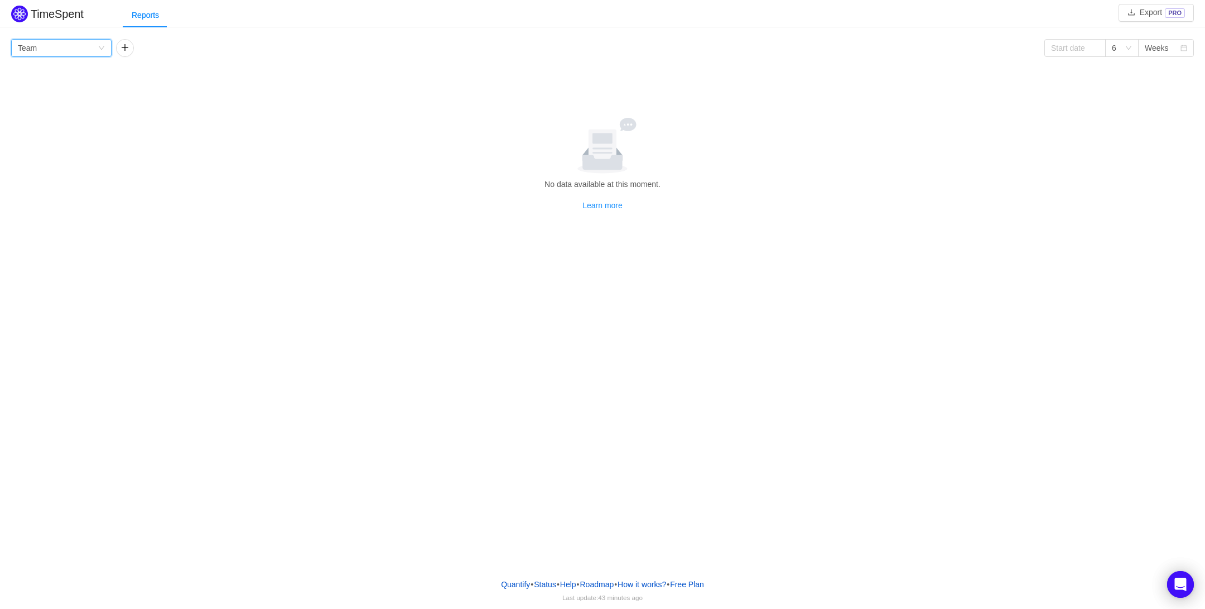
click at [103, 47] on icon "icon: down" at bounding box center [101, 48] width 7 height 7
click at [124, 47] on button "button" at bounding box center [125, 48] width 18 height 18
click at [185, 49] on div "Group by Person" at bounding box center [163, 48] width 80 height 17
click at [348, 22] on div "Reports" at bounding box center [664, 15] width 1082 height 25
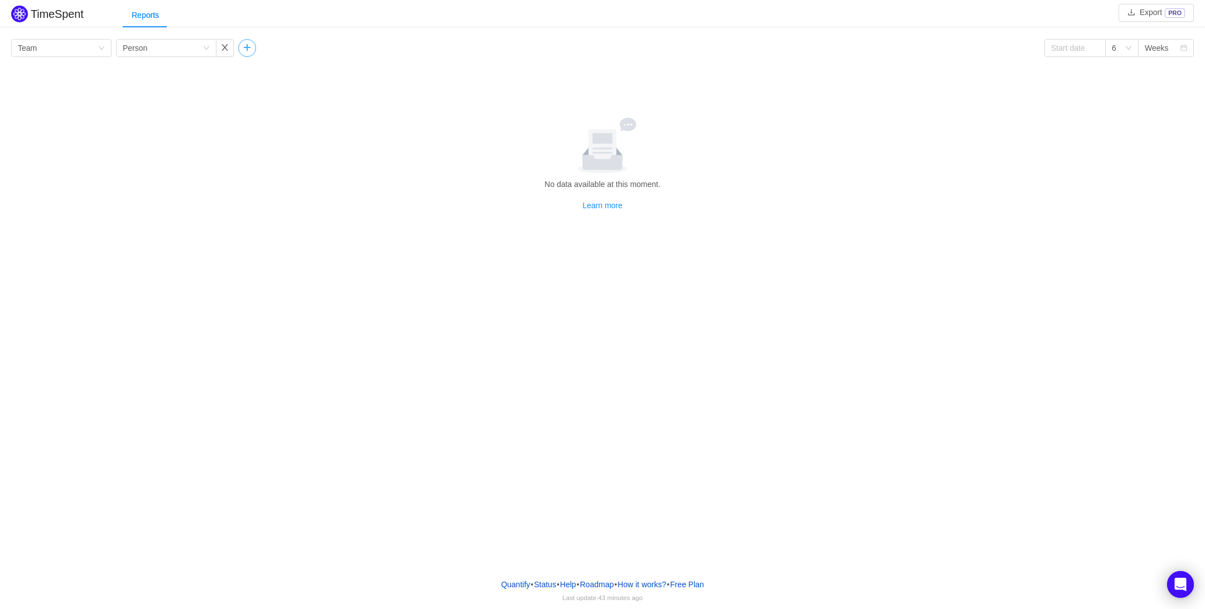
click at [249, 49] on button "button" at bounding box center [247, 48] width 18 height 18
click at [277, 51] on div "Group by" at bounding box center [282, 47] width 75 height 11
click at [282, 83] on li "Project" at bounding box center [288, 88] width 100 height 18
click at [1086, 50] on input at bounding box center [1074, 48] width 61 height 18
click at [1063, 49] on link at bounding box center [1065, 49] width 10 height 22
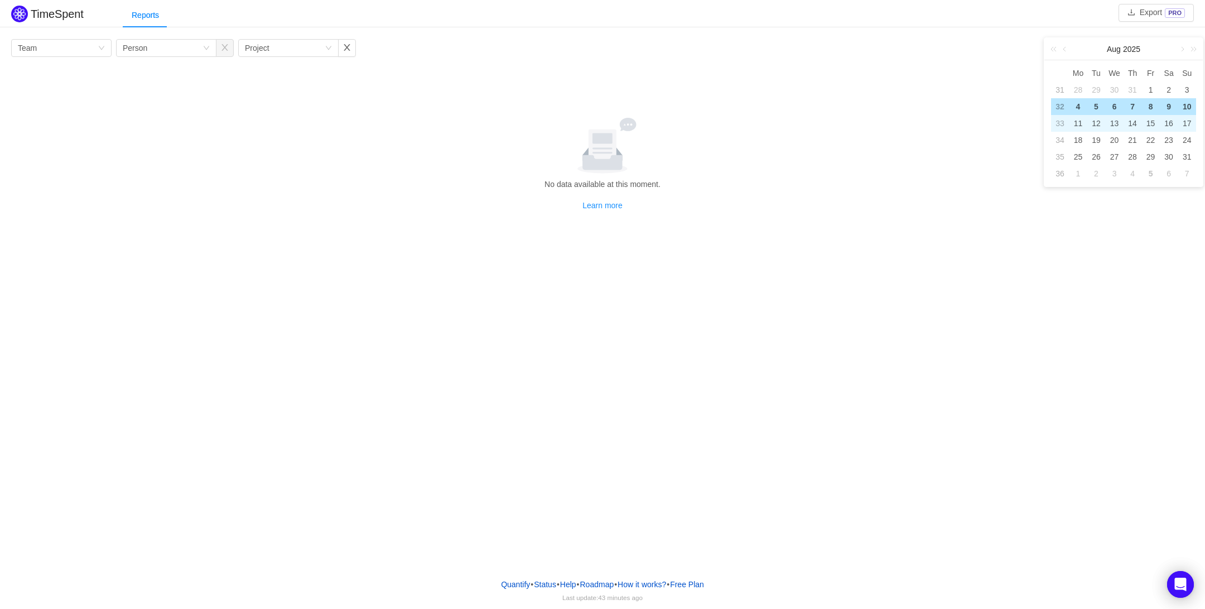
click at [1074, 120] on div "11" at bounding box center [1077, 123] width 13 height 13
type input "2025-08-11"
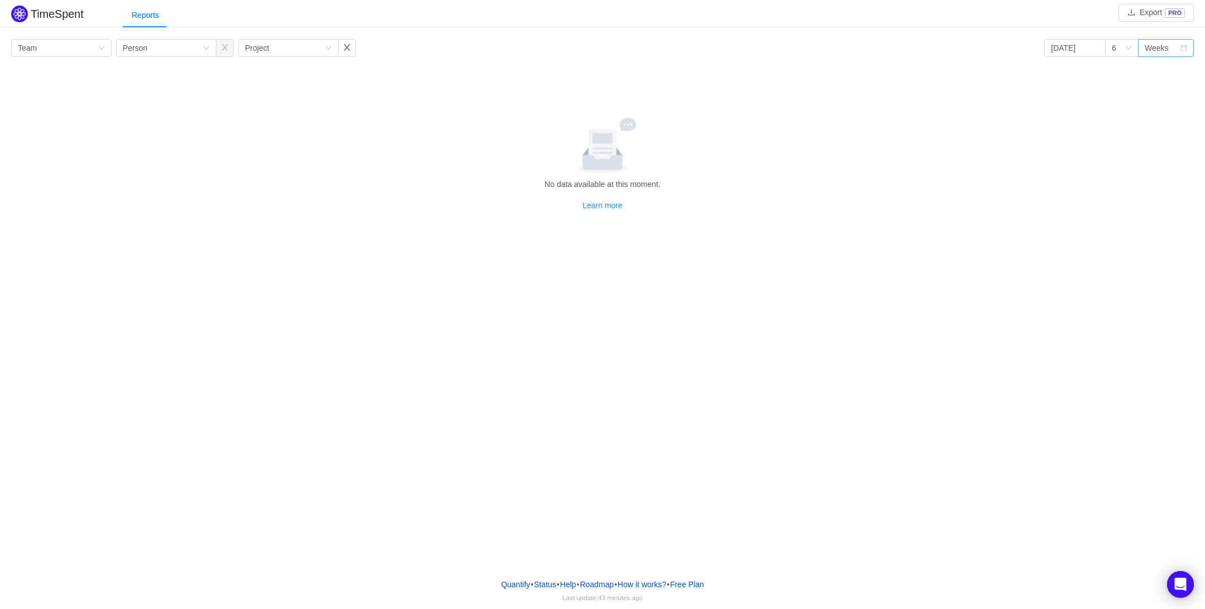
click at [1166, 49] on div "Weeks" at bounding box center [1157, 48] width 24 height 17
click at [1164, 91] on li "Months" at bounding box center [1166, 88] width 56 height 18
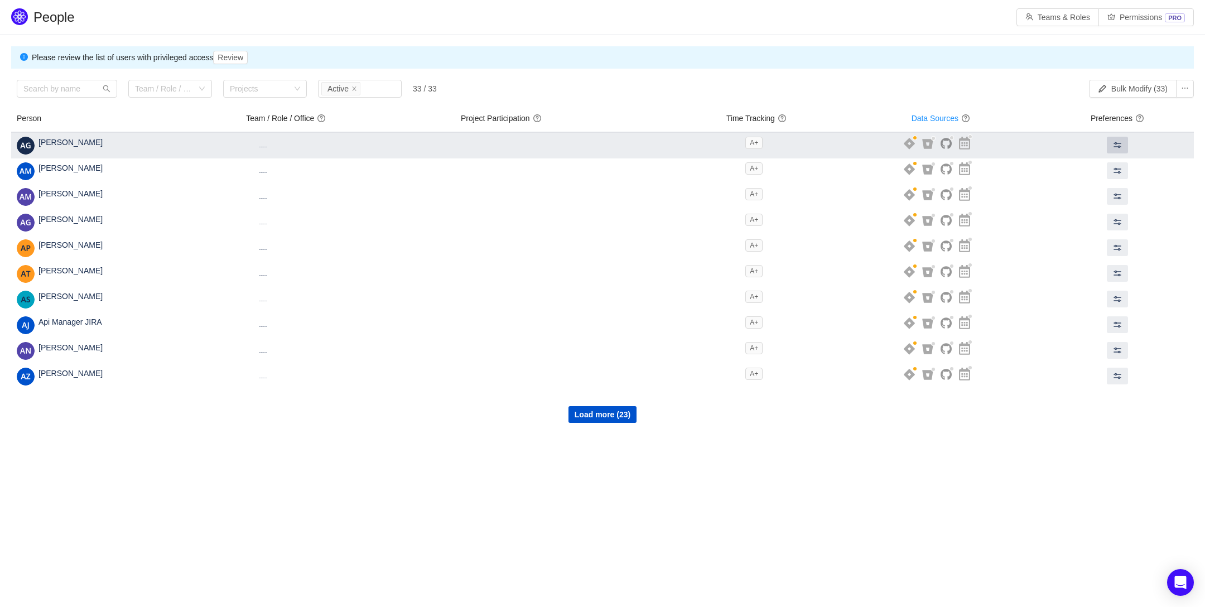
click at [1122, 141] on span at bounding box center [1117, 145] width 9 height 9
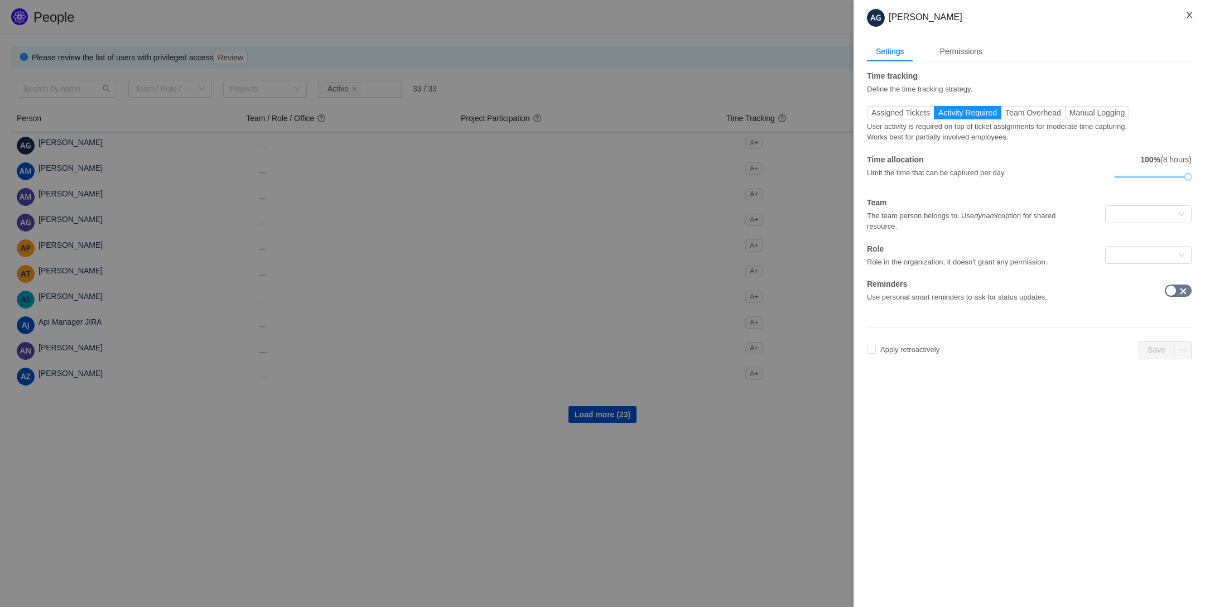
click at [1190, 13] on icon "icon: close" at bounding box center [1189, 15] width 9 height 9
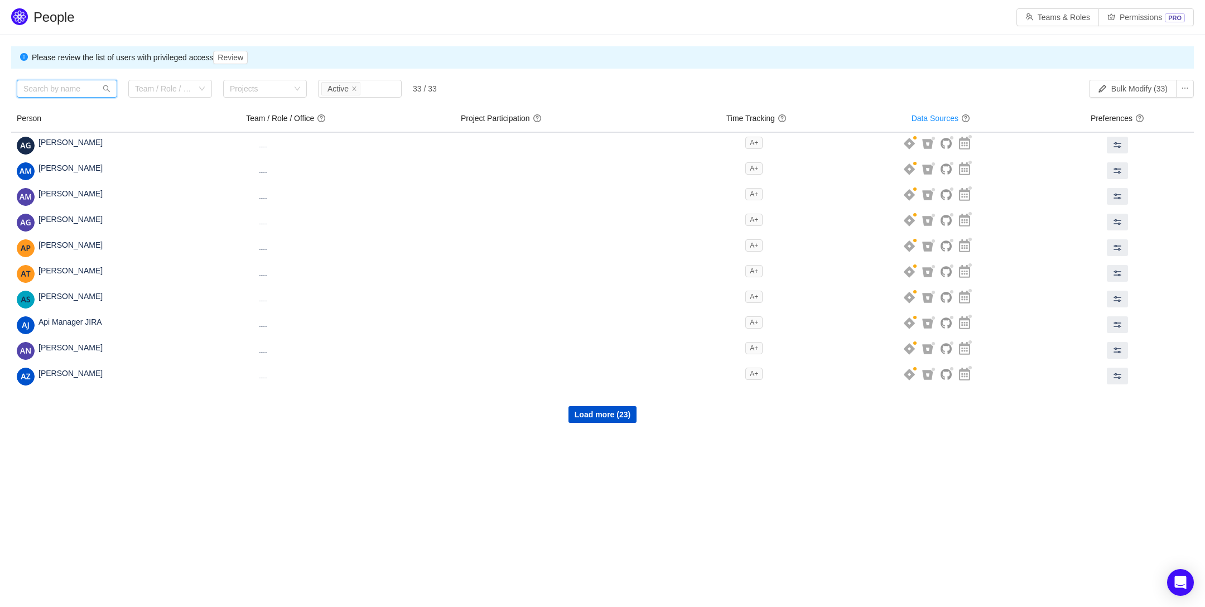
click at [75, 92] on input "text" at bounding box center [67, 89] width 100 height 18
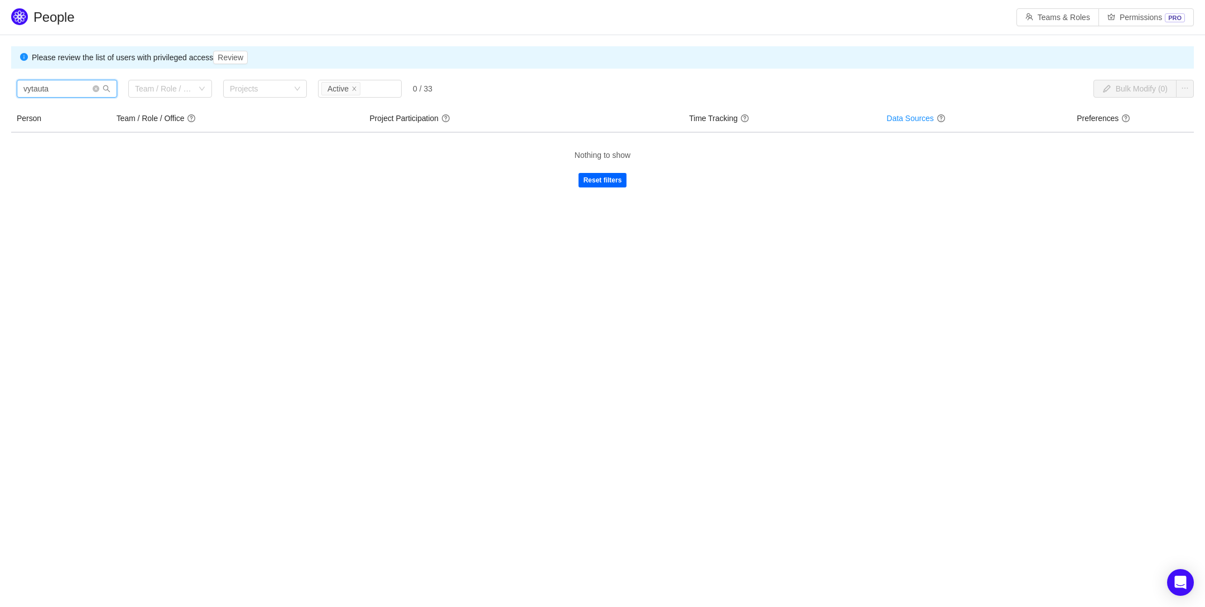
type input "vytauta"
click at [608, 180] on button "Reset filters" at bounding box center [602, 180] width 49 height 15
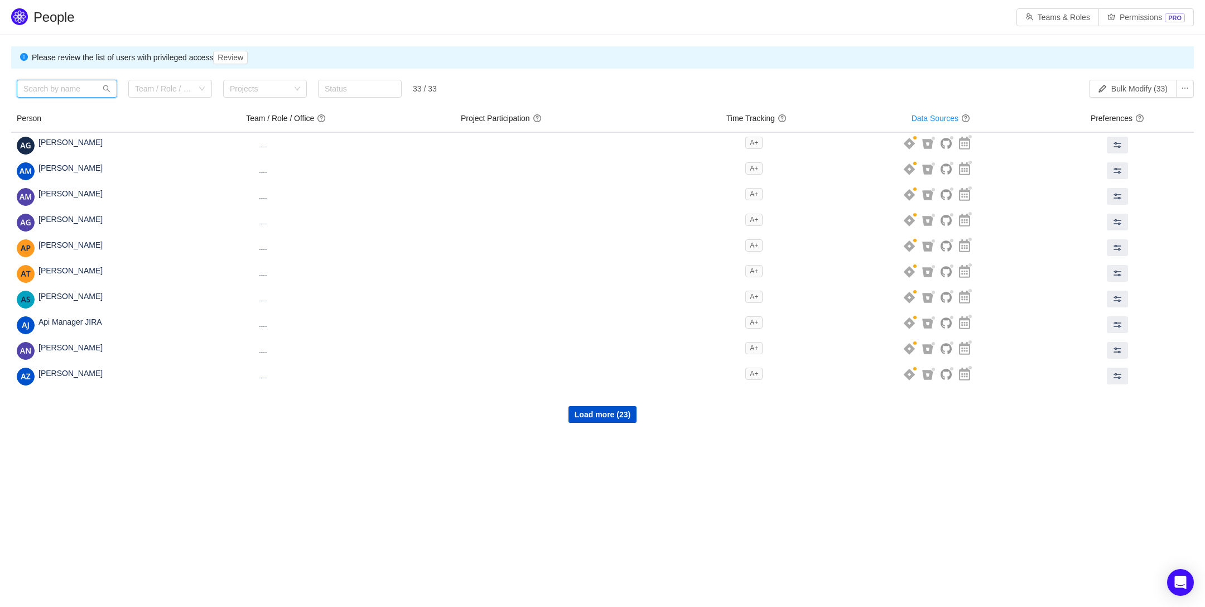
click at [74, 90] on input "text" at bounding box center [67, 89] width 100 height 18
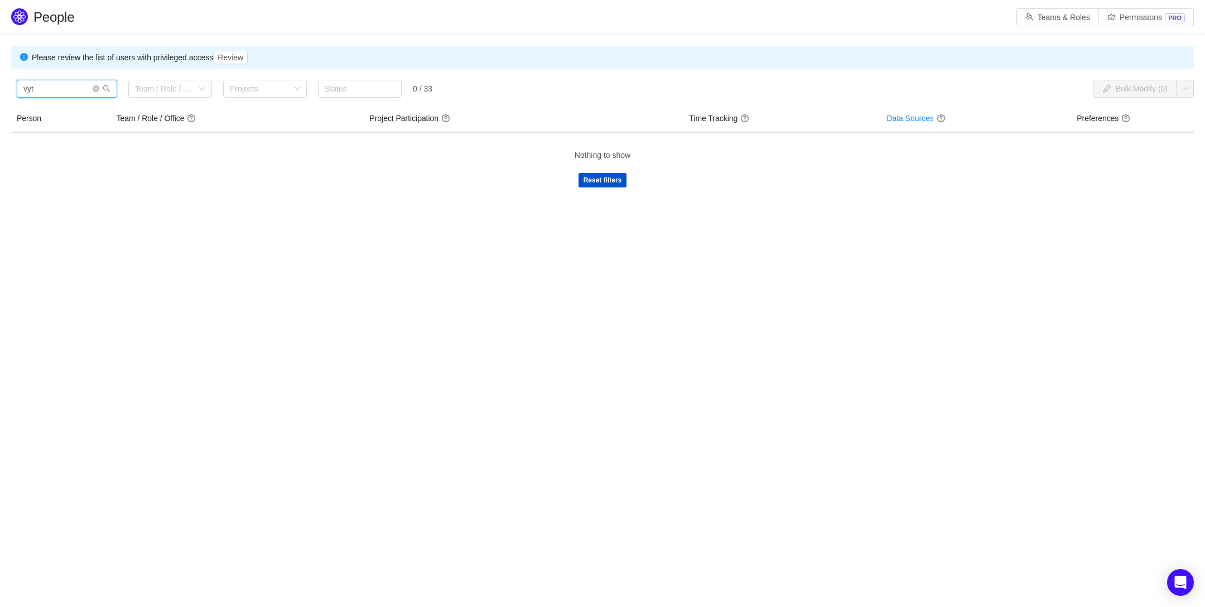
type input "vyt"
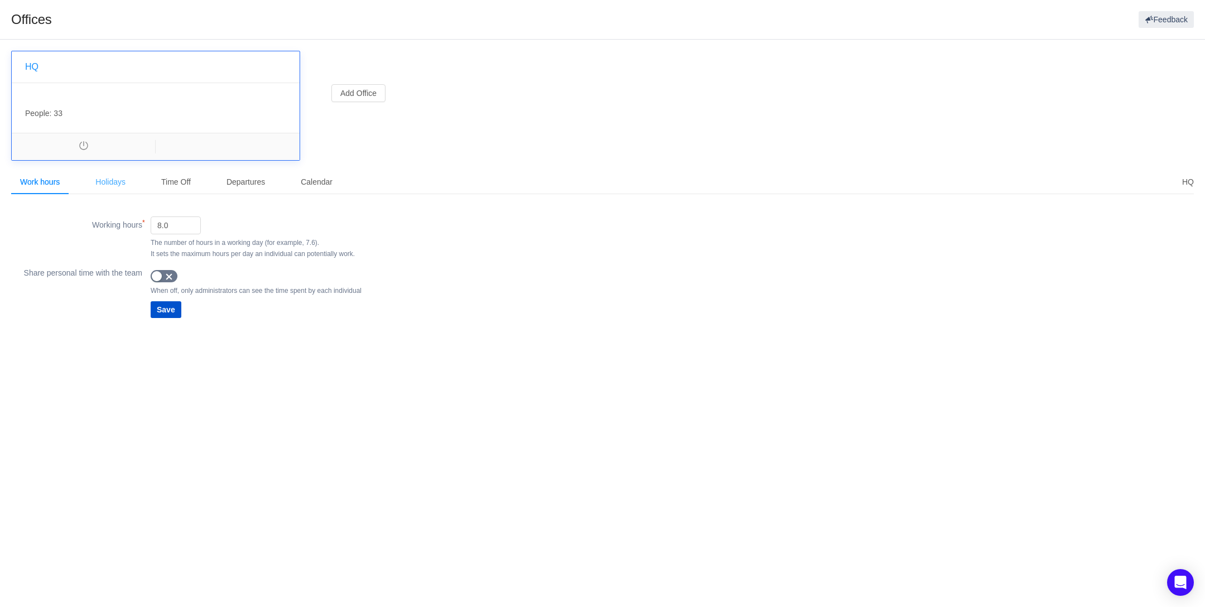
click at [114, 181] on div "Holidays" at bounding box center [110, 182] width 48 height 25
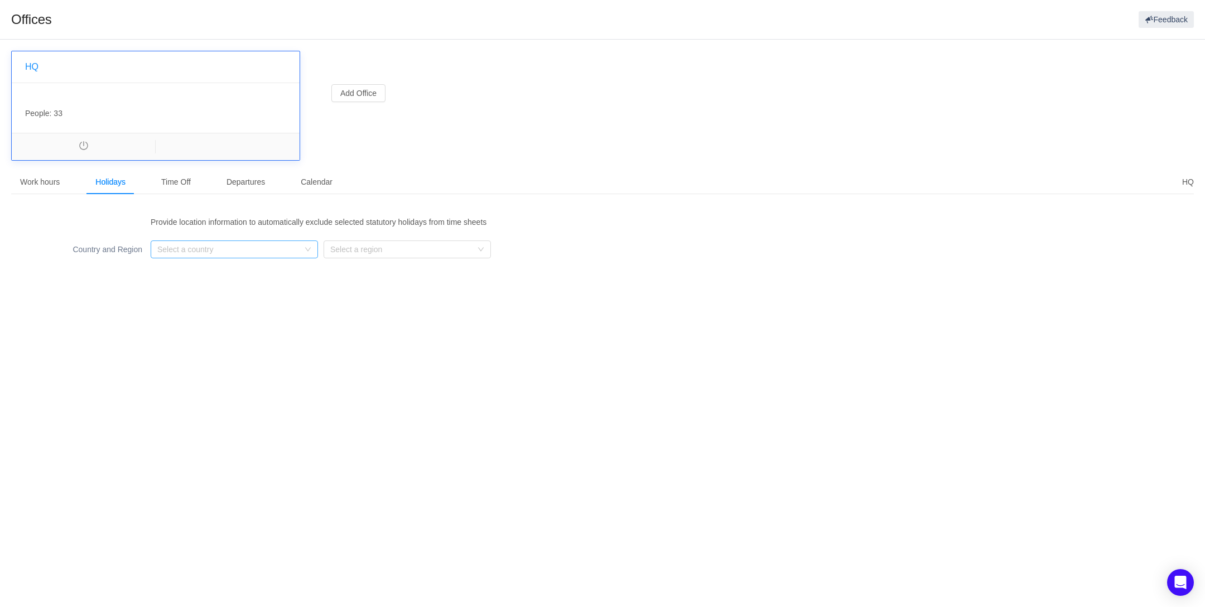
click at [214, 253] on div "Select a country" at bounding box center [228, 249] width 142 height 11
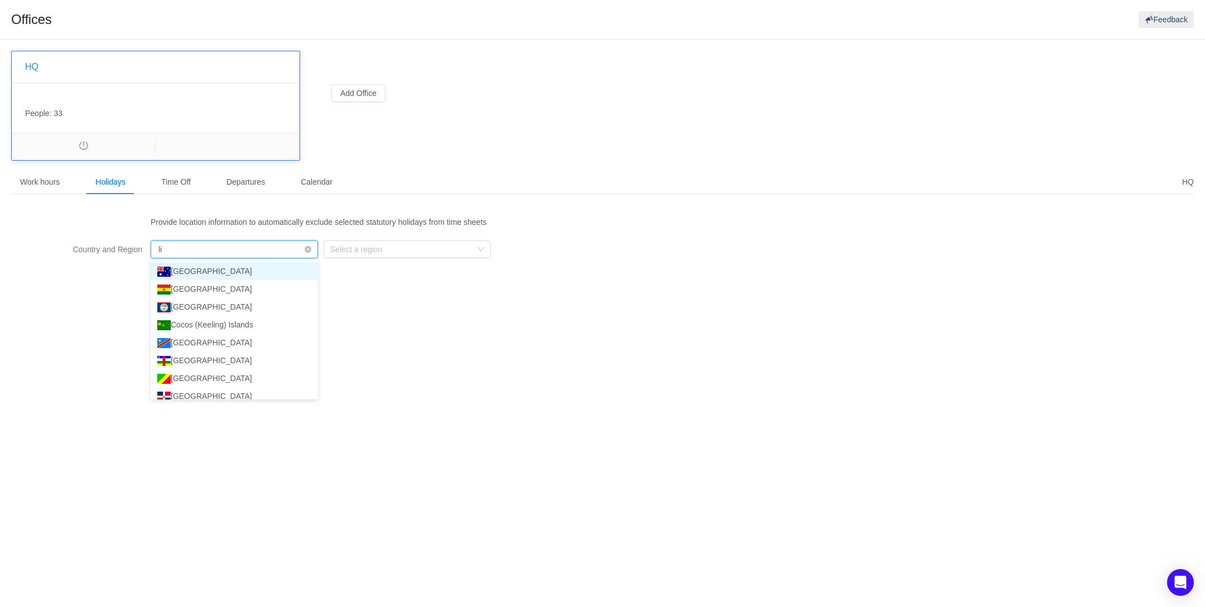
type input "lit"
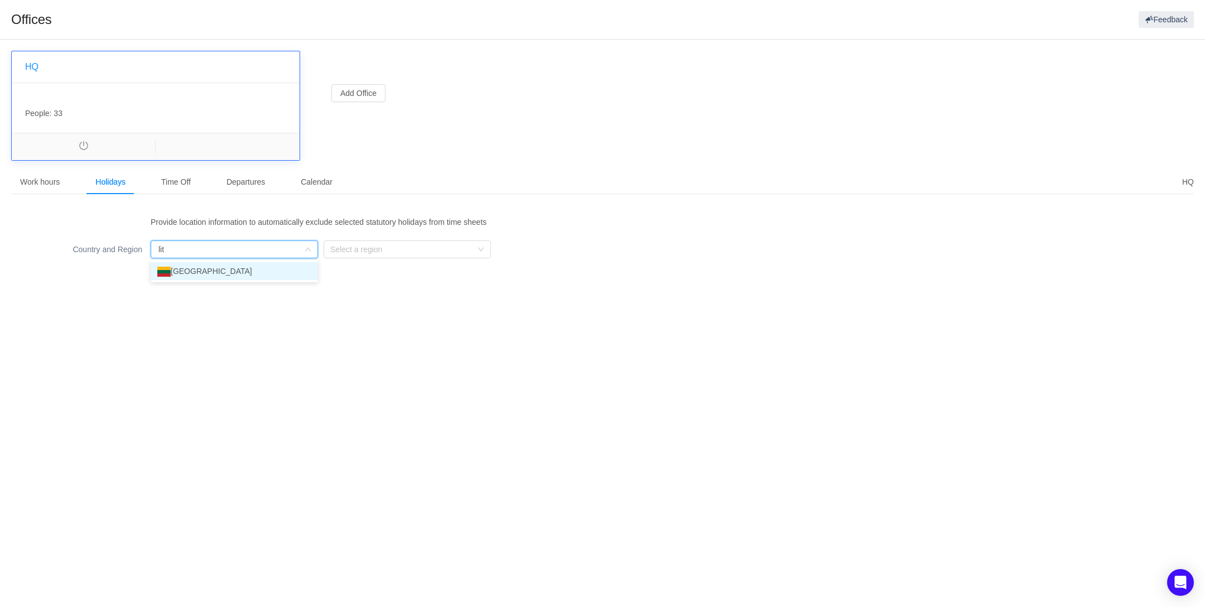
click at [219, 267] on li "[GEOGRAPHIC_DATA]" at bounding box center [234, 271] width 167 height 18
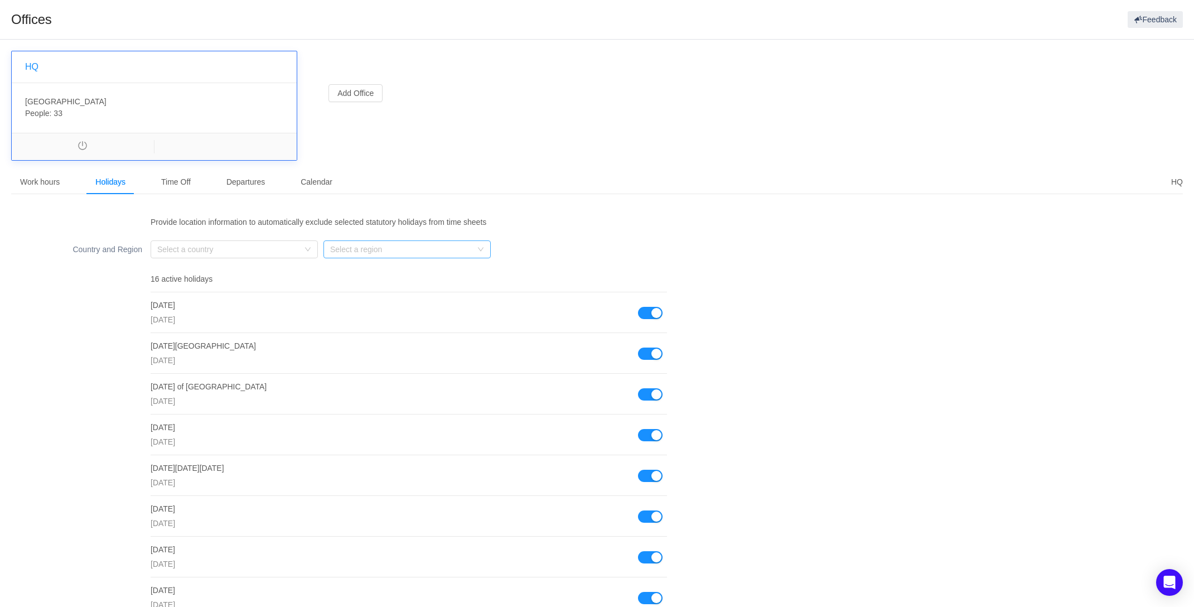
click at [423, 247] on div "Select a region" at bounding box center [401, 249] width 142 height 11
click at [583, 198] on div "HQ Work hours Holidays Time Off Departures Calendar Working hours (required) 8.…" at bounding box center [597, 558] width 1172 height 777
click at [170, 180] on div "Time Off" at bounding box center [175, 182] width 47 height 25
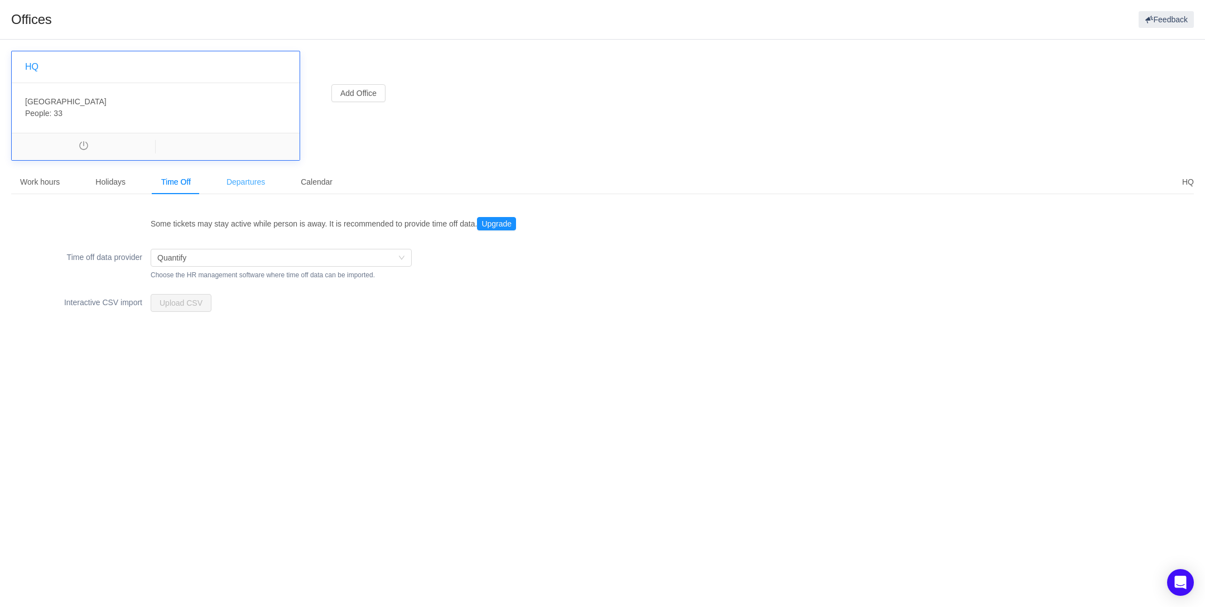
click at [240, 181] on div "Departures" at bounding box center [246, 182] width 56 height 25
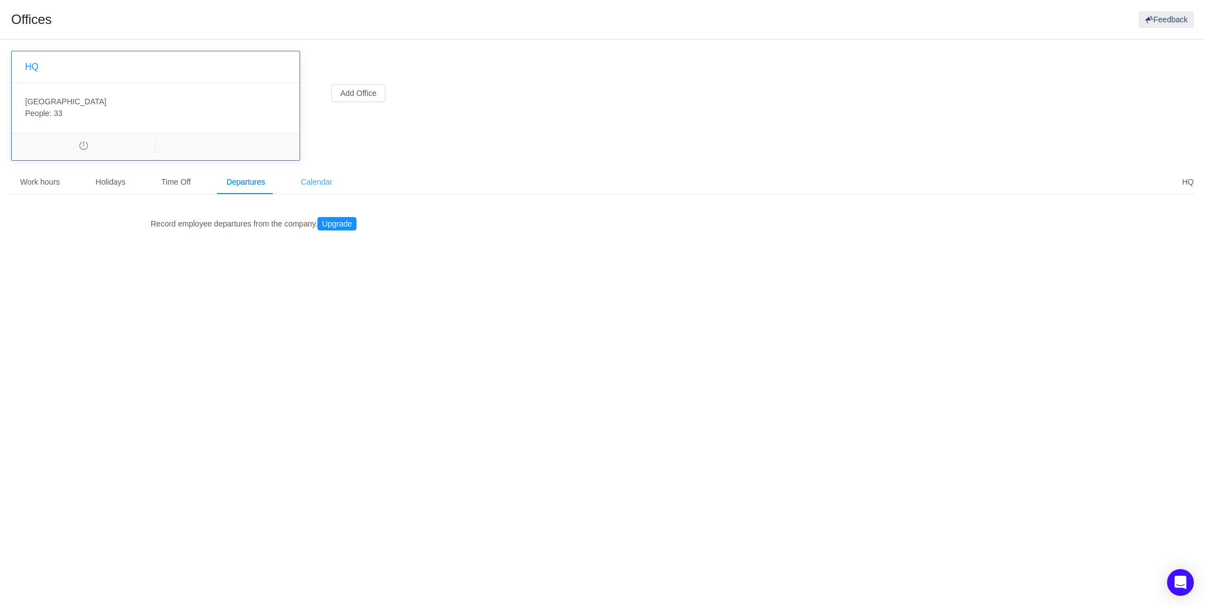
click at [314, 182] on div "Calendar" at bounding box center [317, 182] width 50 height 25
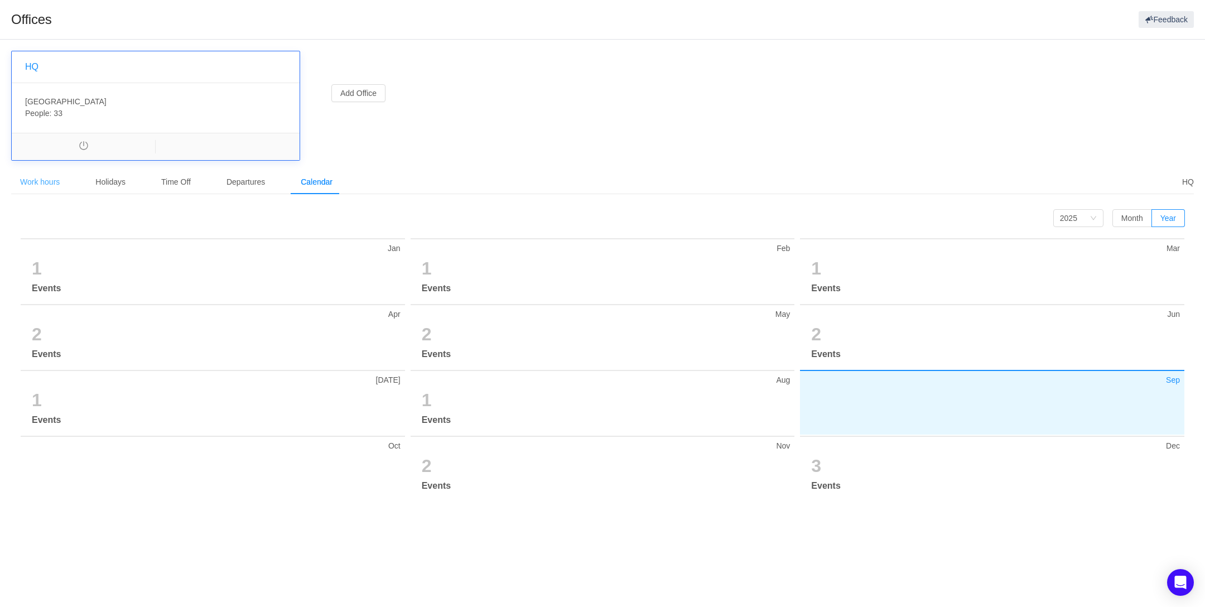
click at [59, 177] on div "Work hours" at bounding box center [39, 182] width 57 height 25
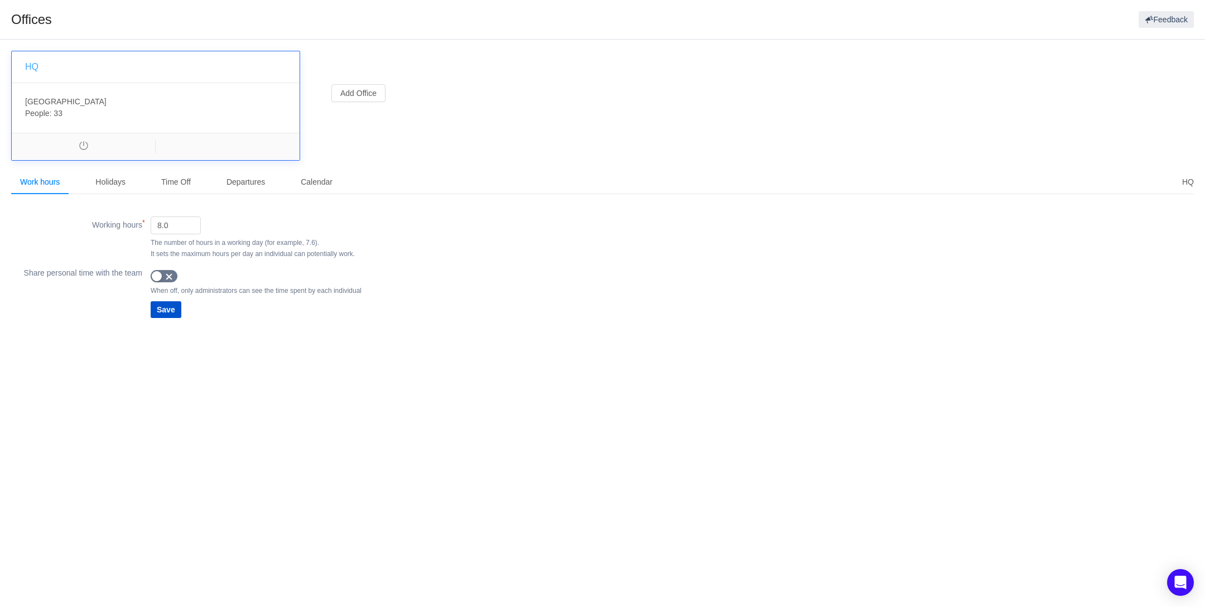
click at [32, 66] on link "HQ" at bounding box center [31, 66] width 13 height 9
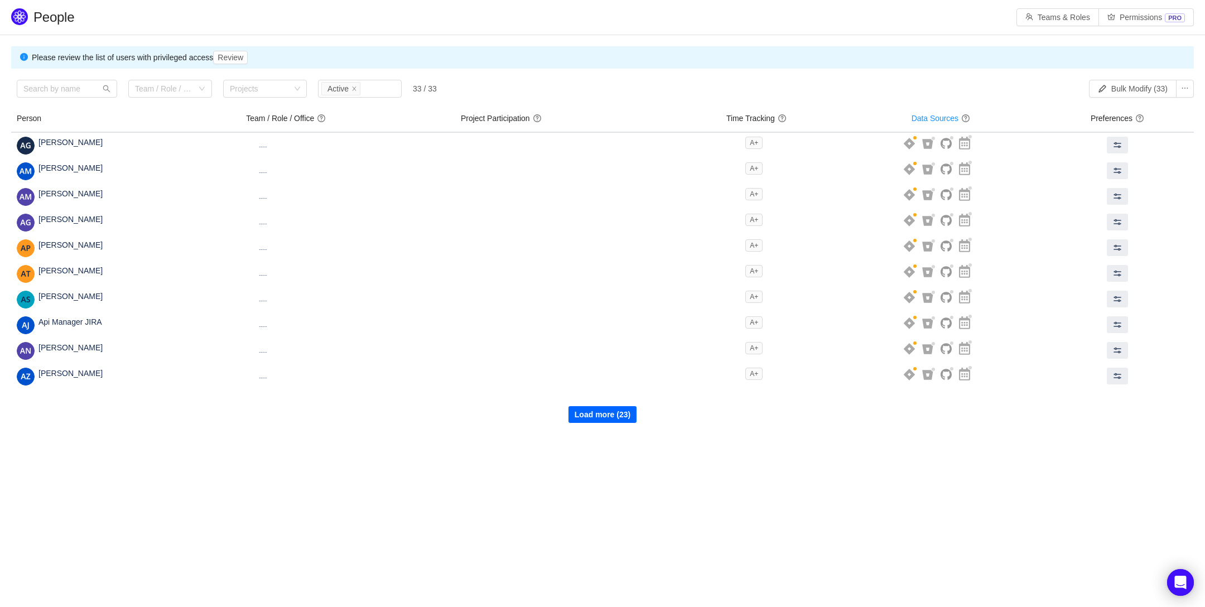
click at [609, 418] on button "Load more (23)" at bounding box center [602, 414] width 68 height 17
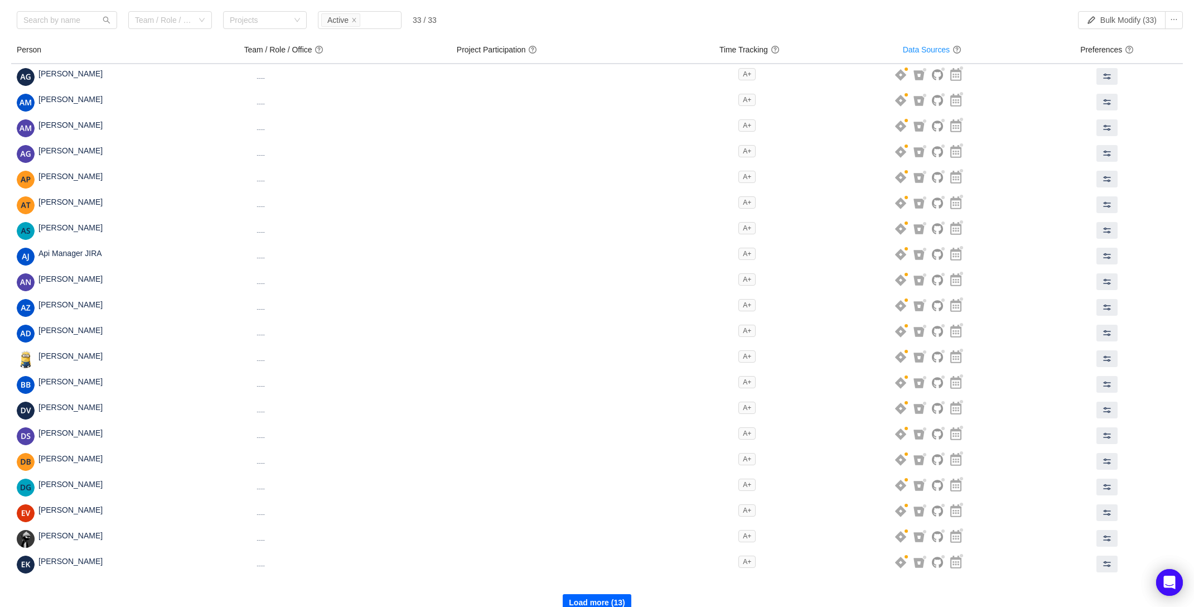
scroll to position [83, 0]
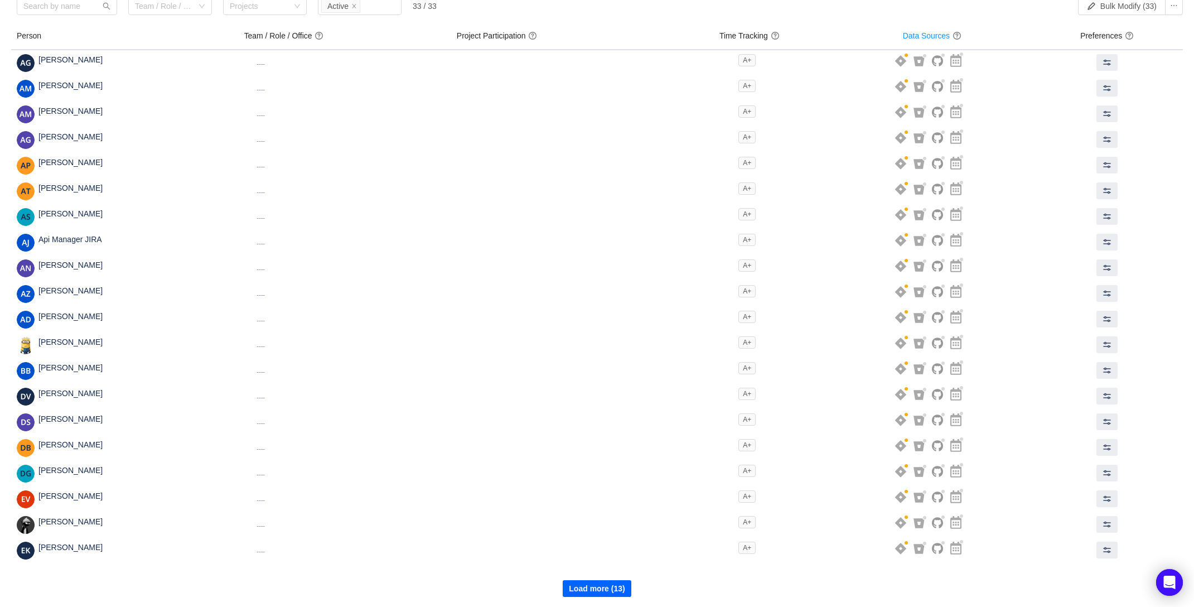
click at [618, 588] on button "Load more (13)" at bounding box center [597, 588] width 68 height 17
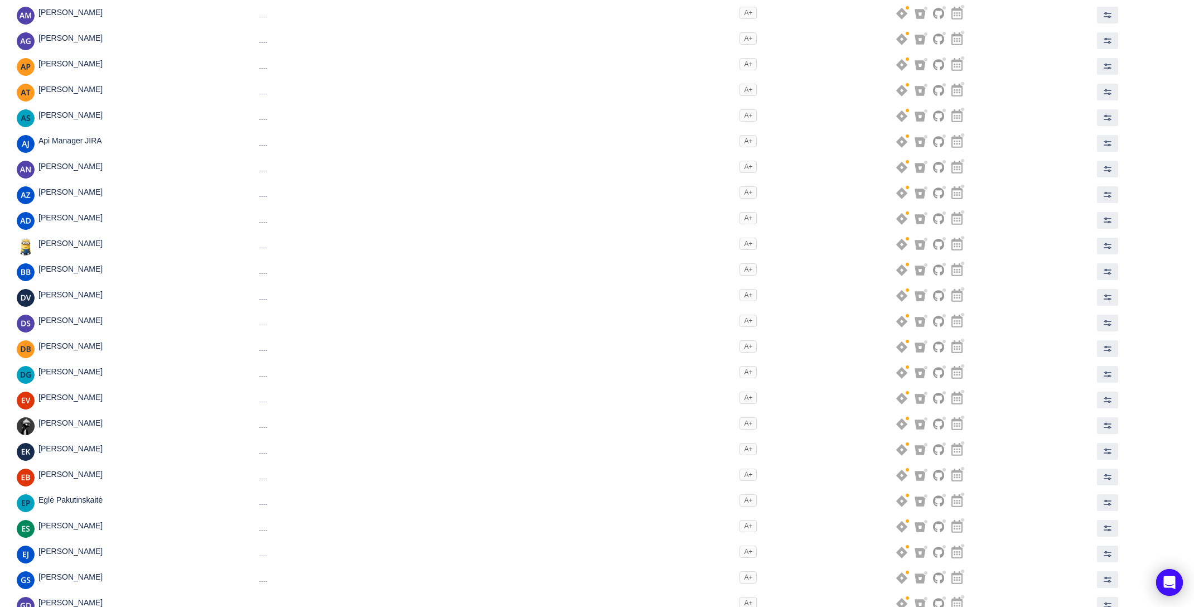
scroll to position [339, 0]
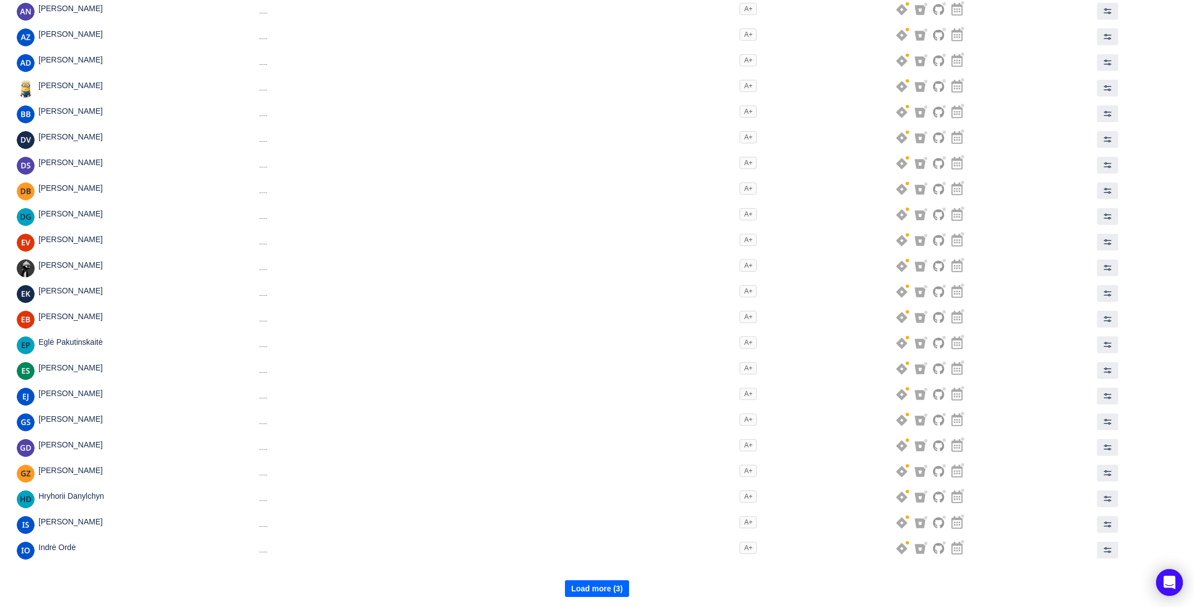
click at [623, 583] on button "Load more (3)" at bounding box center [597, 588] width 64 height 17
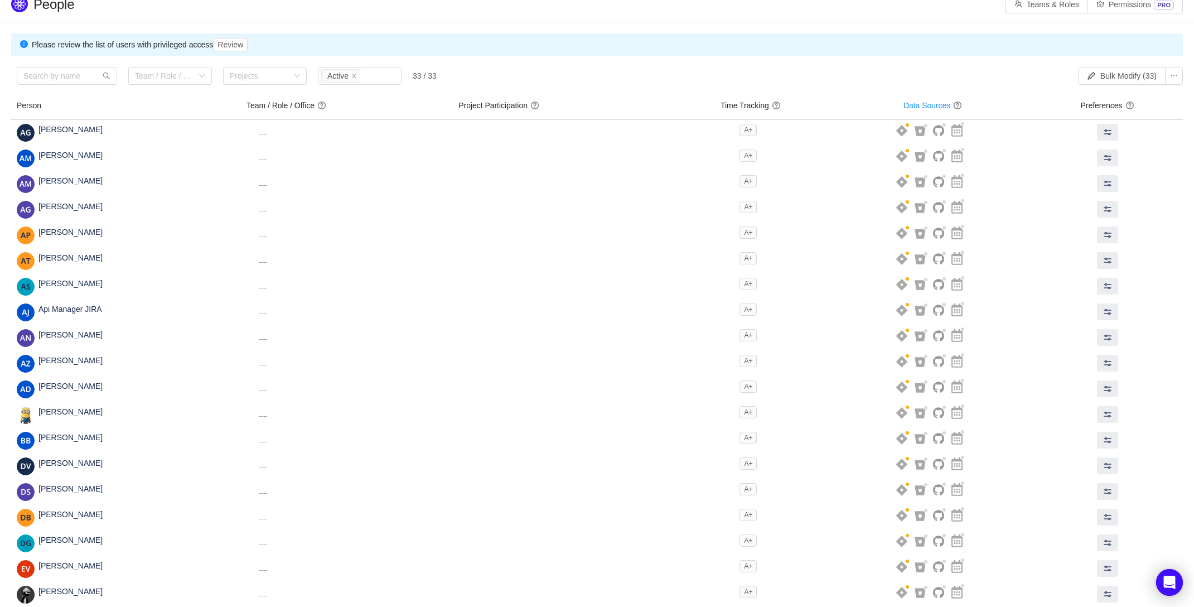
scroll to position [0, 0]
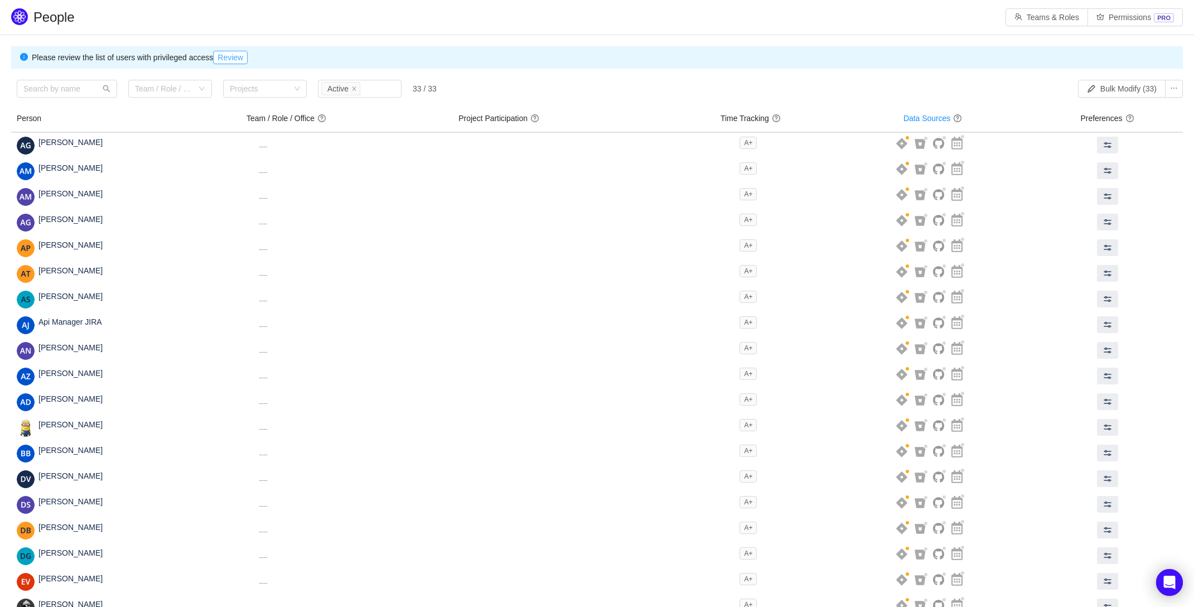
click at [222, 56] on button "Review" at bounding box center [230, 57] width 35 height 13
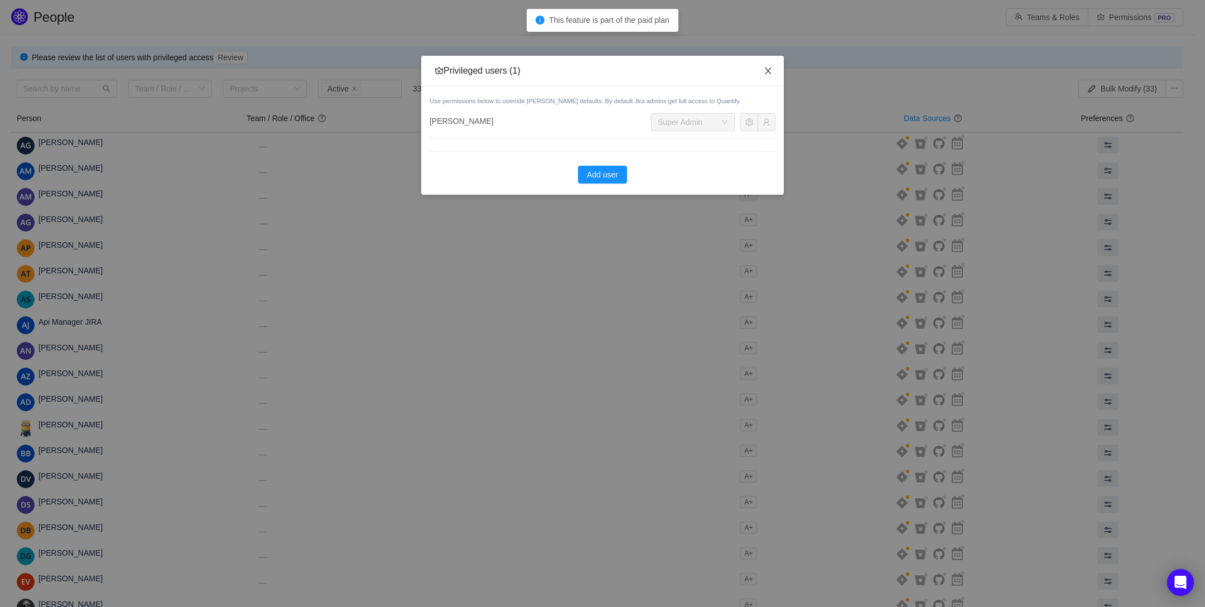
click at [769, 73] on icon "icon: close" at bounding box center [768, 70] width 6 height 7
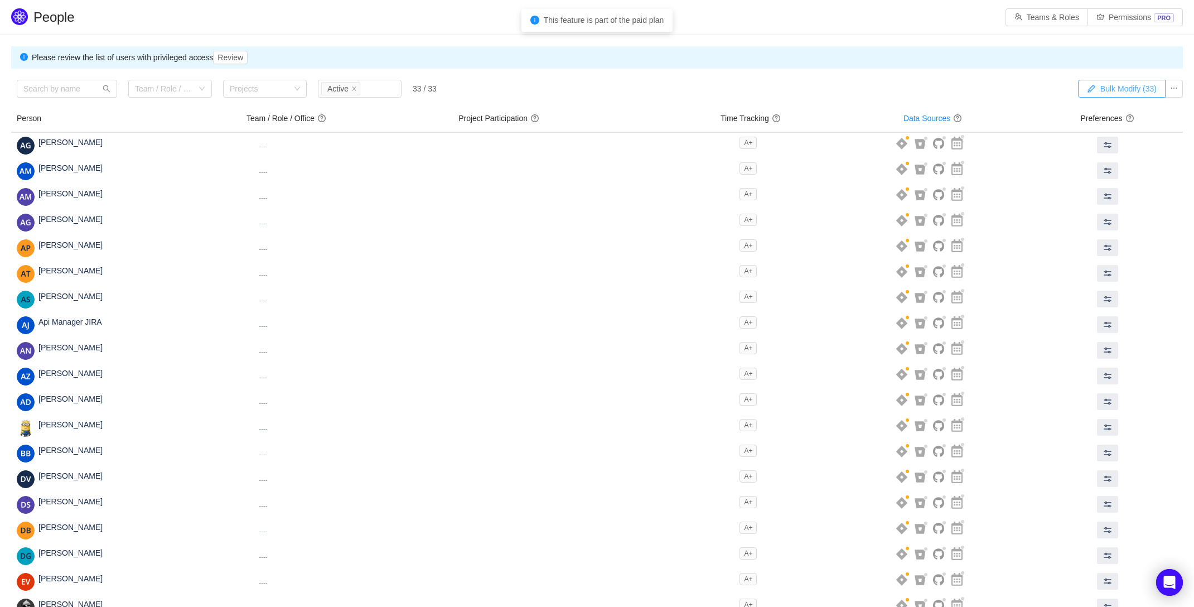
click at [1102, 88] on button "Bulk Modify (33)" at bounding box center [1122, 89] width 88 height 18
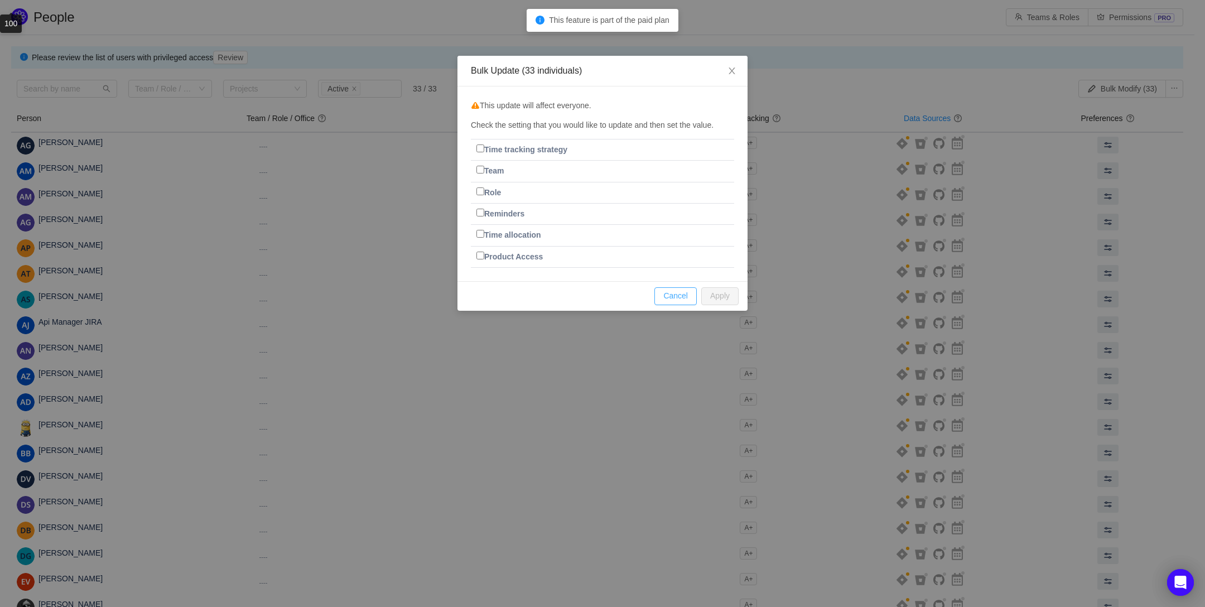
click at [669, 290] on button "Cancel" at bounding box center [675, 296] width 42 height 18
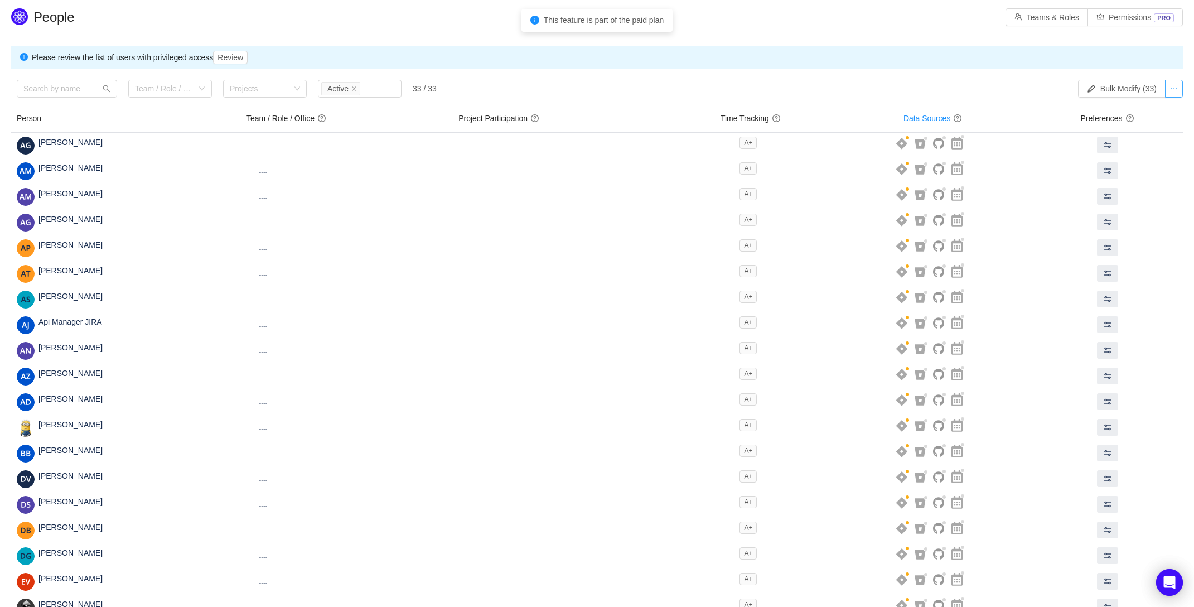
click at [1173, 90] on button "button" at bounding box center [1174, 89] width 18 height 18
click at [654, 83] on div "Team / Role / Office Projects Status Active 33 / 33" at bounding box center [454, 91] width 875 height 23
click at [353, 89] on icon "icon: close" at bounding box center [354, 89] width 6 height 6
click at [472, 75] on section "Please review the list of users with privileged access Review Looks like you do…" at bounding box center [597, 513] width 1194 height 956
